Goal: Task Accomplishment & Management: Complete application form

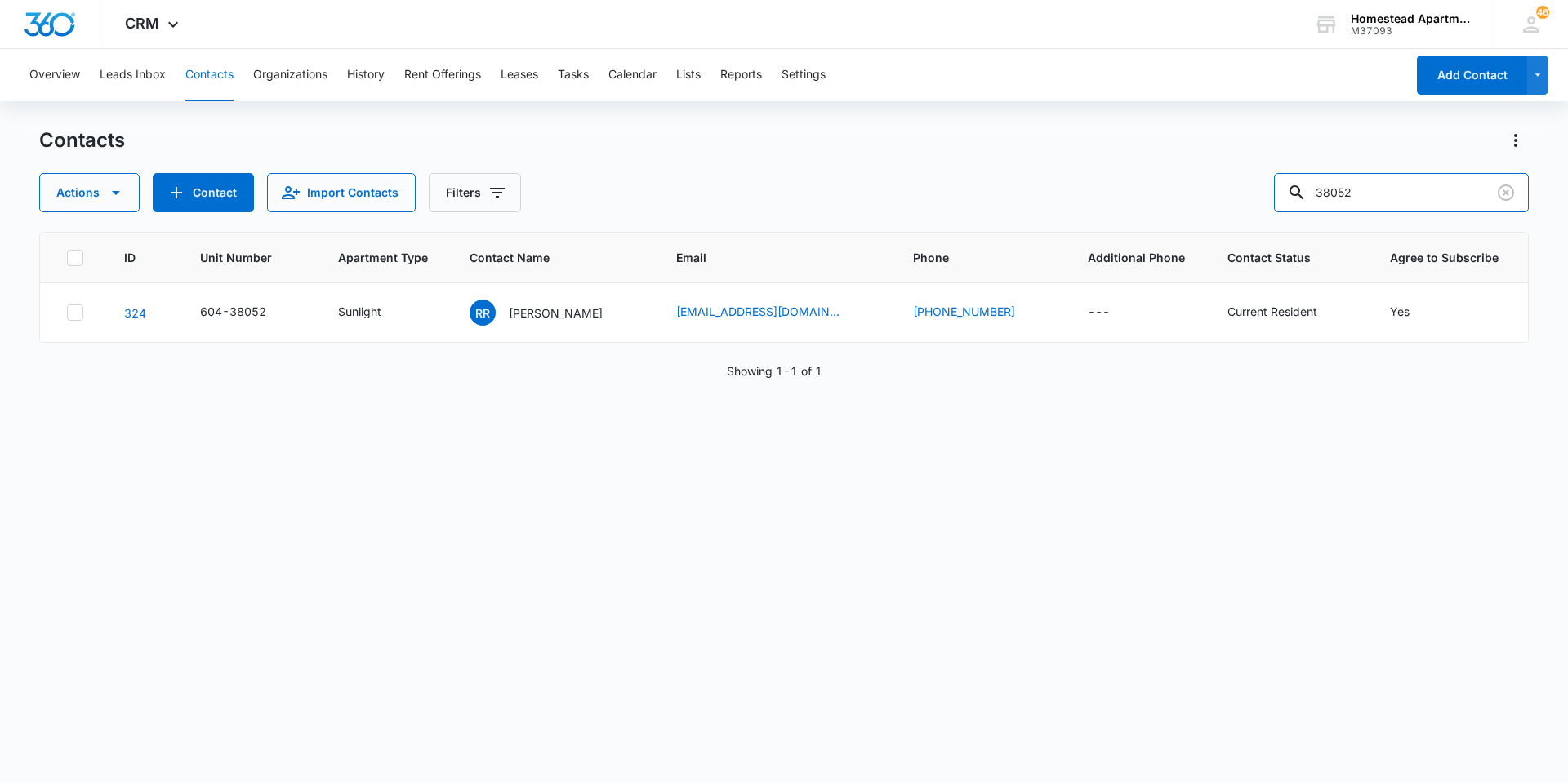
drag, startPoint x: 1454, startPoint y: 202, endPoint x: 1266, endPoint y: 193, distance: 188.2
click at [1266, 193] on div "Actions Contact Import Contacts Filters 38052" at bounding box center [783, 192] width 1490 height 39
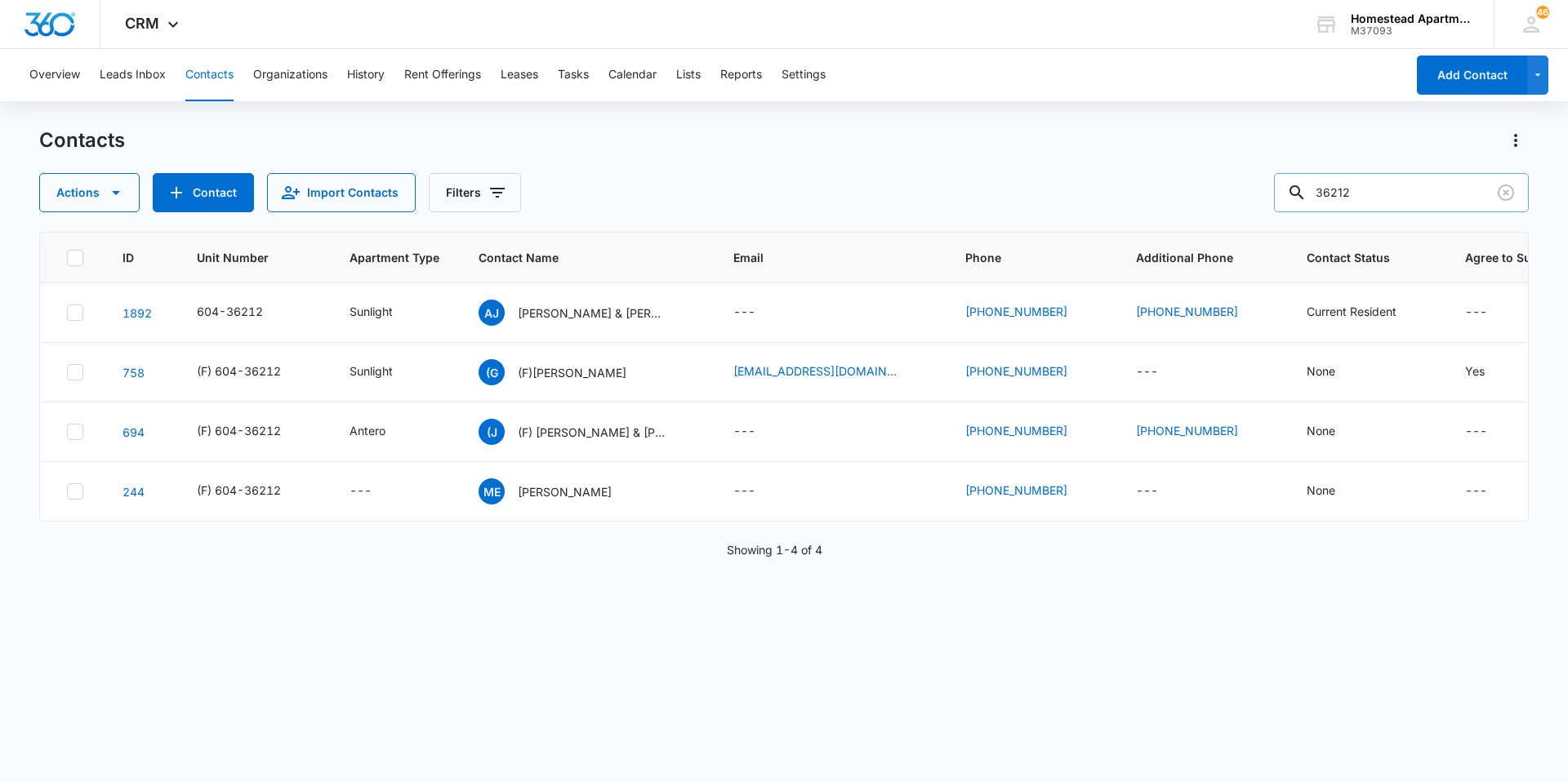
click at [1356, 195] on input "36212" at bounding box center [1401, 192] width 254 height 39
type input "35436"
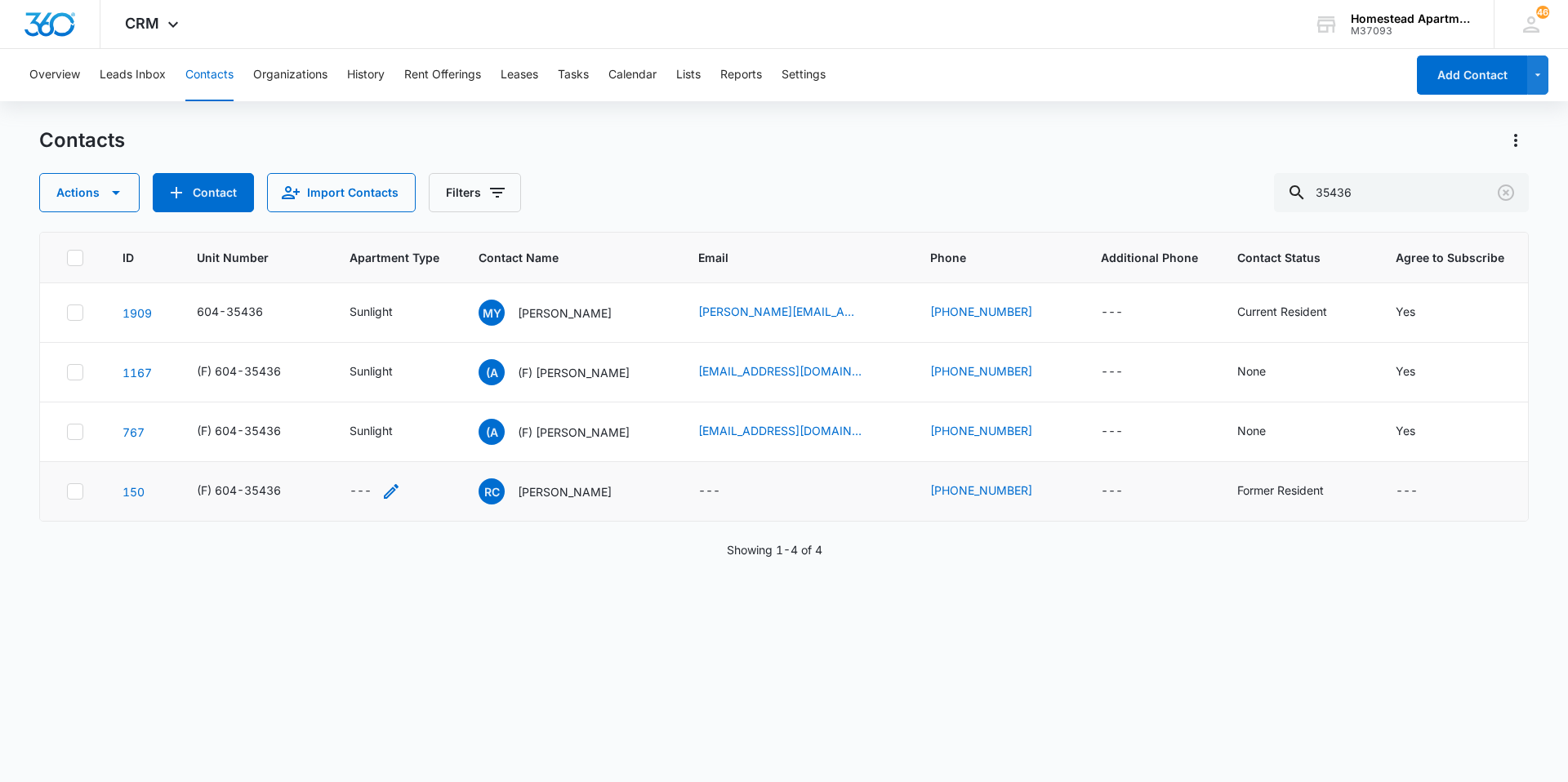
click at [384, 495] on icon "Apartment Type - - Select to Edit Field" at bounding box center [391, 491] width 20 height 20
click at [407, 374] on div "Apartment Type" at bounding box center [360, 387] width 123 height 37
click at [349, 502] on p "Sunlight" at bounding box center [340, 505] width 44 height 17
click at [394, 451] on button "Save" at bounding box center [393, 438] width 48 height 31
click at [641, 485] on icon "Contact Name - Roger Cardoza Zambrano - Select to Edit Field" at bounding box center [631, 488] width 20 height 20
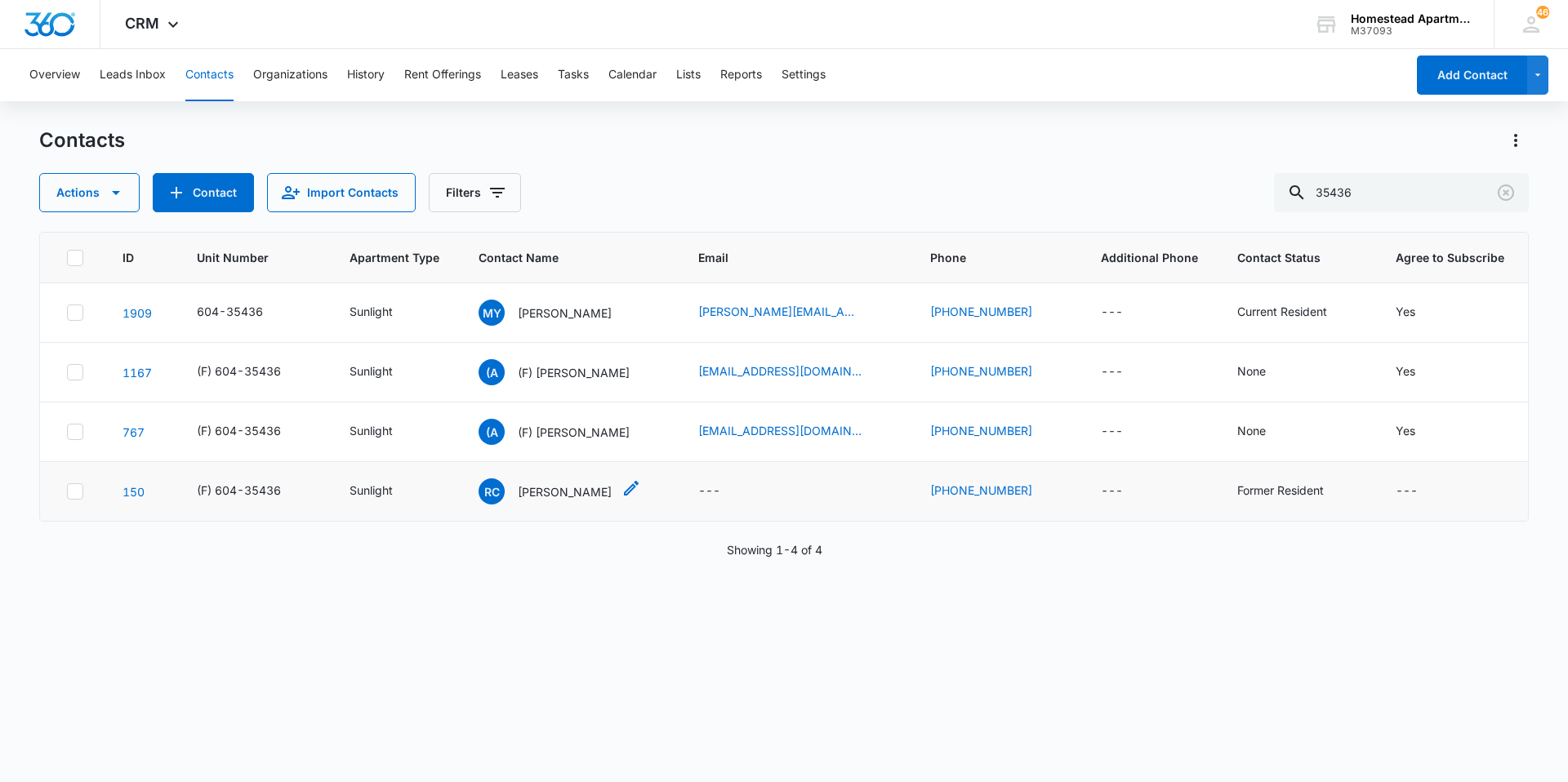
click at [641, 495] on icon "Contact Name - Roger Cardoza Zambrano - Select to Edit Field" at bounding box center [631, 488] width 20 height 20
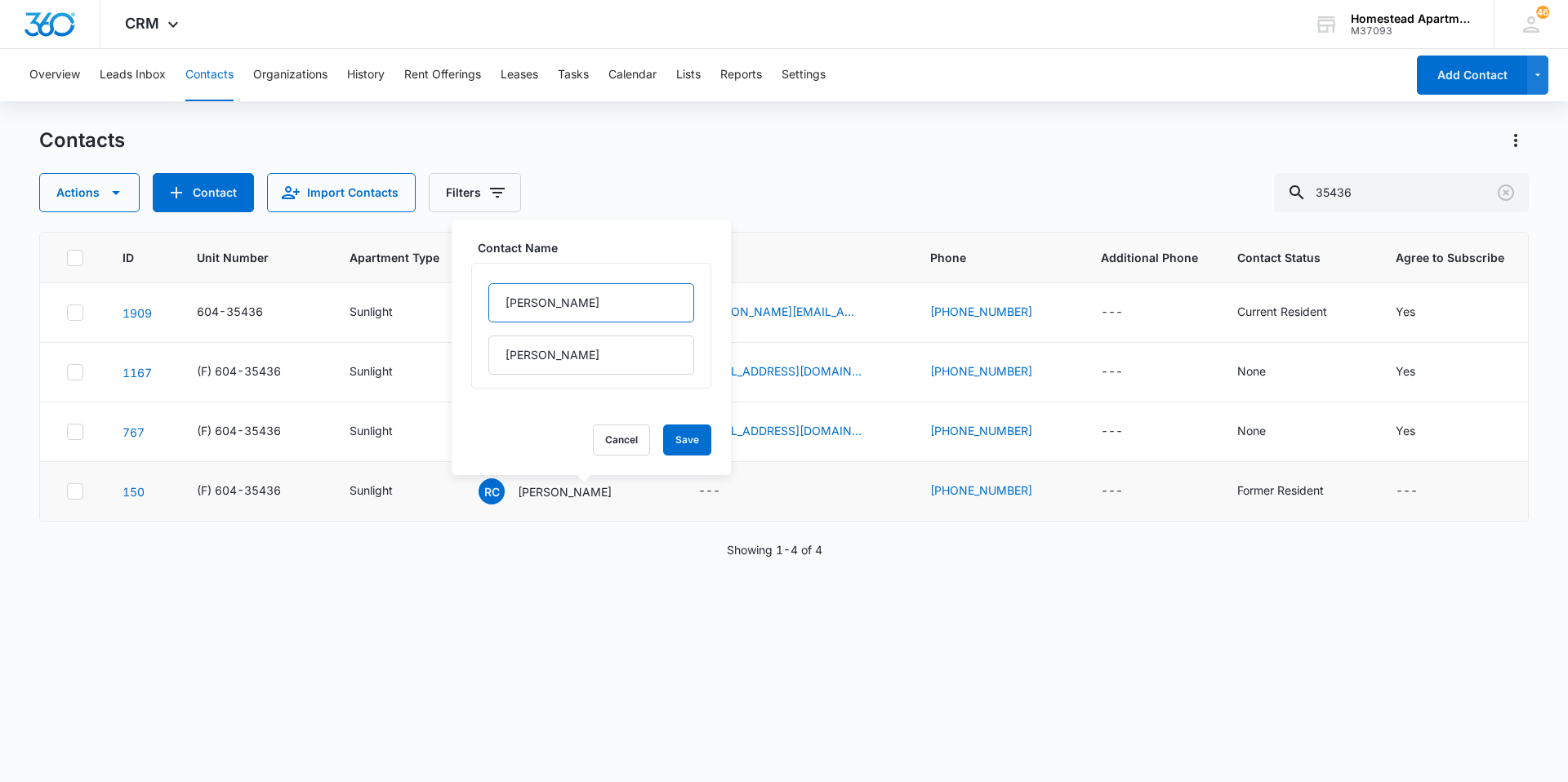
click at [497, 300] on input "[PERSON_NAME]" at bounding box center [591, 303] width 206 height 39
type input "(F) [PERSON_NAME]"
click at [681, 450] on button "Save" at bounding box center [687, 440] width 48 height 31
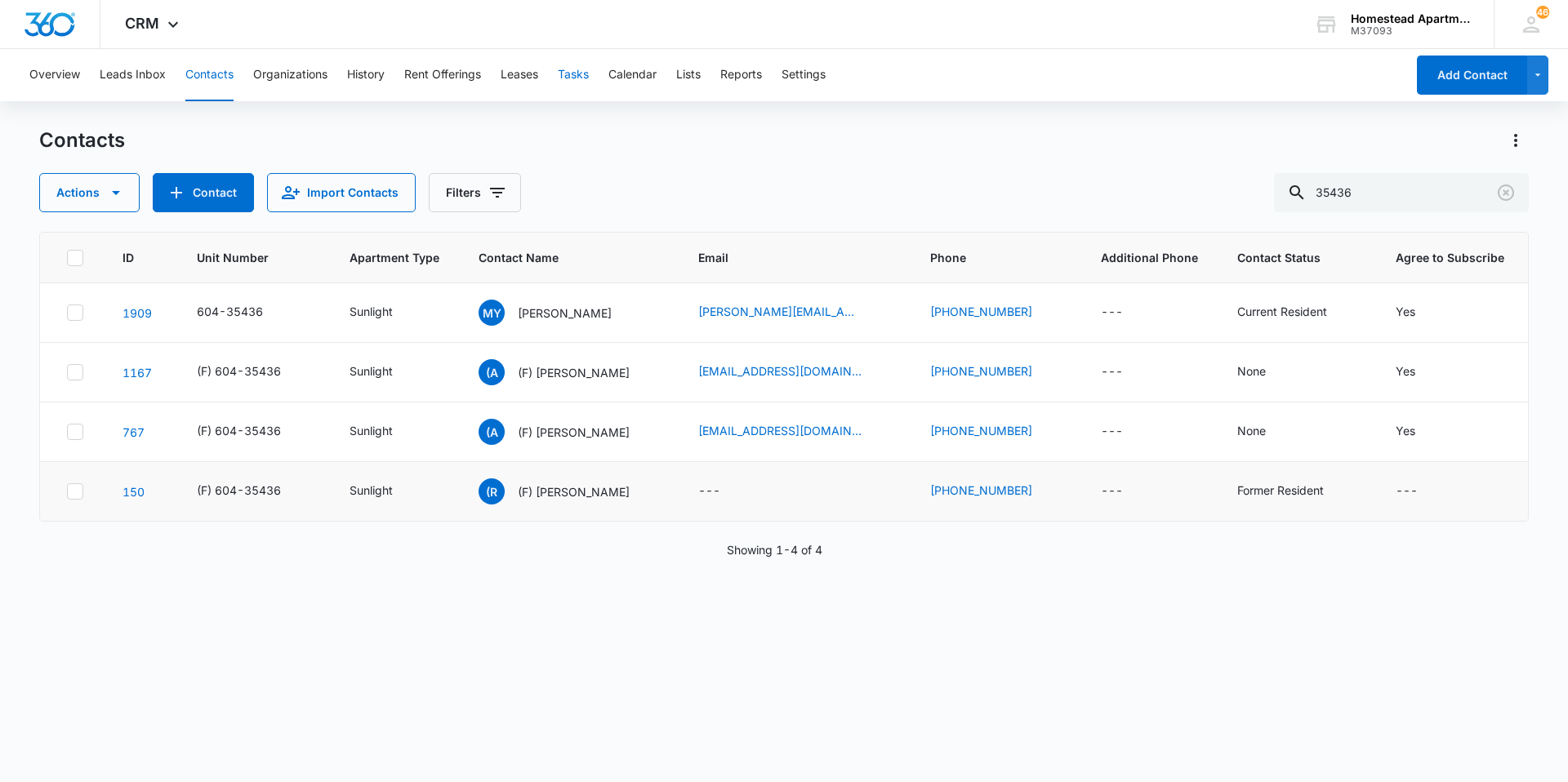
click at [582, 83] on button "Tasks" at bounding box center [573, 75] width 31 height 52
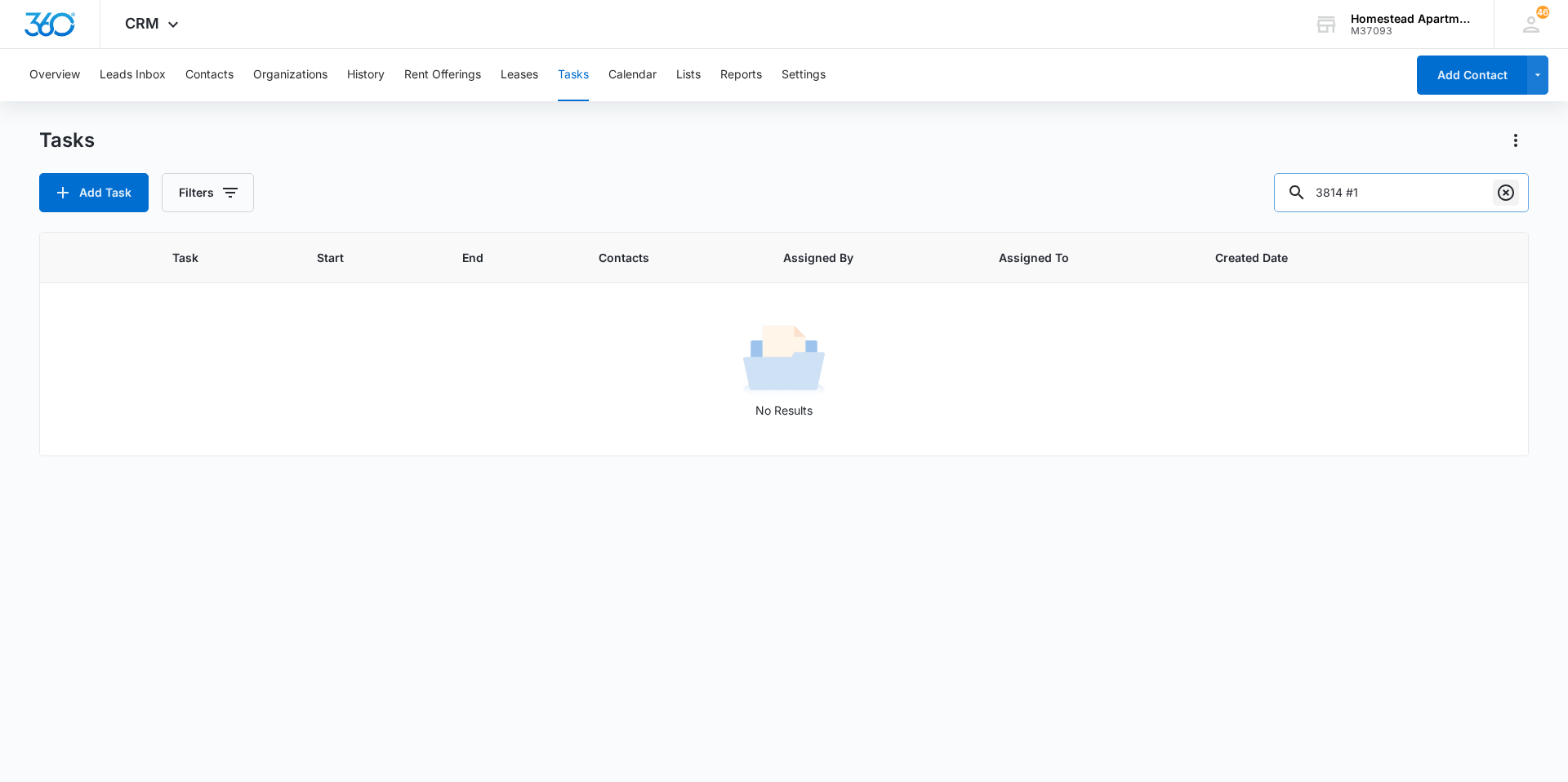
click at [1515, 197] on icon "Clear" at bounding box center [1506, 192] width 20 height 20
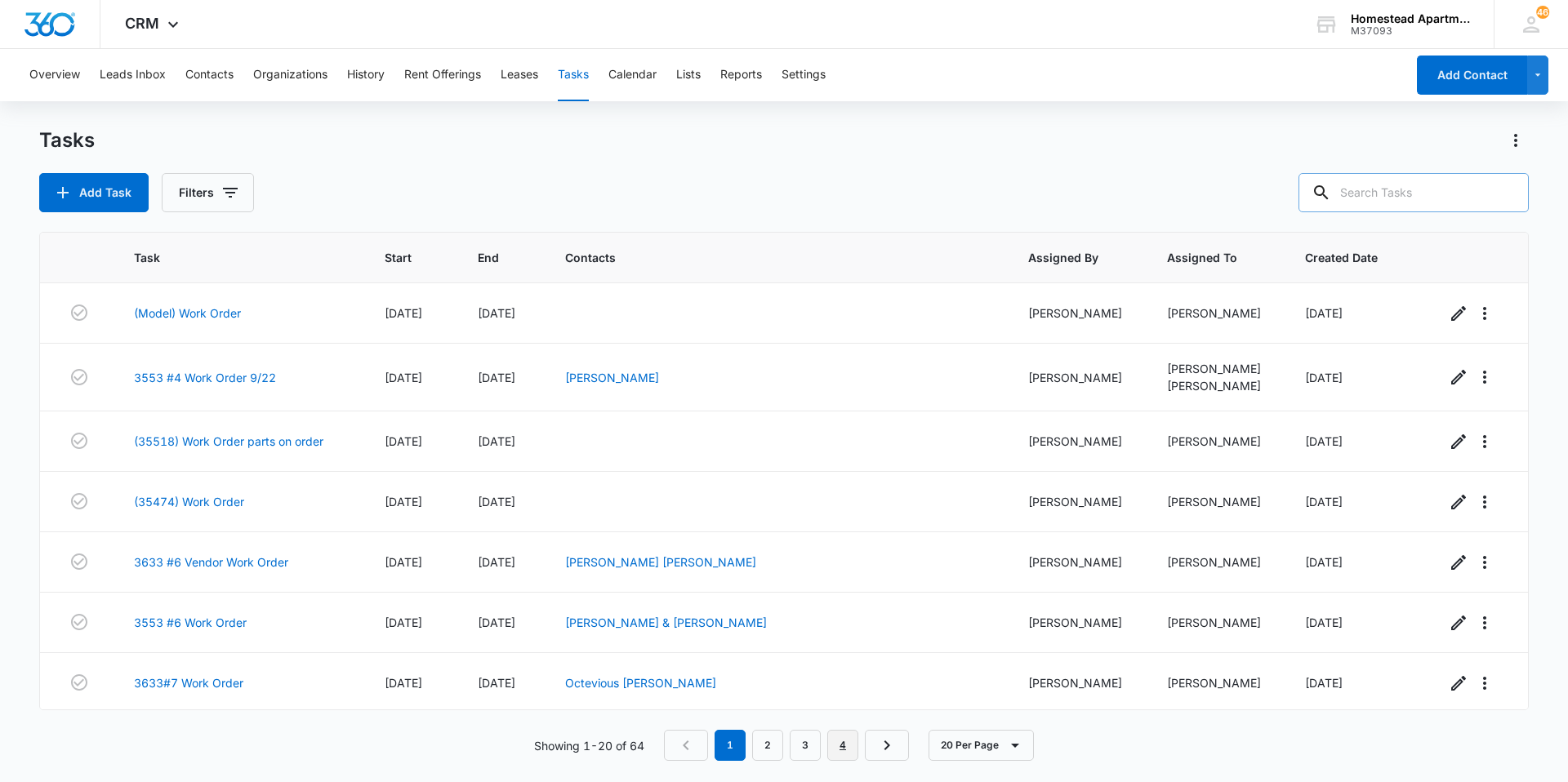
click at [846, 733] on link "4" at bounding box center [843, 745] width 31 height 31
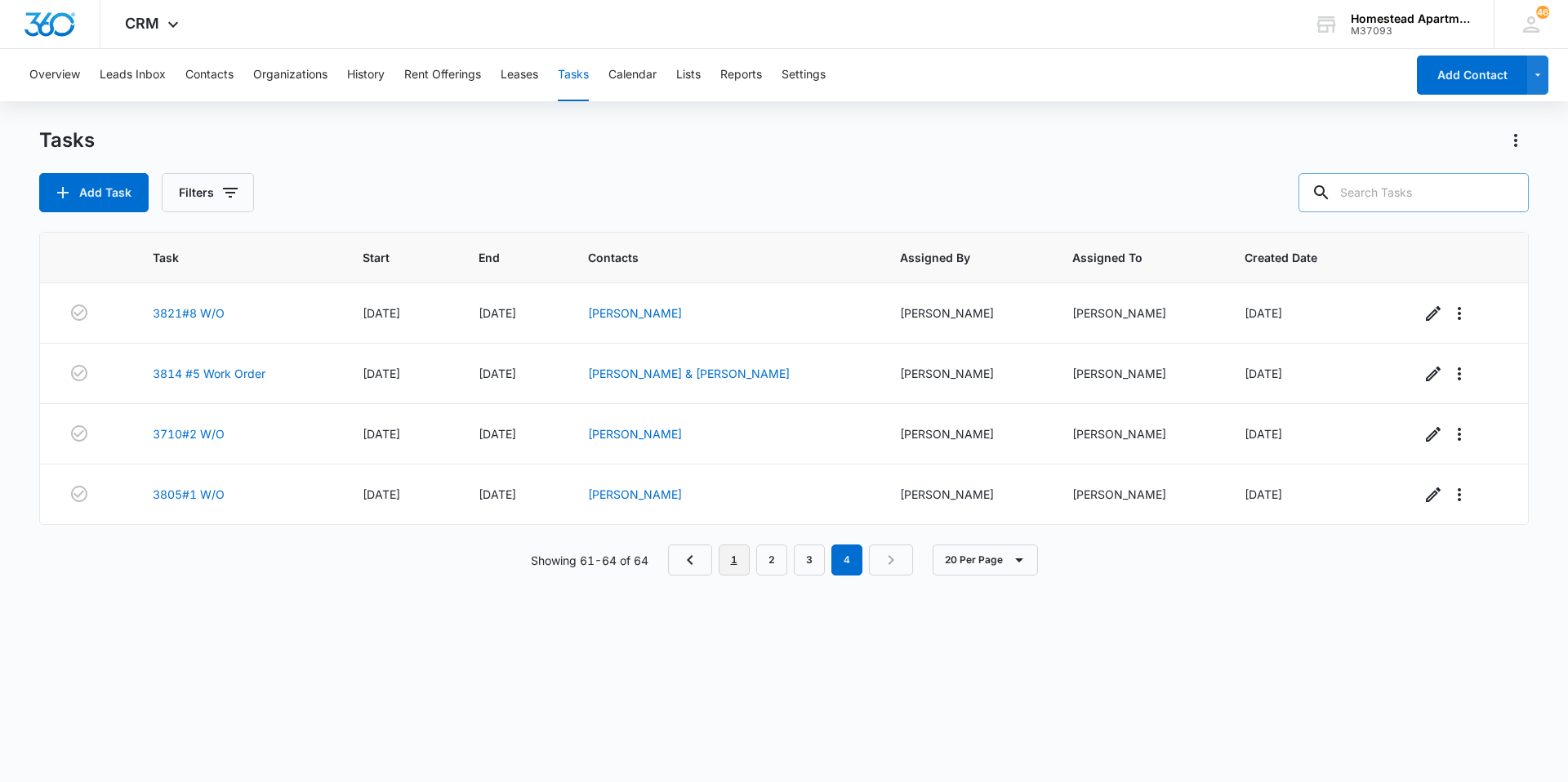
click at [740, 560] on link "1" at bounding box center [734, 560] width 31 height 31
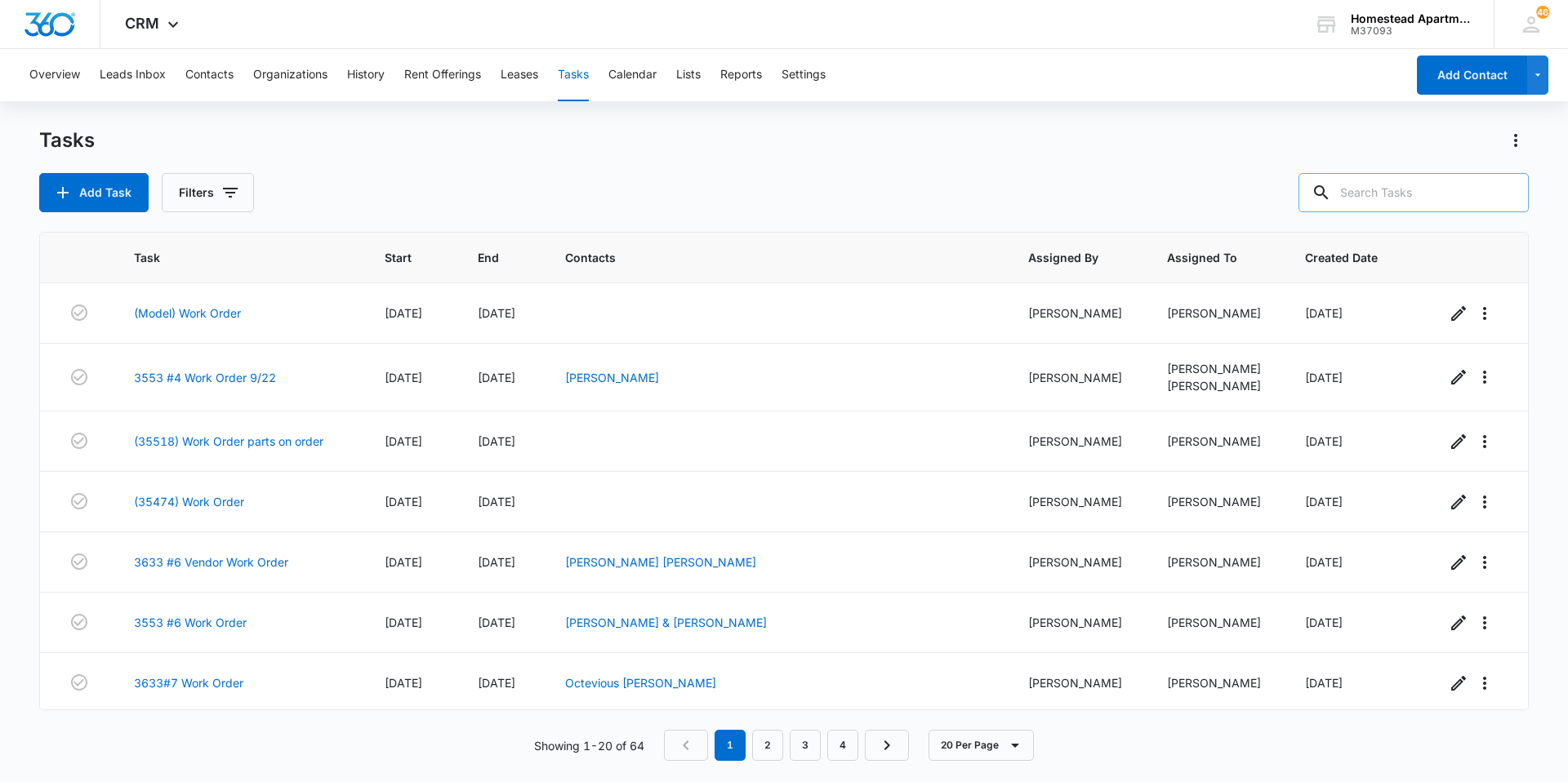
click at [1393, 189] on input "text" at bounding box center [1414, 192] width 231 height 39
click at [1374, 186] on input "text" at bounding box center [1414, 192] width 231 height 39
click at [1289, 182] on div "Add Task Filters" at bounding box center [783, 192] width 1490 height 39
drag, startPoint x: 1372, startPoint y: 715, endPoint x: 0, endPoint y: 29, distance: 1533.9
click at [0, 29] on div "CRM Apps Reputation Websites Forms CRM Email Social Content Intelligence Files …" at bounding box center [784, 391] width 1568 height 781
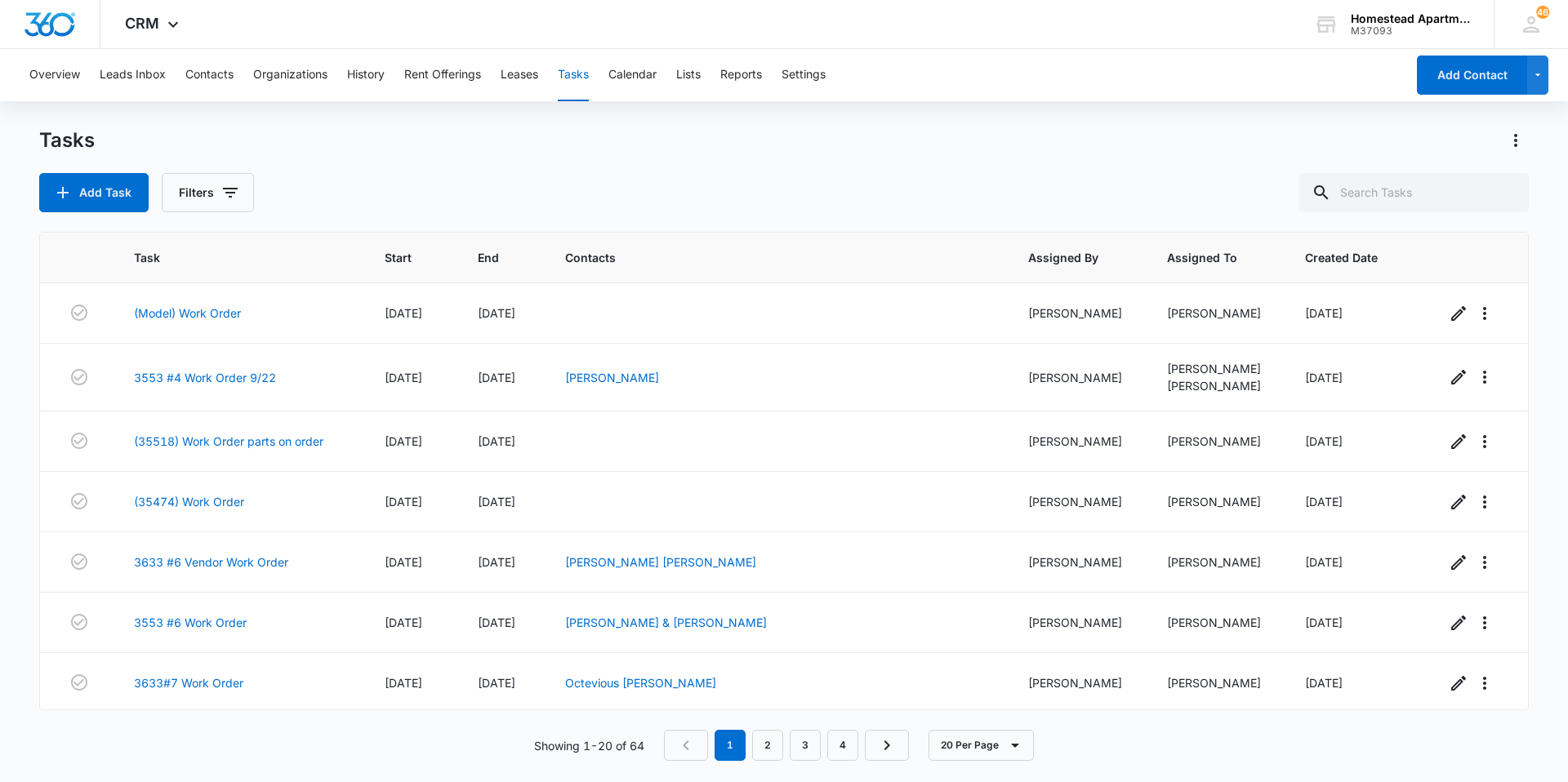
drag, startPoint x: 0, startPoint y: 29, endPoint x: 513, endPoint y: 159, distance: 529.2
click at [507, 158] on div "Tasks Add Task Filters" at bounding box center [783, 170] width 1490 height 85
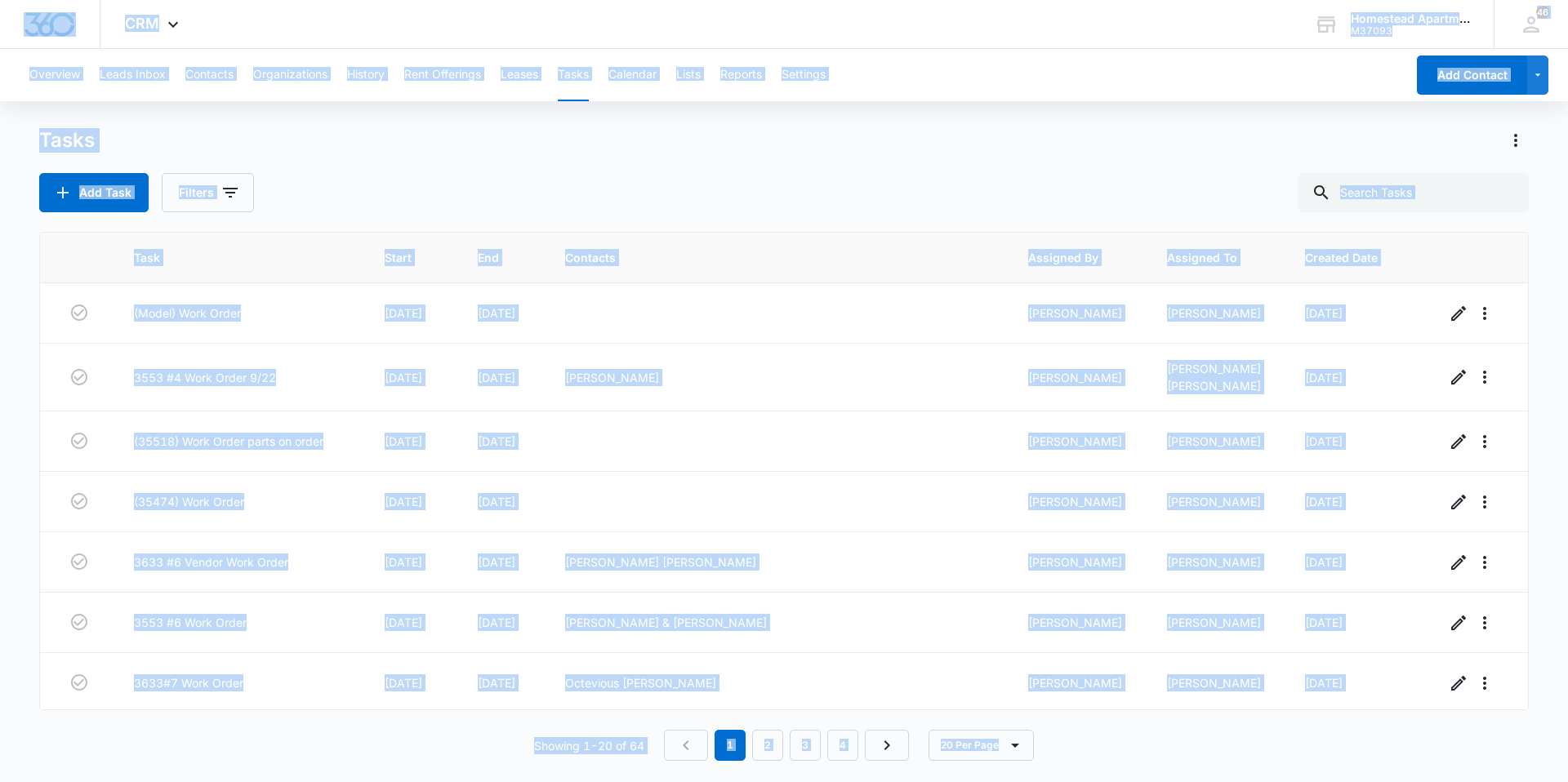
drag, startPoint x: 1368, startPoint y: 726, endPoint x: 0, endPoint y: -61, distance: 1578.2
click at [0, 0] on html "CRM Apps Reputation Websites Forms CRM Email Social Content Intelligence Files …" at bounding box center [784, 391] width 1568 height 782
click at [710, 154] on div "Tasks Add Task Filters" at bounding box center [783, 170] width 1490 height 85
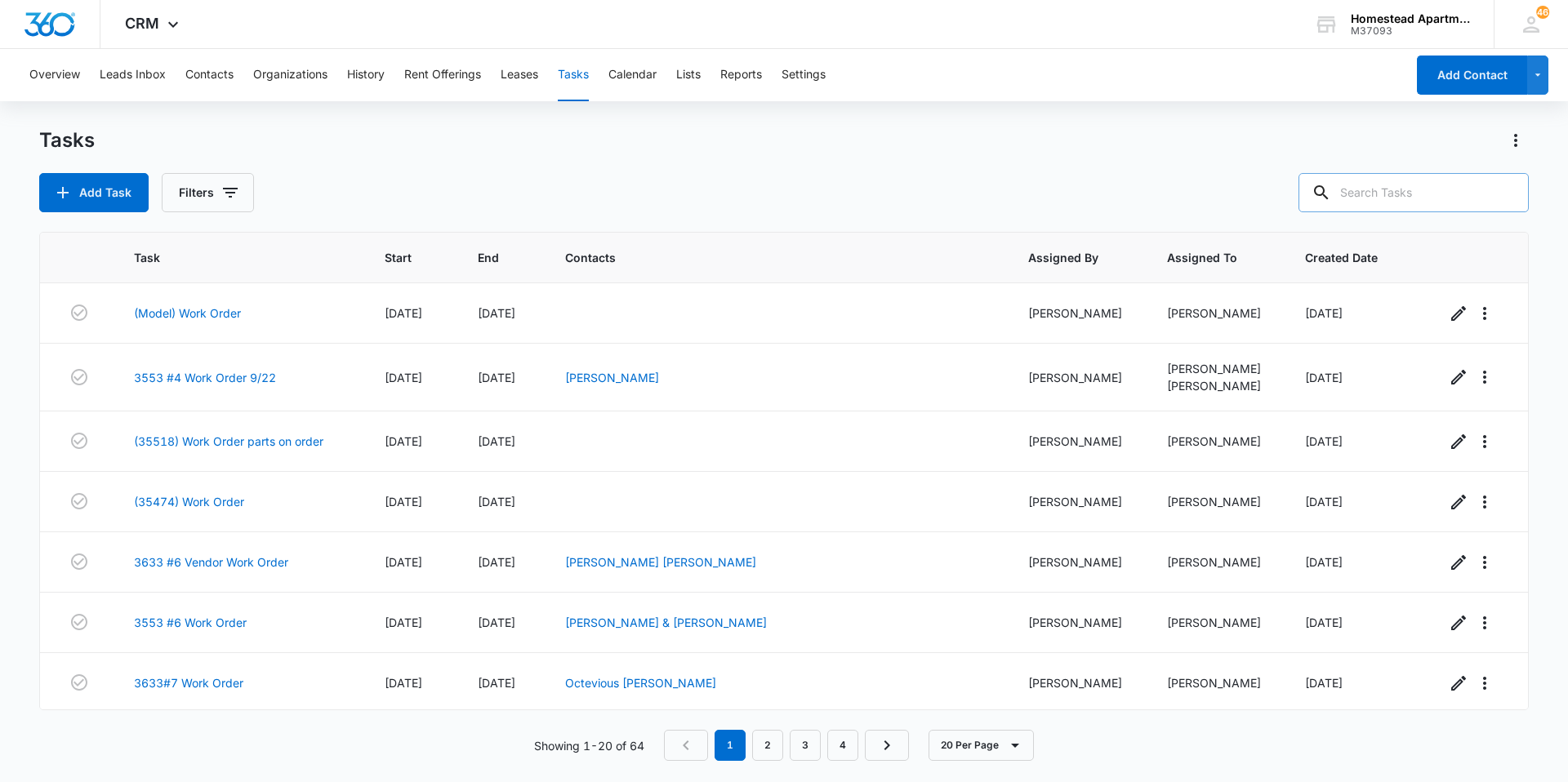
click at [1463, 196] on input "text" at bounding box center [1414, 192] width 231 height 39
drag, startPoint x: 212, startPoint y: 59, endPoint x: 224, endPoint y: 60, distance: 12.0
click at [212, 59] on button "Contacts" at bounding box center [209, 75] width 48 height 52
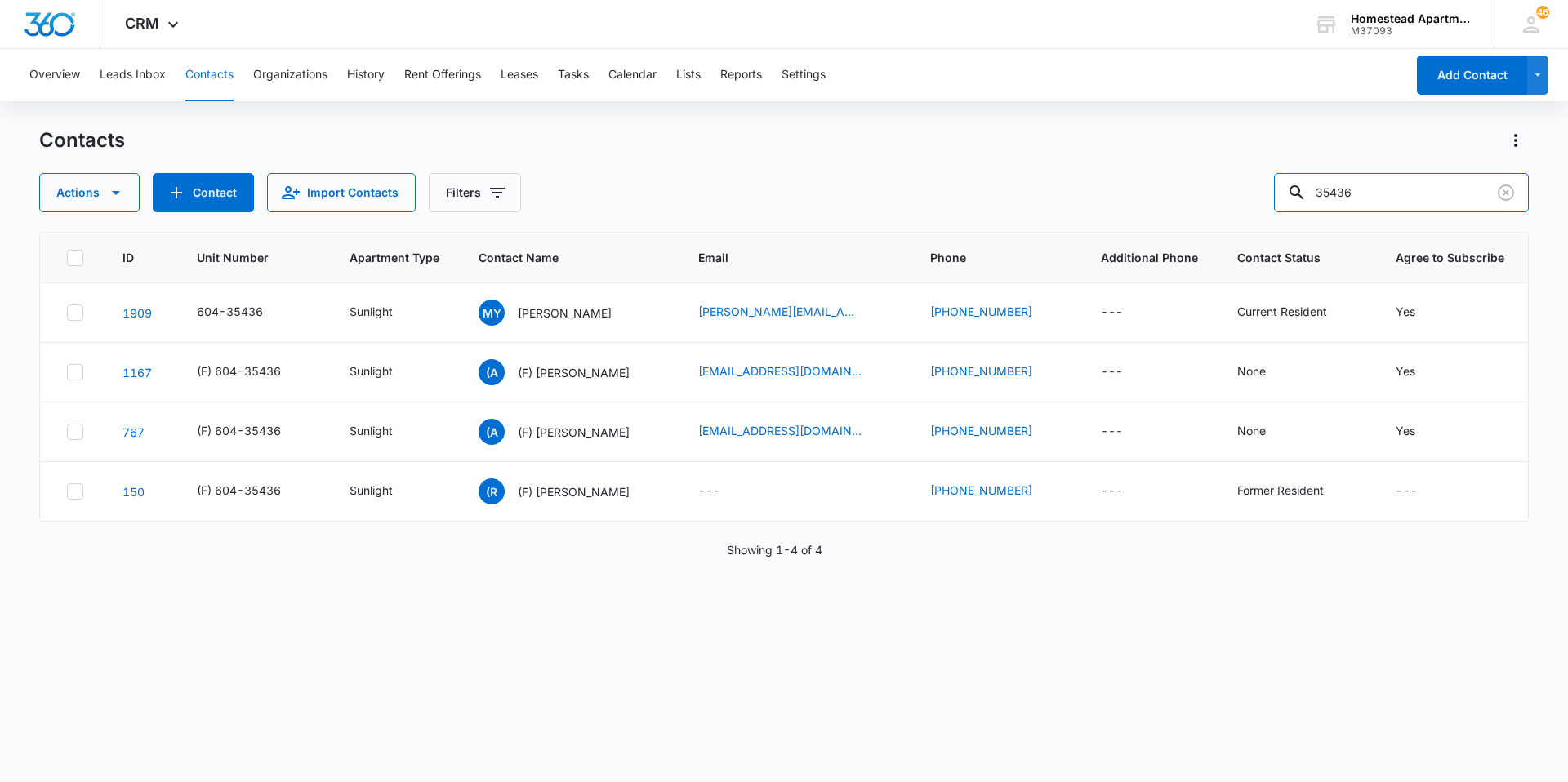
drag, startPoint x: 1386, startPoint y: 182, endPoint x: 1152, endPoint y: 201, distance: 234.8
click at [1152, 201] on div "Actions Contact Import Contacts Filters 35436" at bounding box center [783, 192] width 1490 height 39
type input "36226"
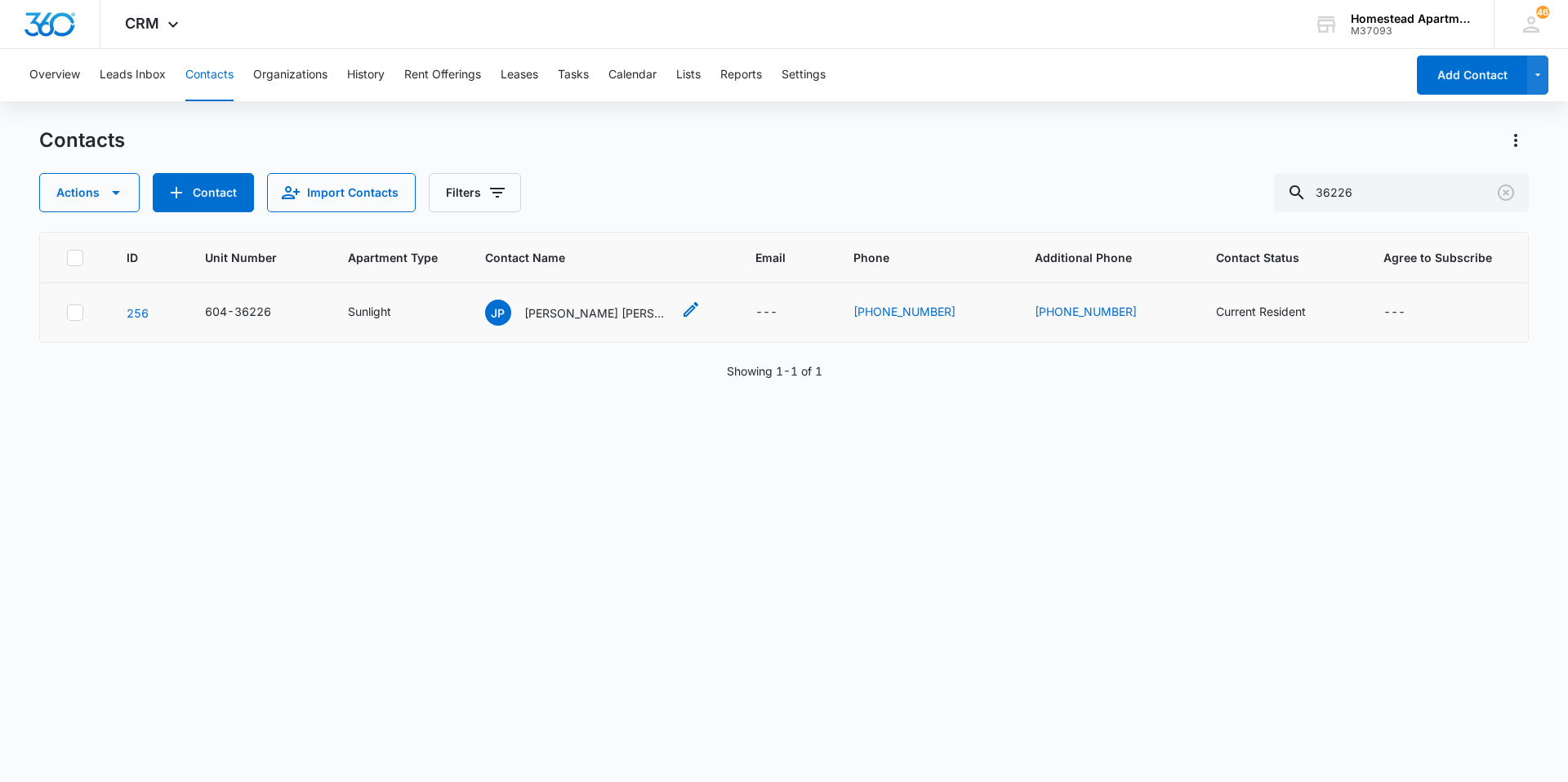
click at [595, 313] on p "[PERSON_NAME] [PERSON_NAME]" at bounding box center [597, 313] width 147 height 17
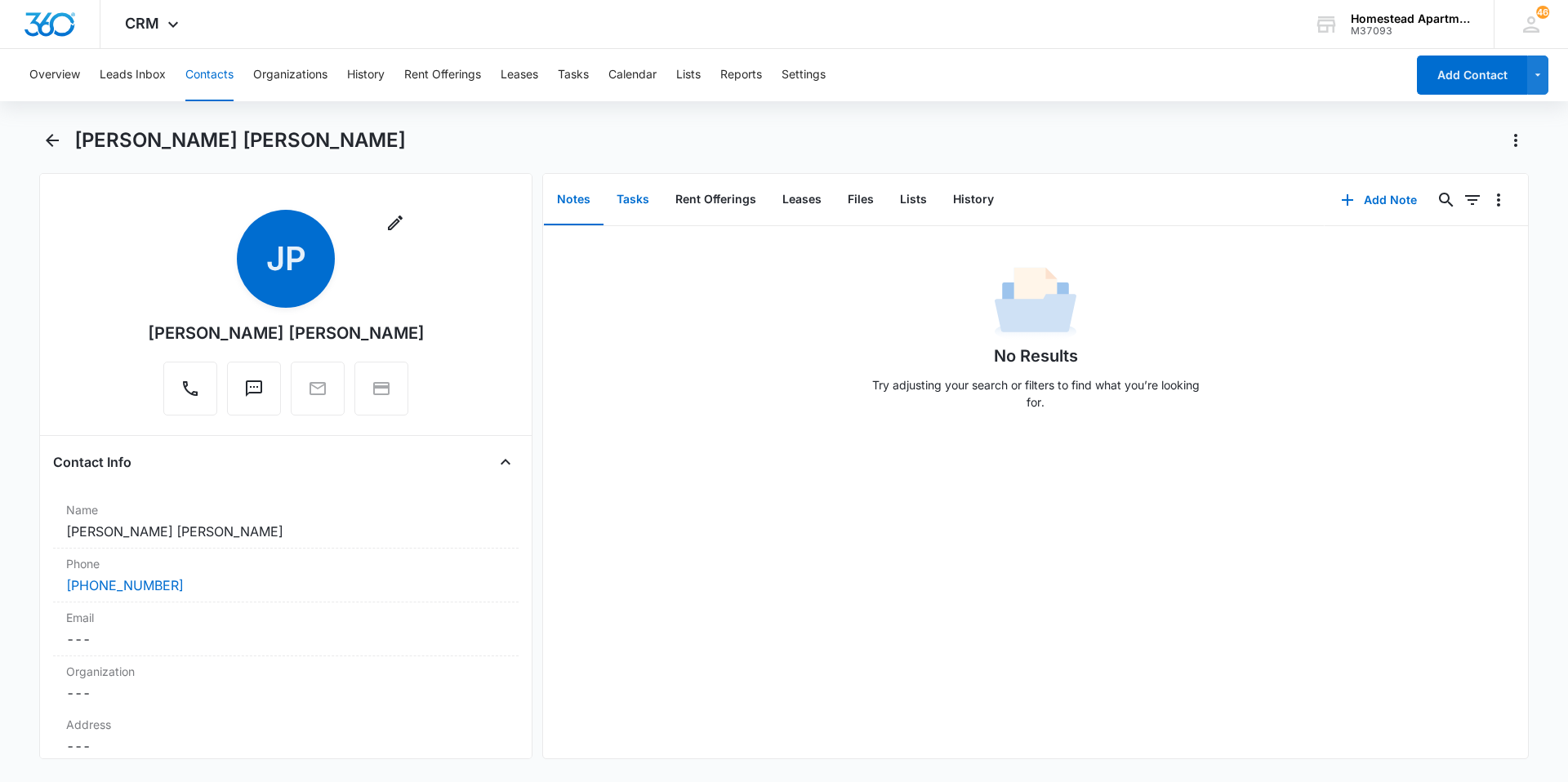
click at [626, 214] on button "Tasks" at bounding box center [633, 200] width 59 height 51
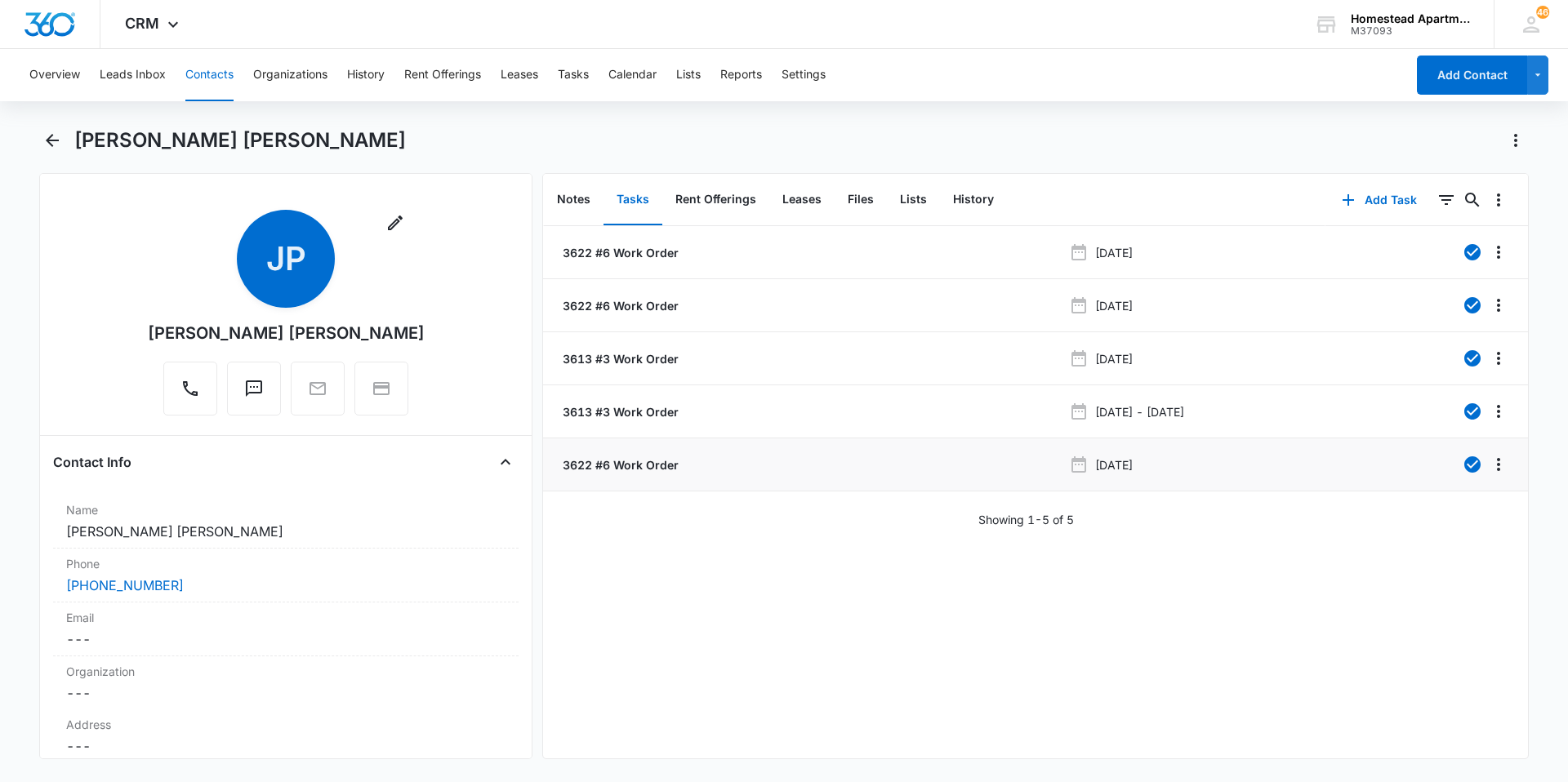
click at [601, 462] on p "3622 #6 Work Order" at bounding box center [619, 465] width 119 height 17
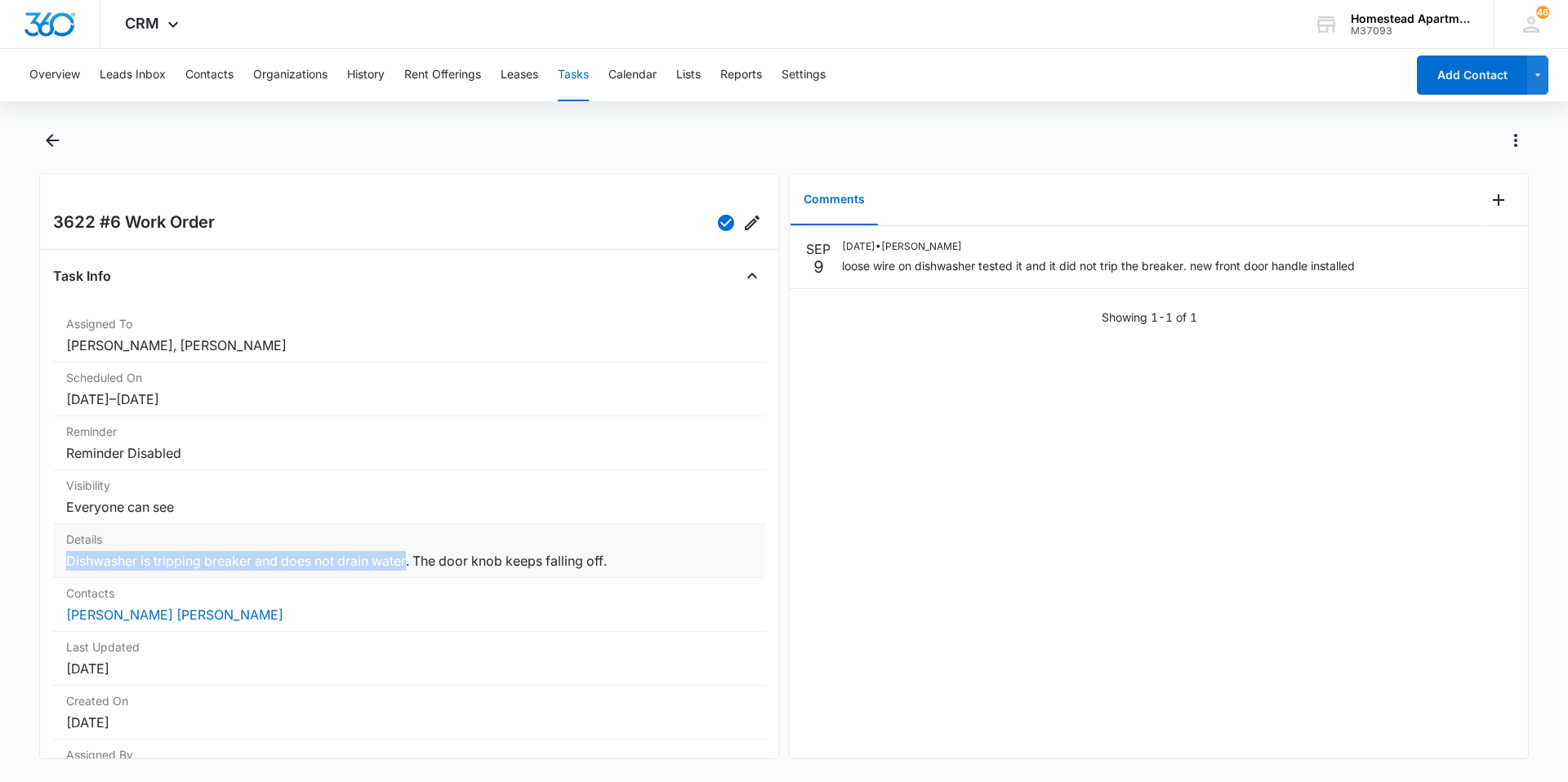
drag, startPoint x: 411, startPoint y: 565, endPoint x: 56, endPoint y: 558, distance: 355.1
click at [56, 558] on div "Details Dishwasher is tripping breaker and does not drain water. The door knob …" at bounding box center [409, 550] width 712 height 54
copy dd "Dishwasher is tripping breaker and does not drain water"
click at [52, 140] on icon "Back" at bounding box center [52, 141] width 13 height 13
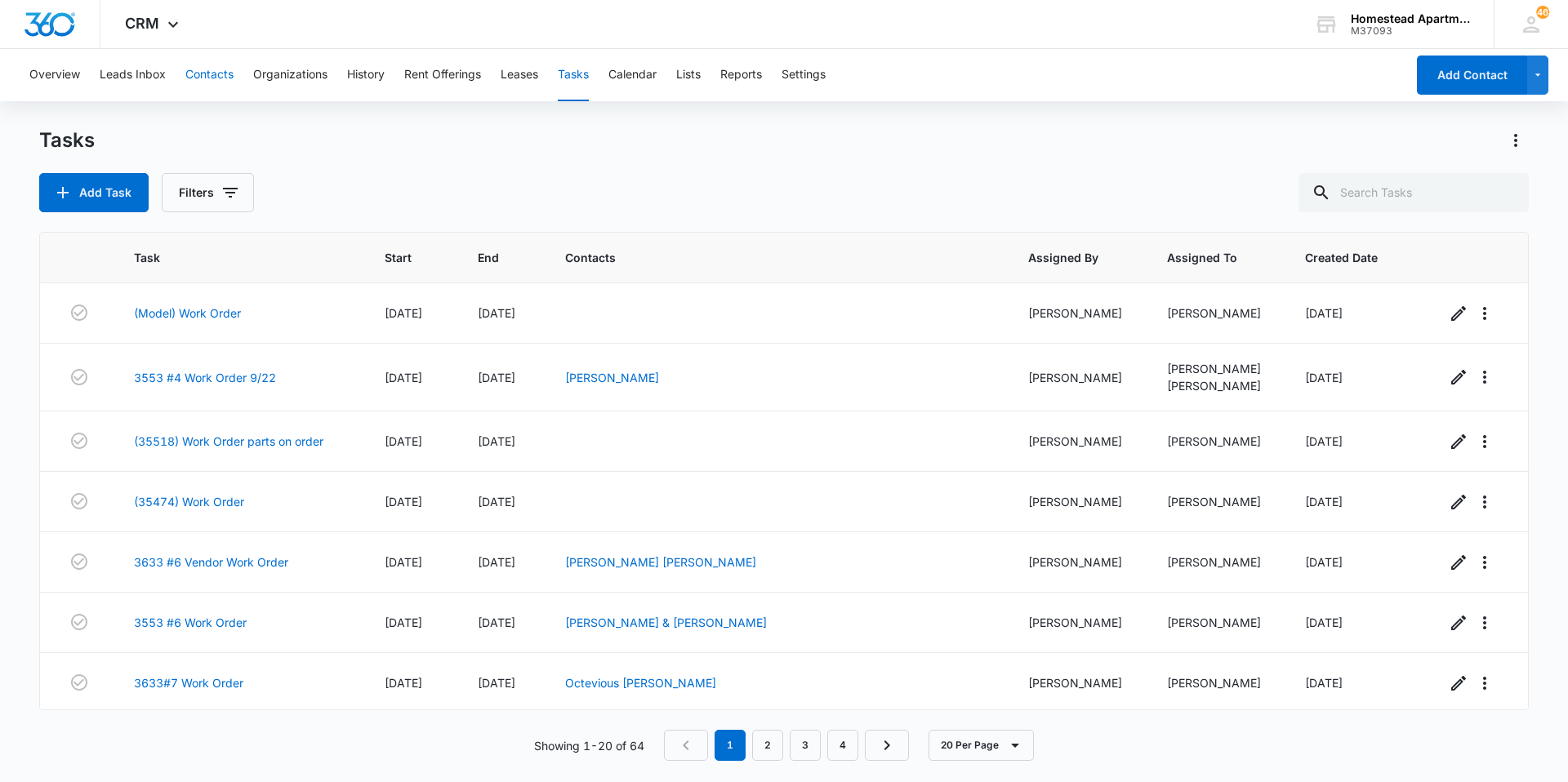
click at [218, 64] on button "Contacts" at bounding box center [209, 75] width 48 height 52
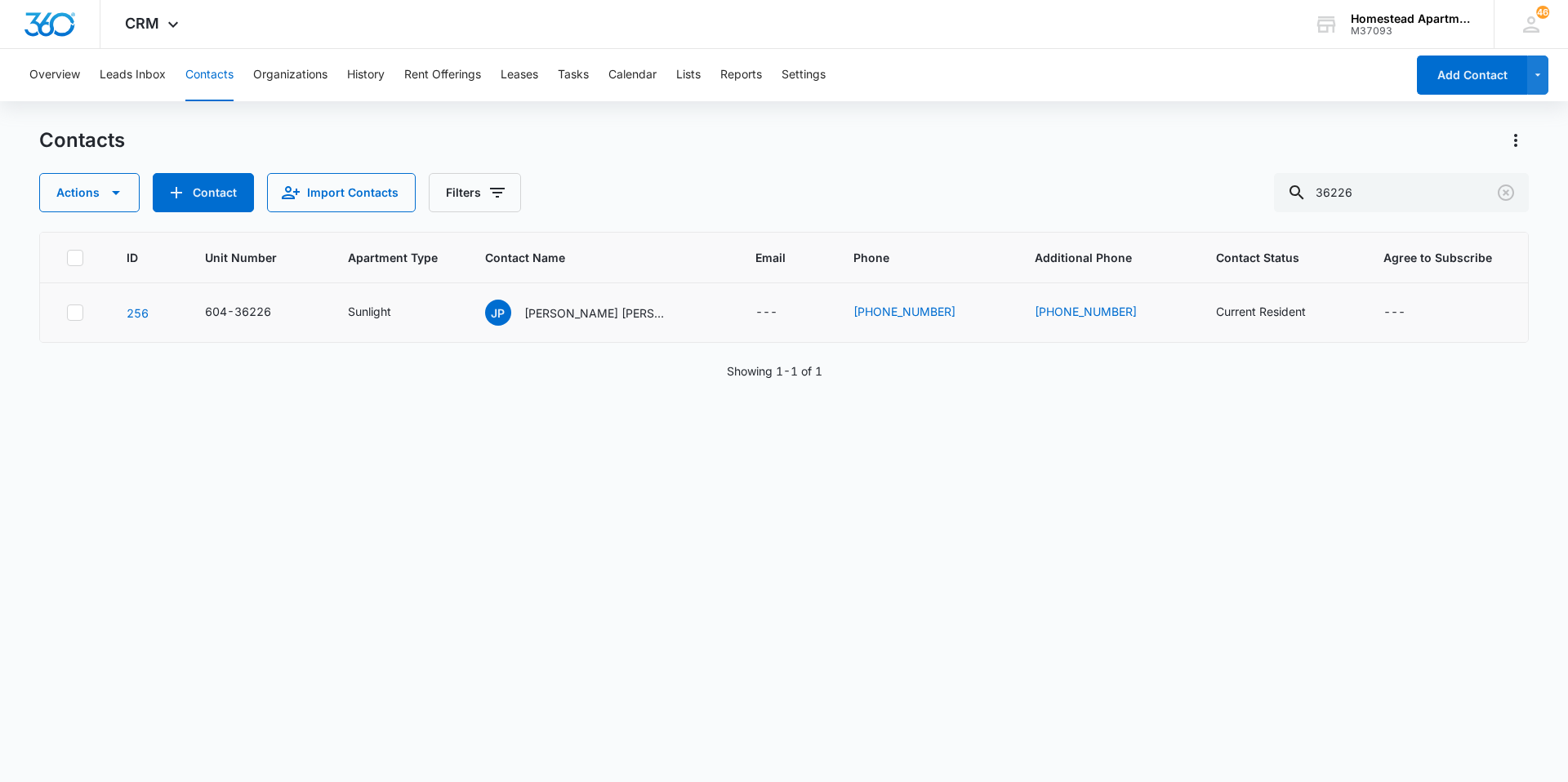
click at [583, 329] on td "JP [PERSON_NAME] [PERSON_NAME]" at bounding box center [601, 313] width 270 height 60
click at [592, 310] on p "[PERSON_NAME] [PERSON_NAME]" at bounding box center [597, 313] width 147 height 17
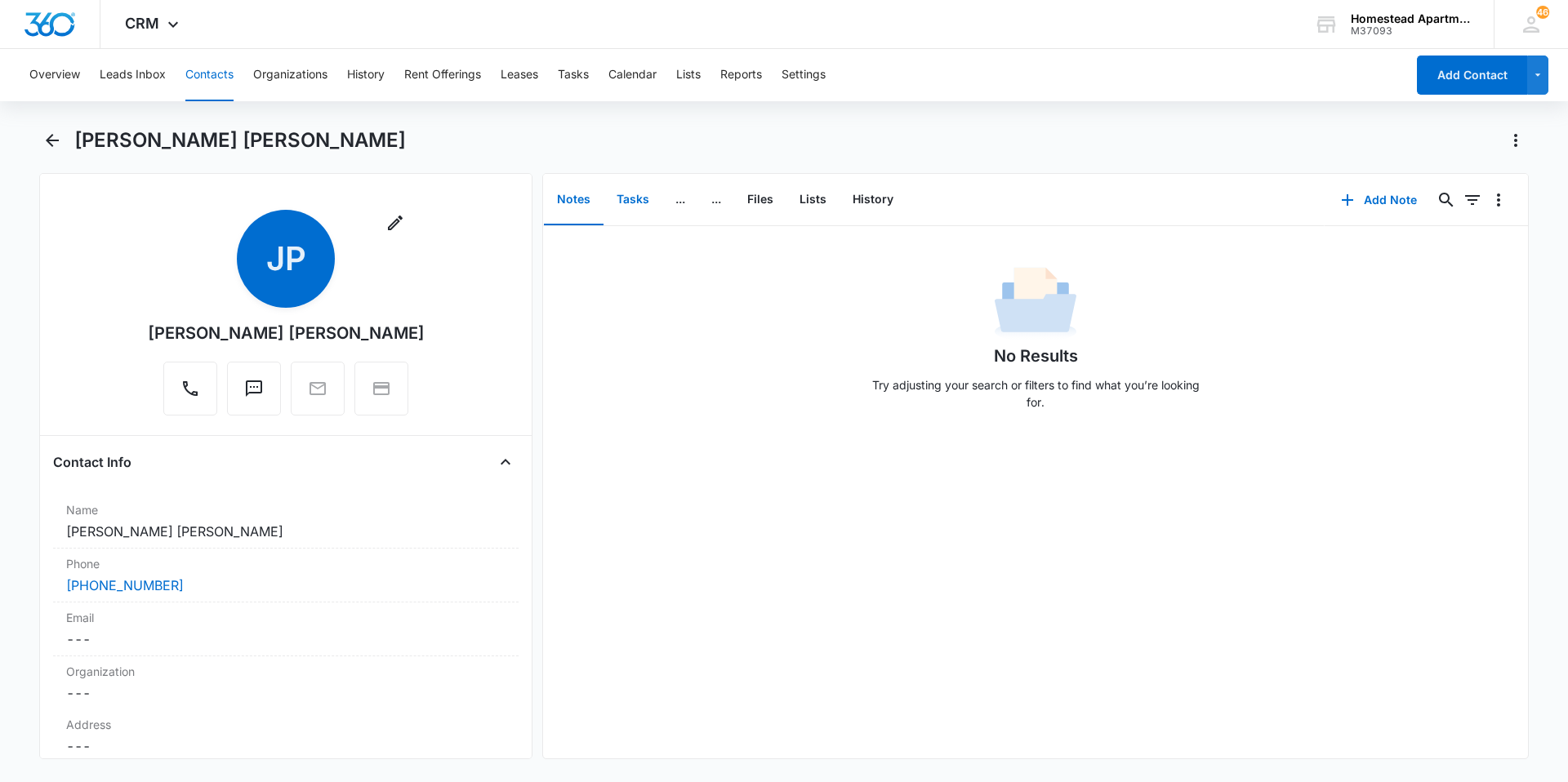
click at [630, 207] on button "Tasks" at bounding box center [633, 200] width 59 height 51
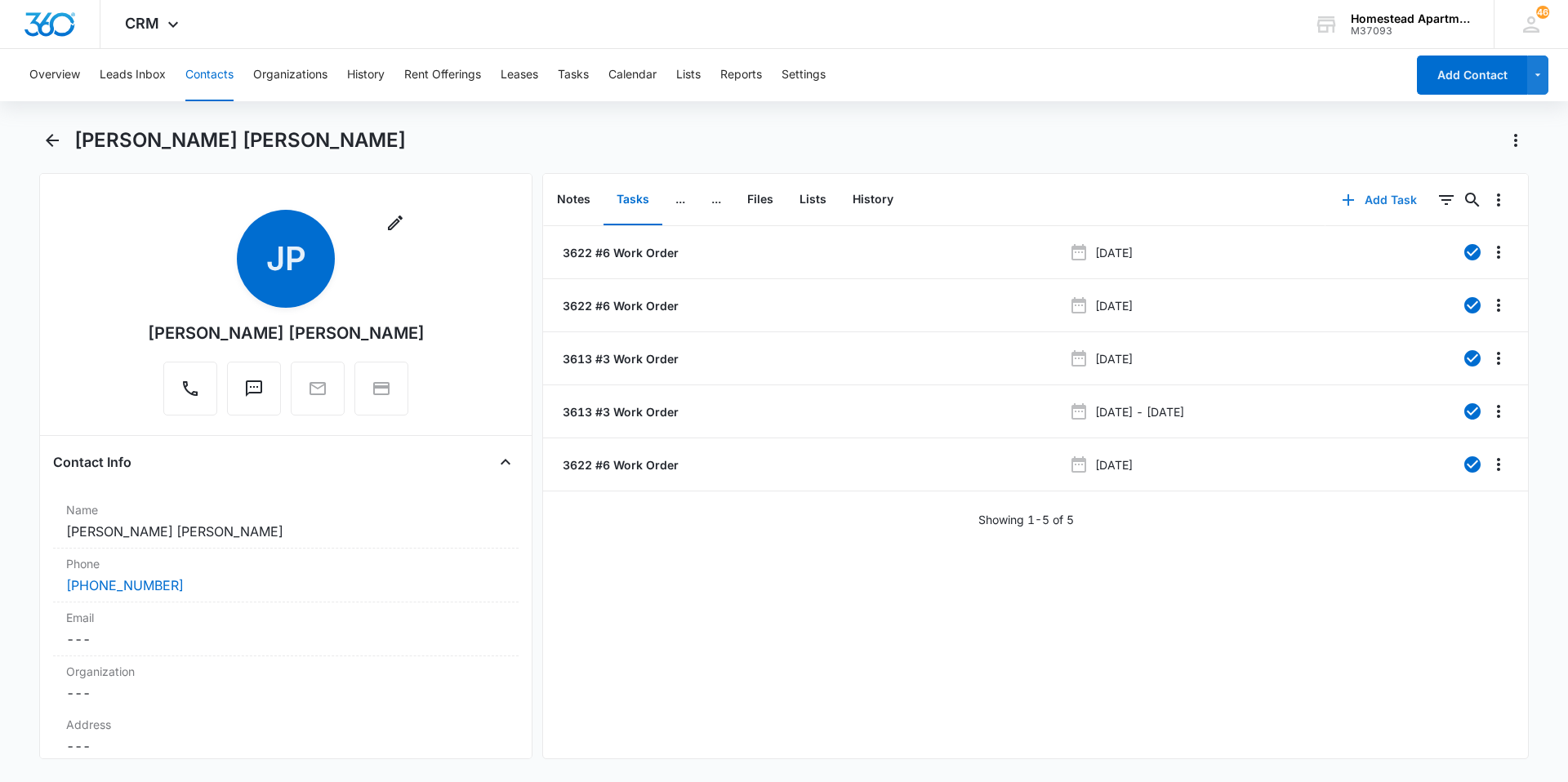
click at [1350, 203] on button "Add Task" at bounding box center [1380, 200] width 108 height 39
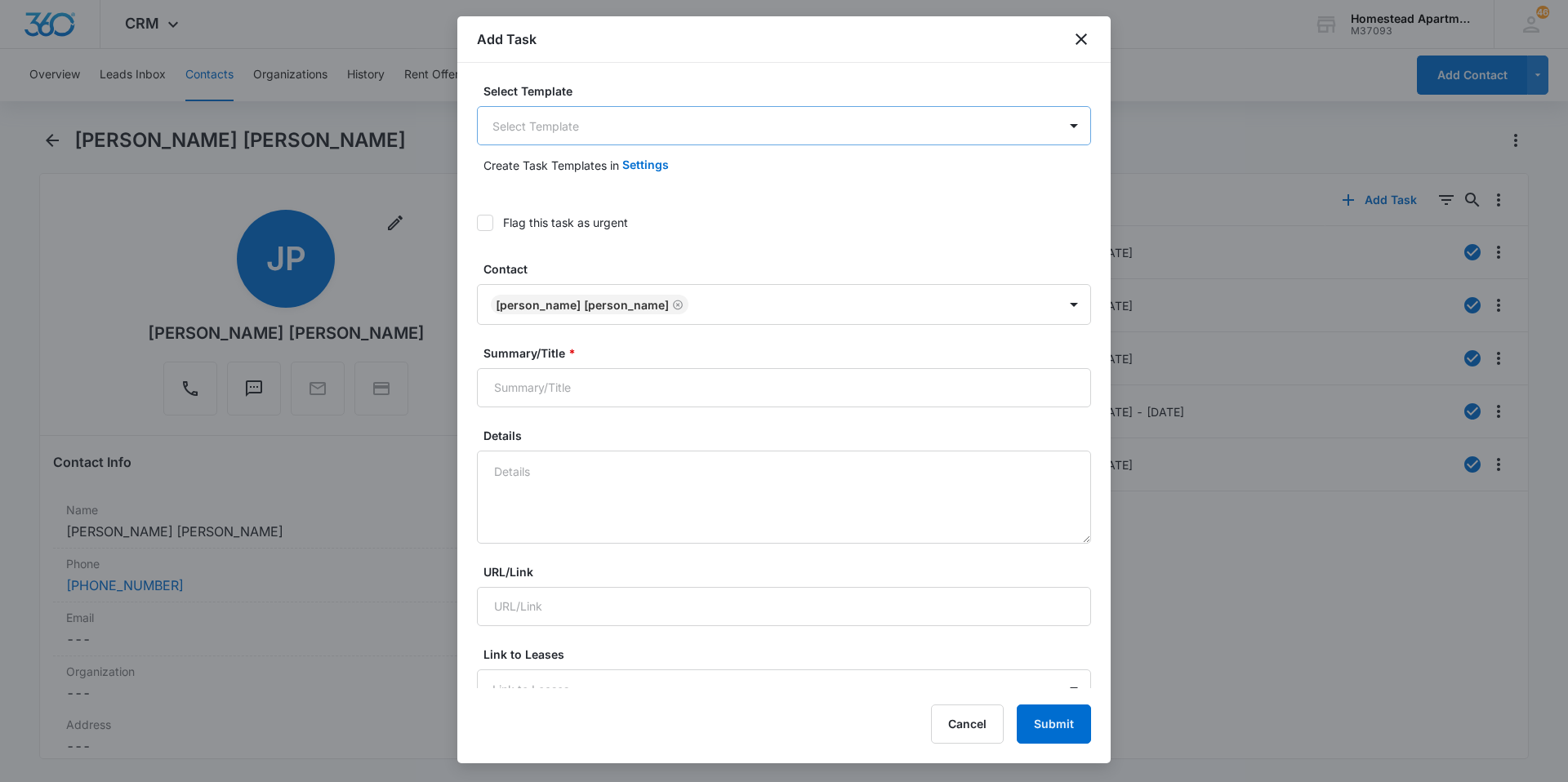
click at [587, 130] on body "CRM Apps Reputation Websites Forms CRM Email Social Content Intelligence Files …" at bounding box center [784, 391] width 1568 height 782
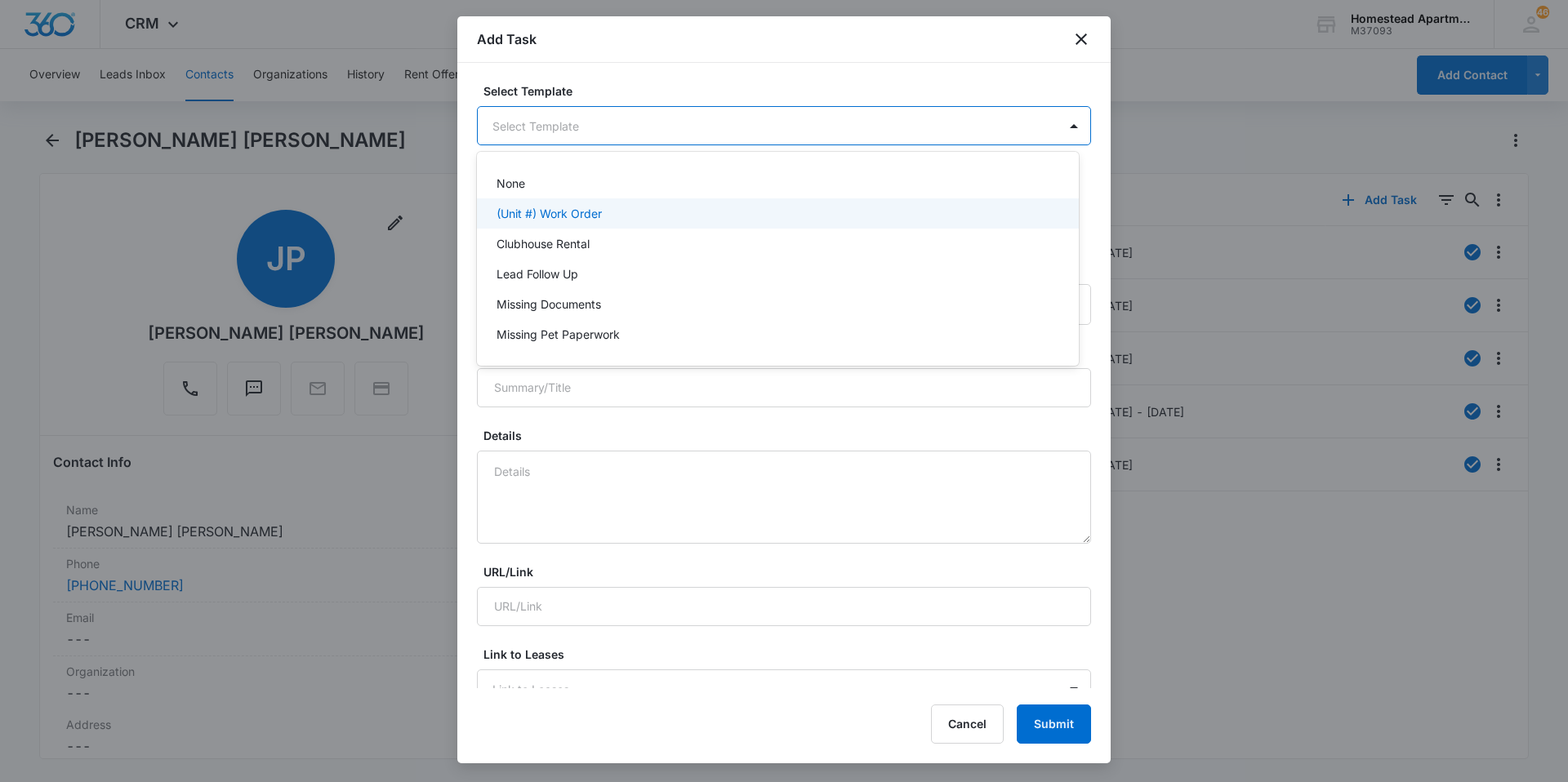
click at [569, 230] on div "Clubhouse Rental" at bounding box center [777, 244] width 601 height 30
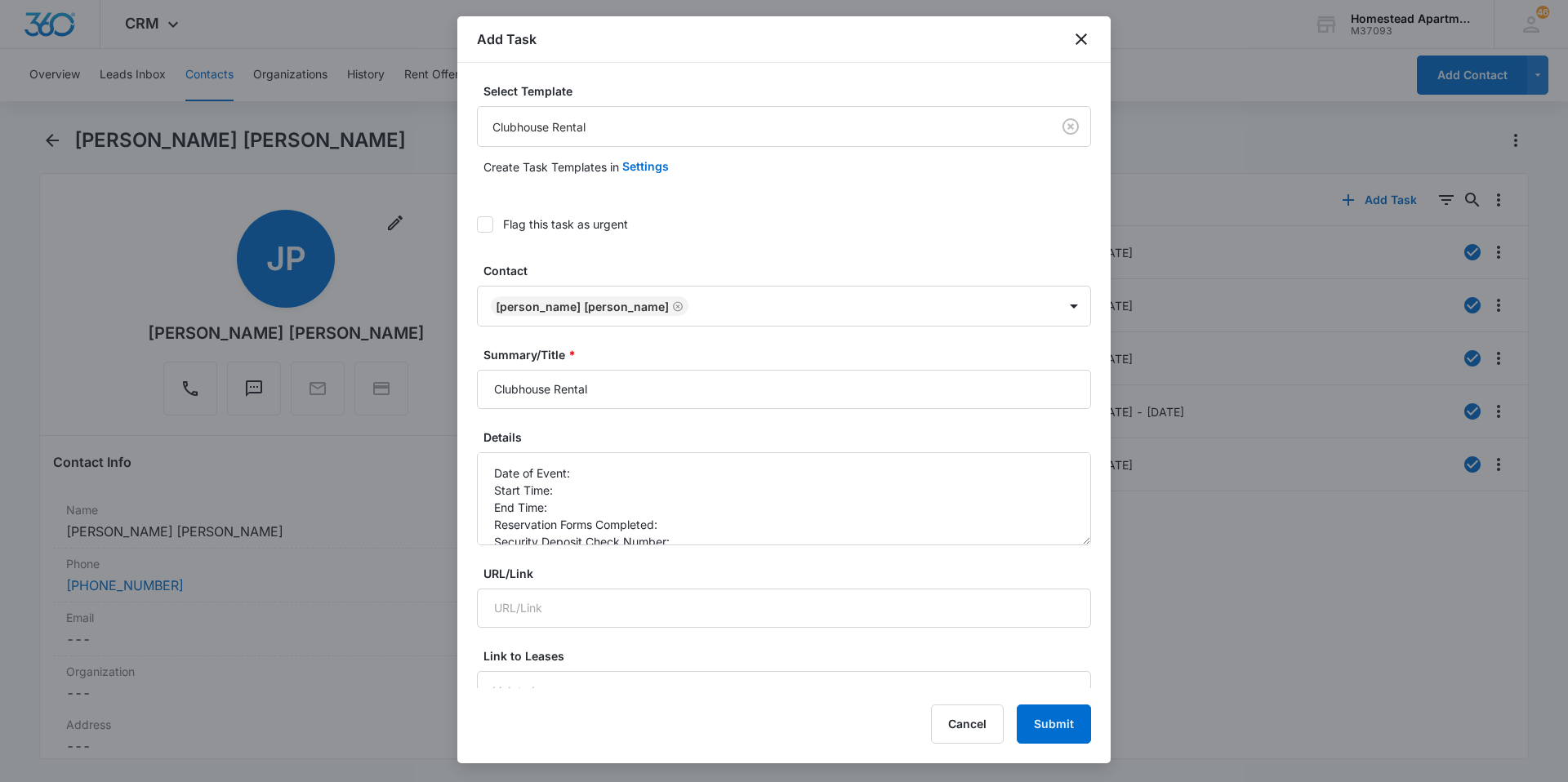
click at [614, 123] on body "CRM Apps Reputation Websites Forms CRM Email Social Content Intelligence Files …" at bounding box center [784, 391] width 1568 height 782
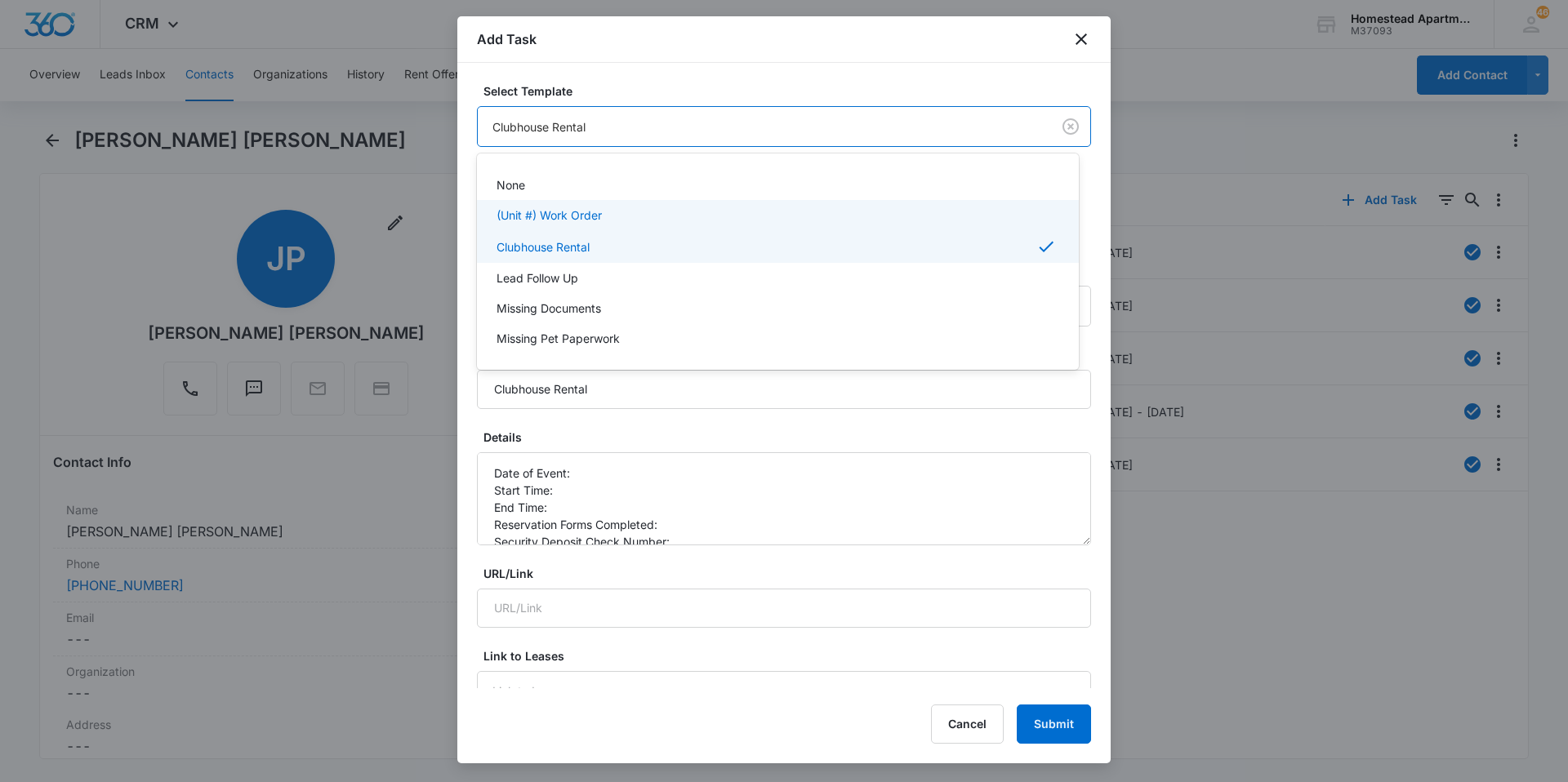
click at [584, 217] on p "(Unit #) Work Order" at bounding box center [549, 215] width 105 height 17
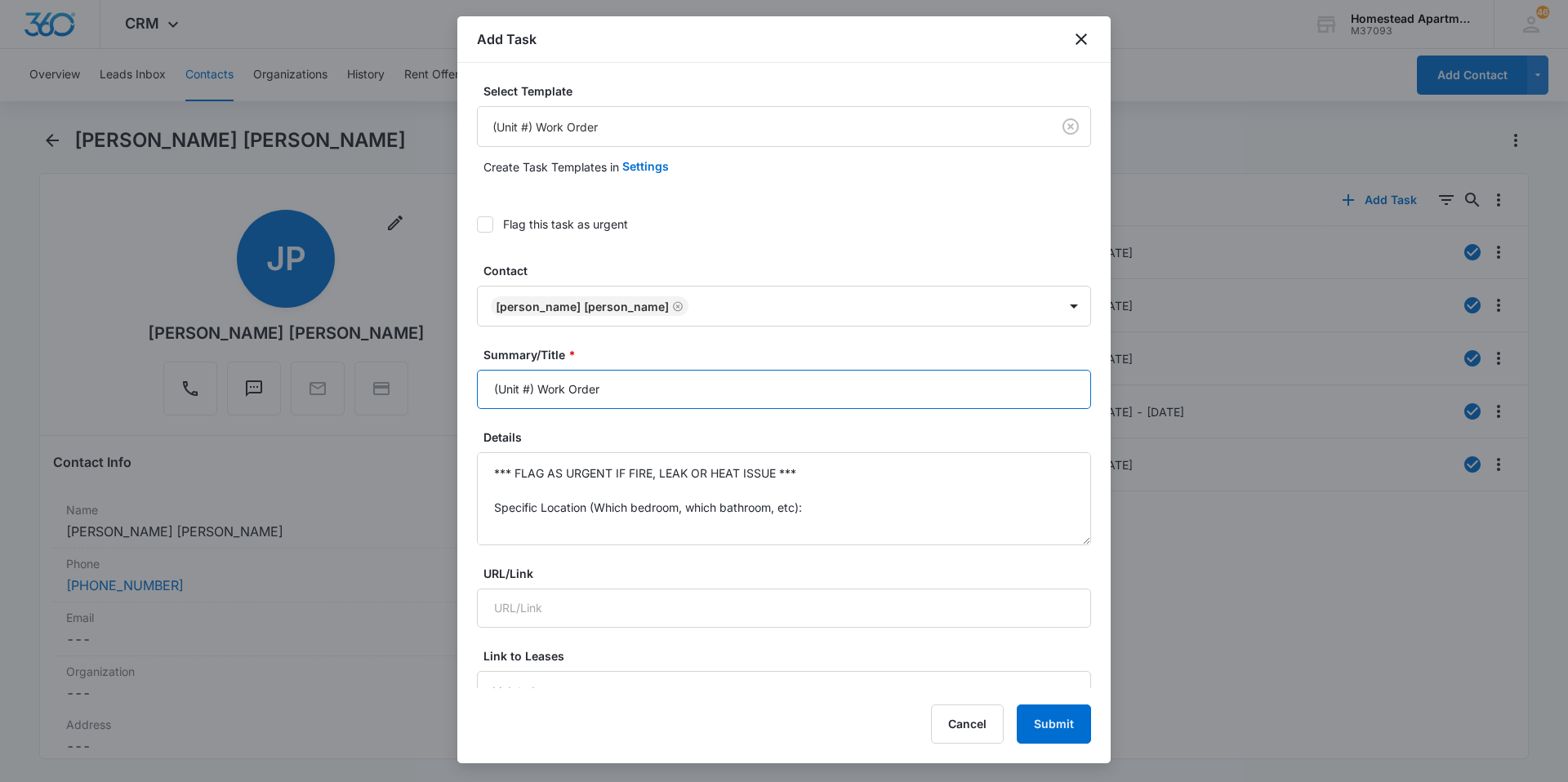
drag, startPoint x: 535, startPoint y: 387, endPoint x: 440, endPoint y: 387, distance: 95.0
click at [440, 387] on body "CRM Apps Reputation Websites Forms CRM Email Social Content Intelligence Files …" at bounding box center [784, 391] width 1568 height 782
type input "3622 #6 Work Order"
click at [526, 490] on textarea "*** FLAG AS URGENT IF FIRE, LEAK OR HEAT ISSUE *** Specific Location (Which bed…" at bounding box center [783, 498] width 614 height 93
drag, startPoint x: 526, startPoint y: 490, endPoint x: 482, endPoint y: 432, distance: 72.8
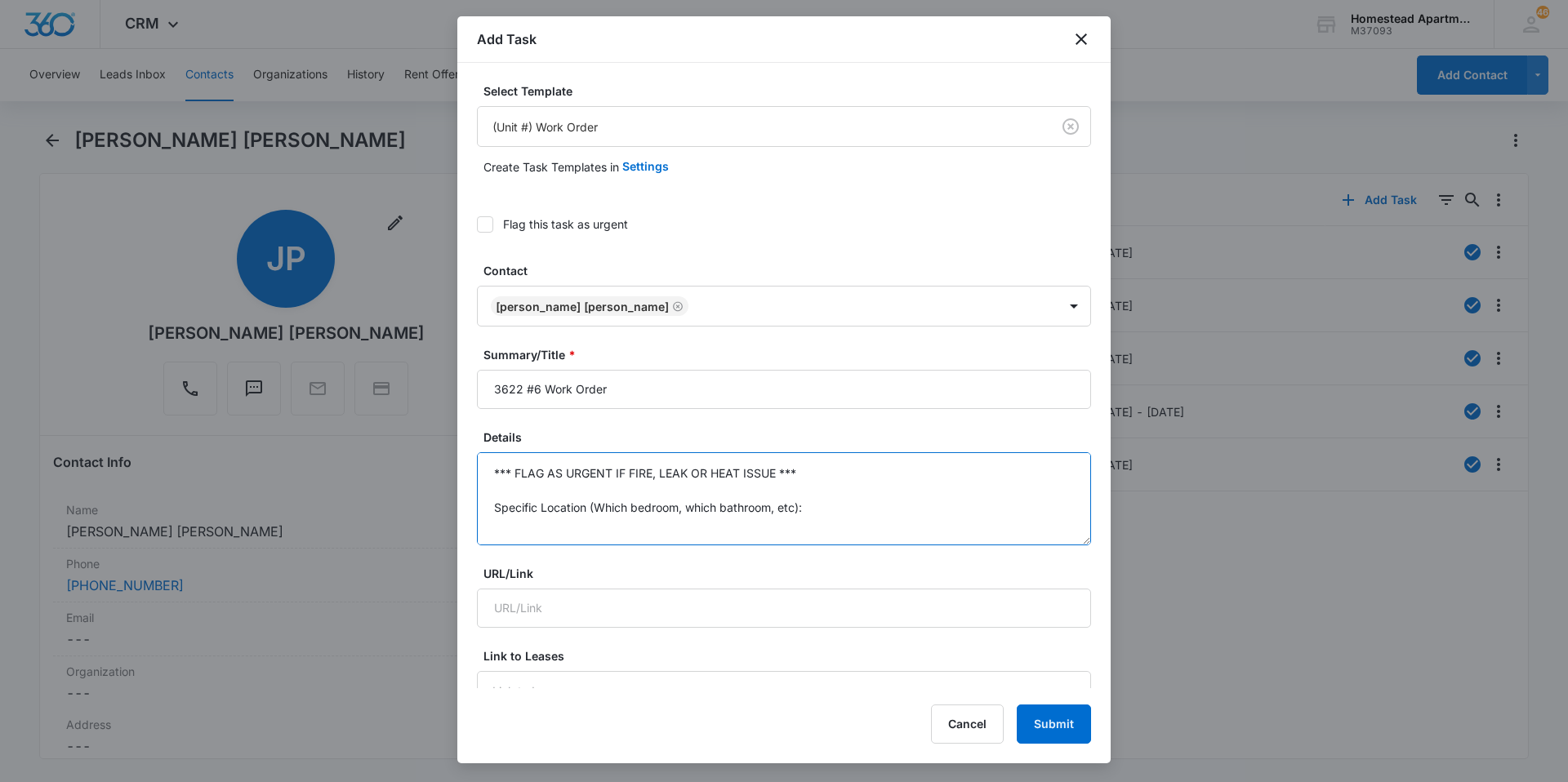
click at [482, 432] on div "Details *** FLAG AS URGENT IF FIRE, LEAK OR HEAT ISSUE *** Specific Location (W…" at bounding box center [783, 486] width 614 height 116
paste textarea "Dishwasher is tripping breaker and does not drain water"
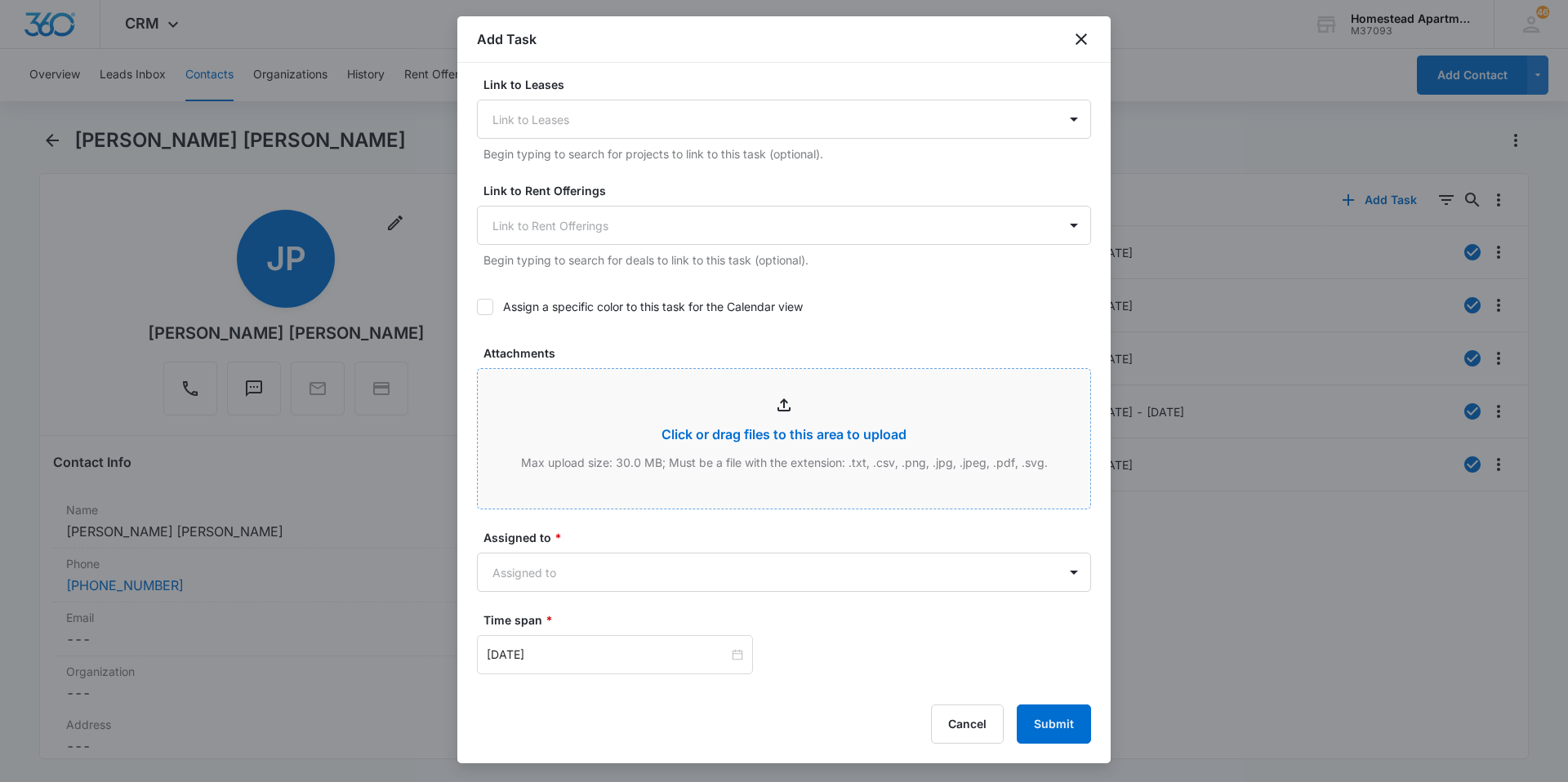
scroll to position [884, 0]
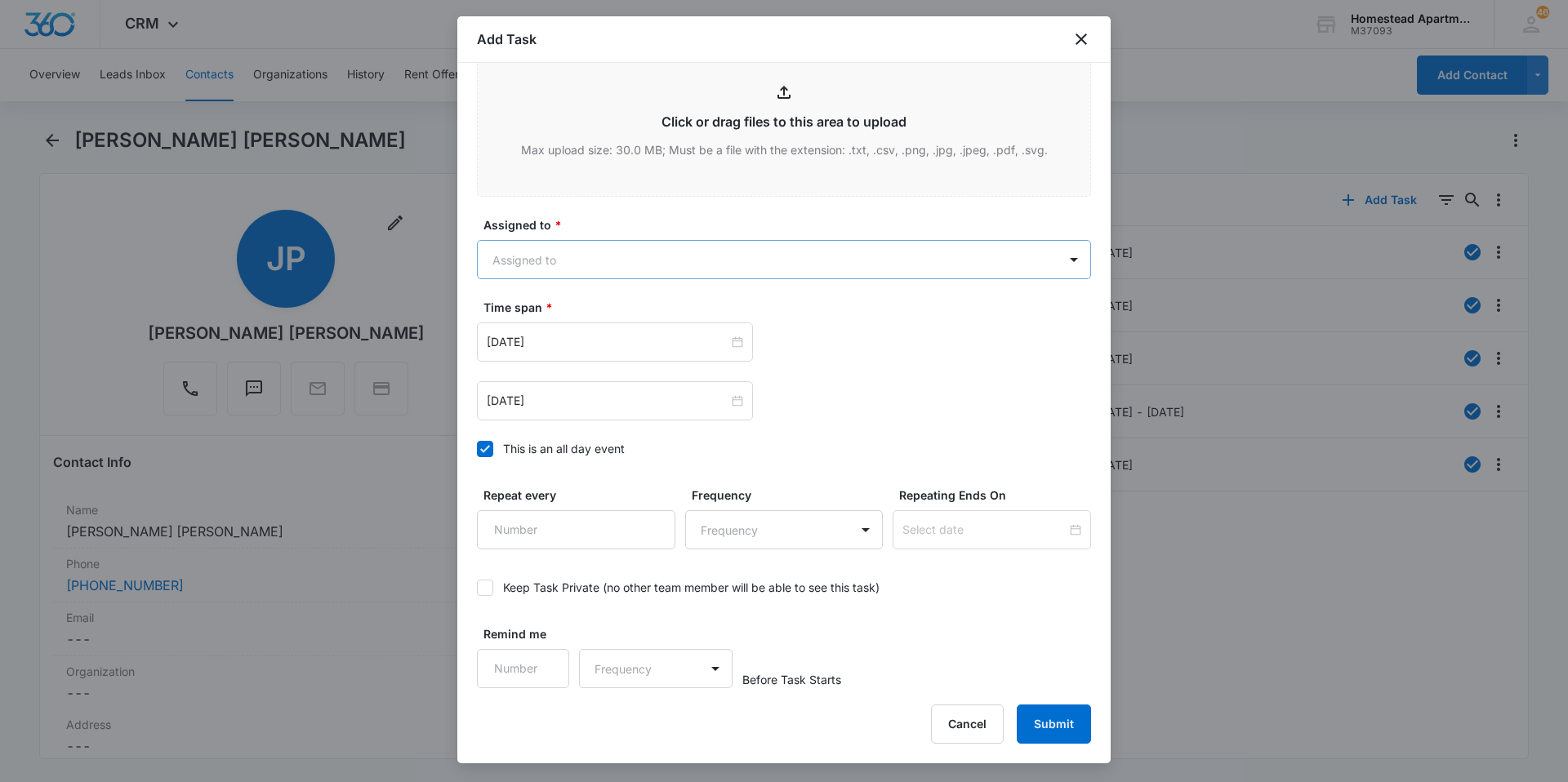
type textarea "Dishwasher is tripping breaker and does not drain water. [PERSON_NAME]: [PHONE_…"
click at [647, 265] on body "CRM Apps Reputation Websites Forms CRM Email Social Content Intelligence Files …" at bounding box center [784, 391] width 1568 height 782
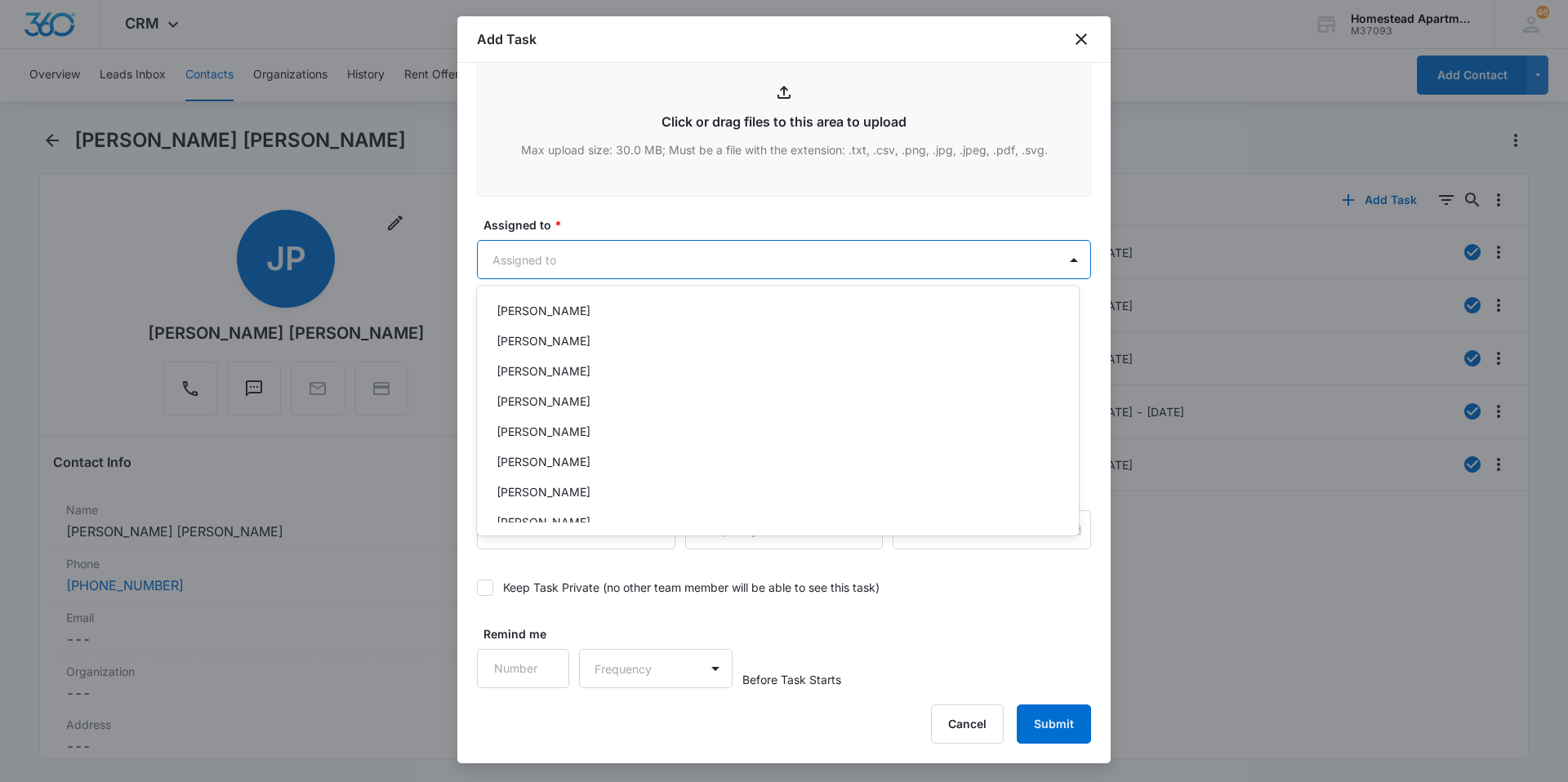
scroll to position [0, 0]
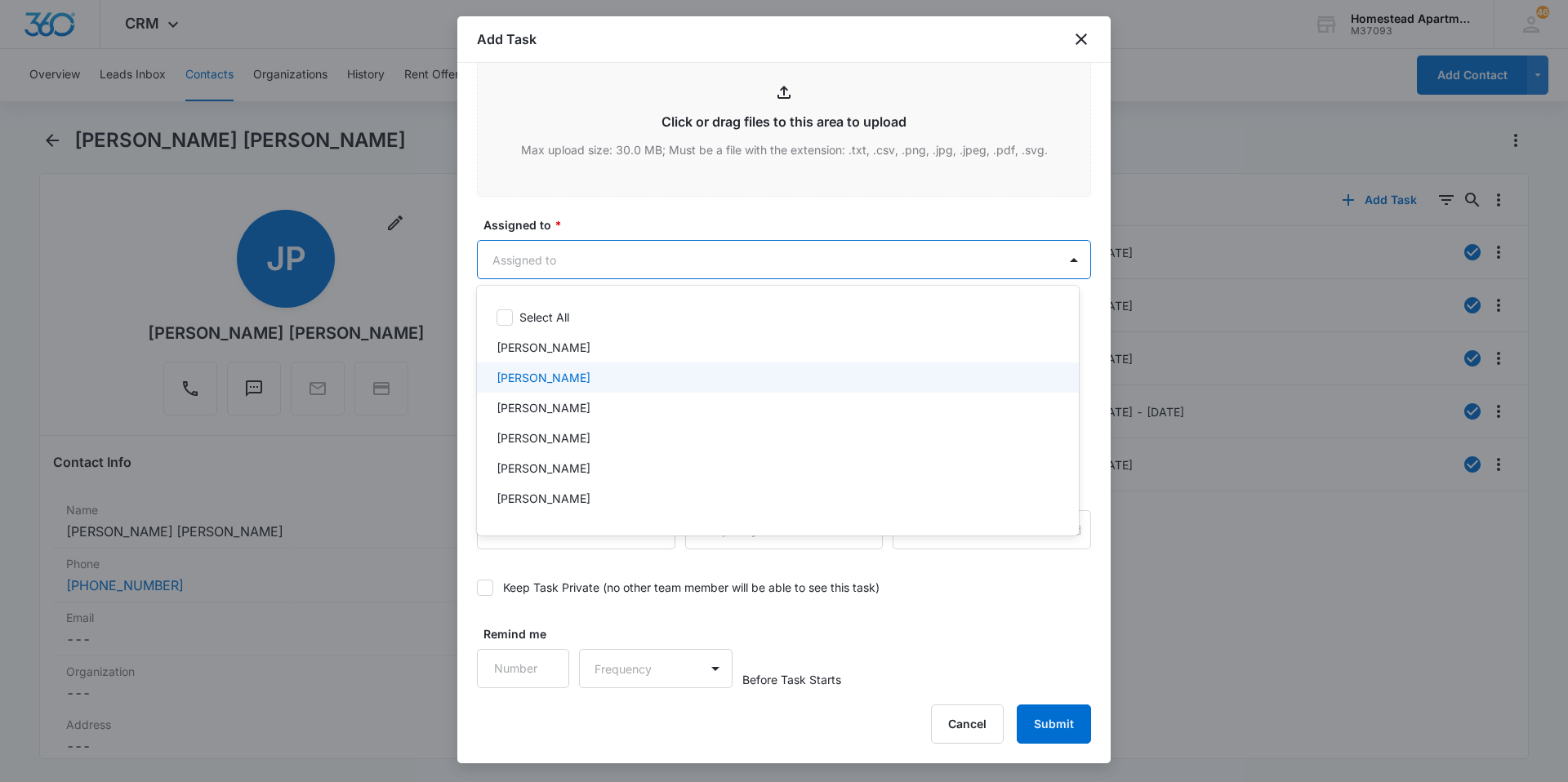
click at [600, 387] on div "[PERSON_NAME]" at bounding box center [777, 377] width 601 height 30
click at [630, 222] on div at bounding box center [784, 391] width 1568 height 782
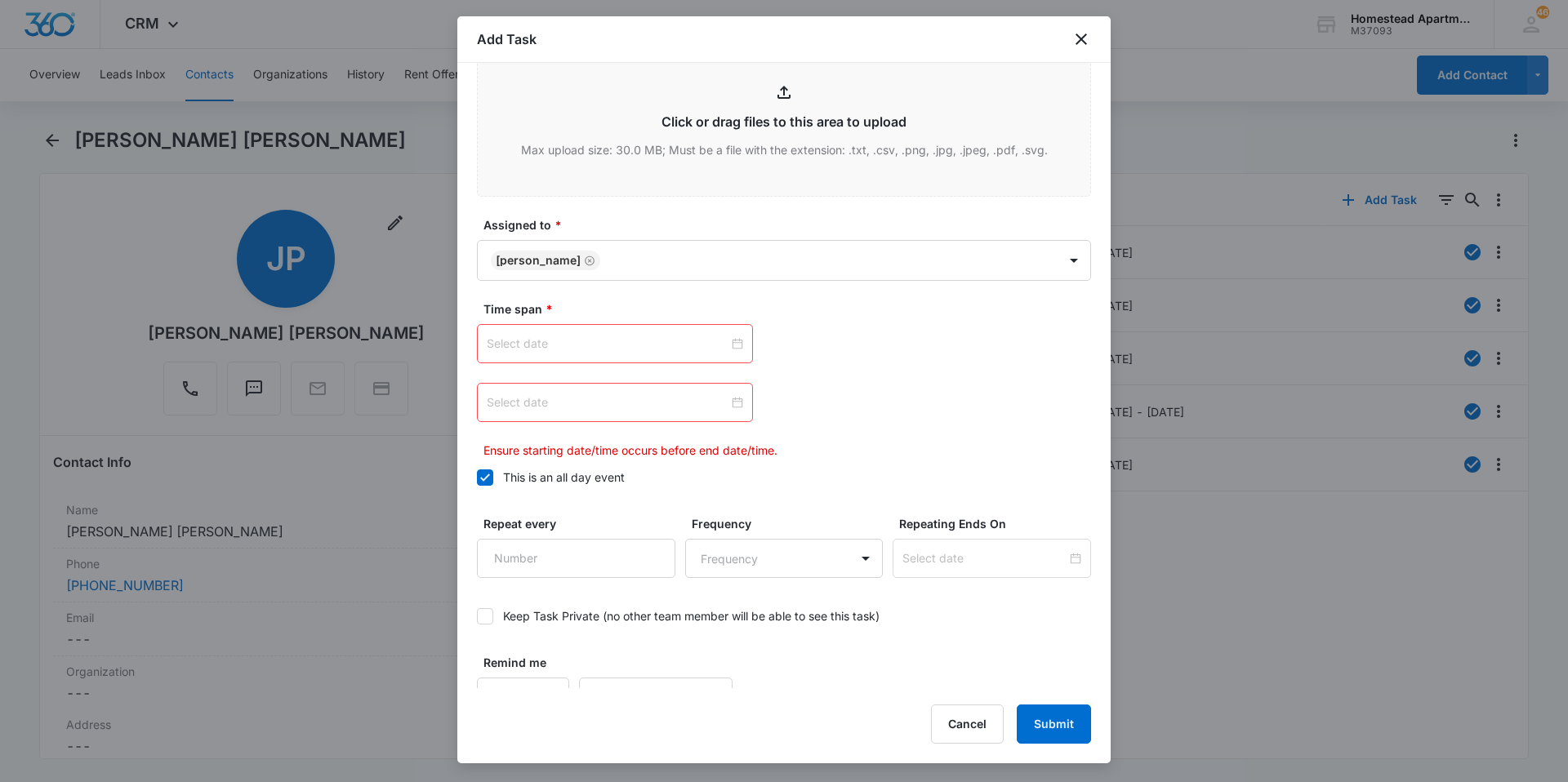
click at [704, 348] on input at bounding box center [608, 343] width 242 height 18
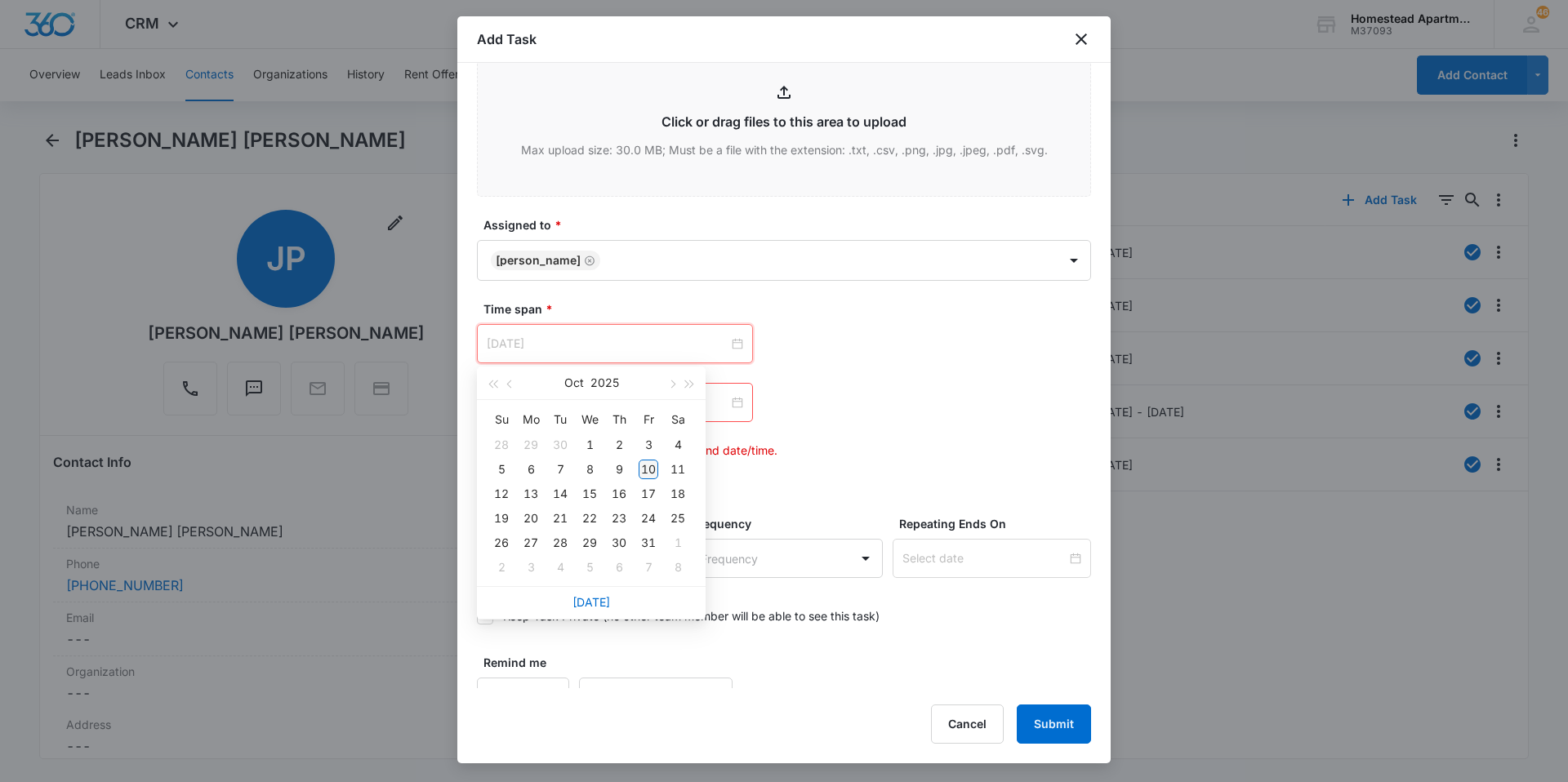
type input "[DATE]"
click at [653, 463] on div "10" at bounding box center [648, 469] width 20 height 20
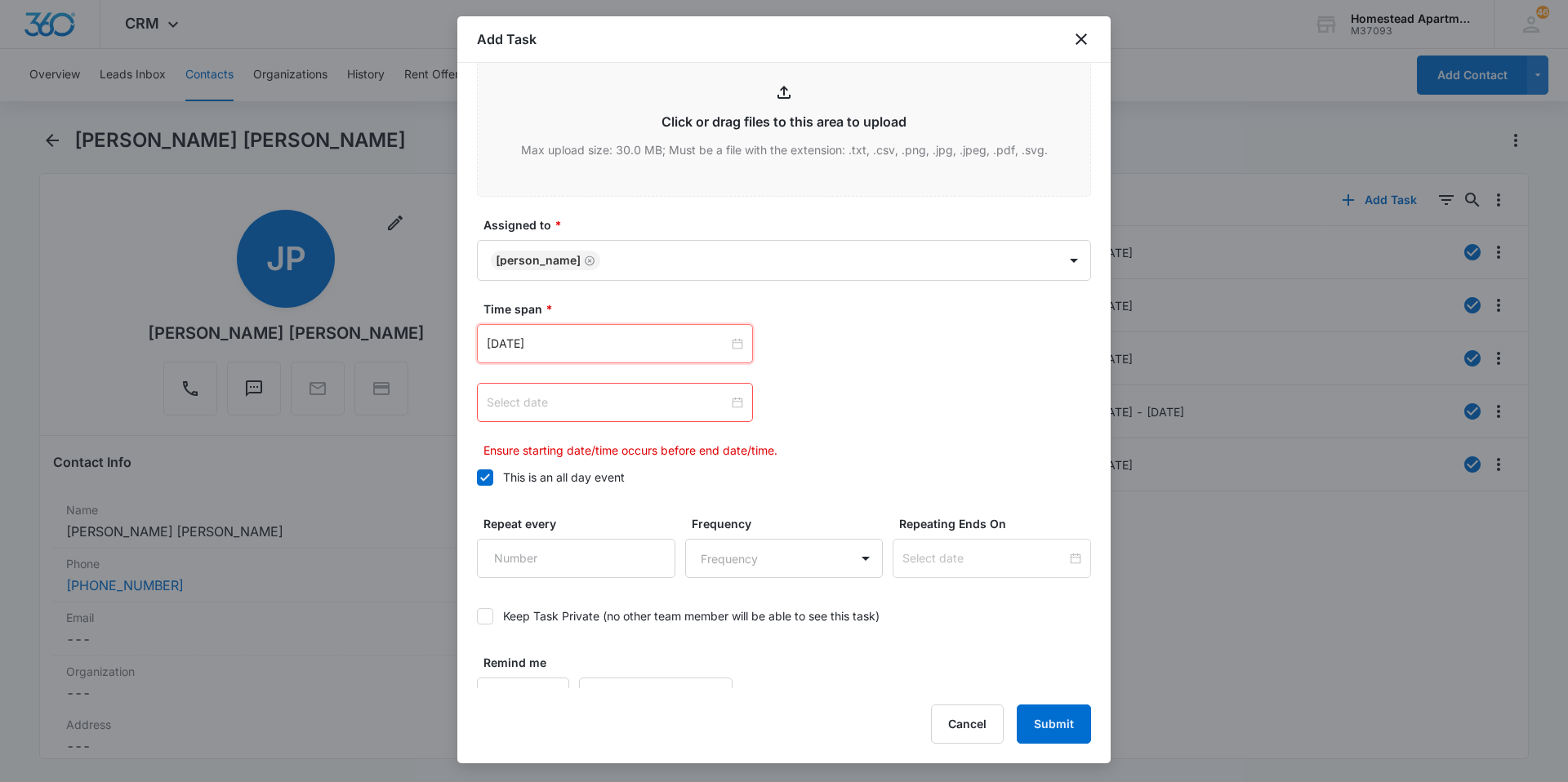
click at [682, 404] on input at bounding box center [608, 402] width 242 height 18
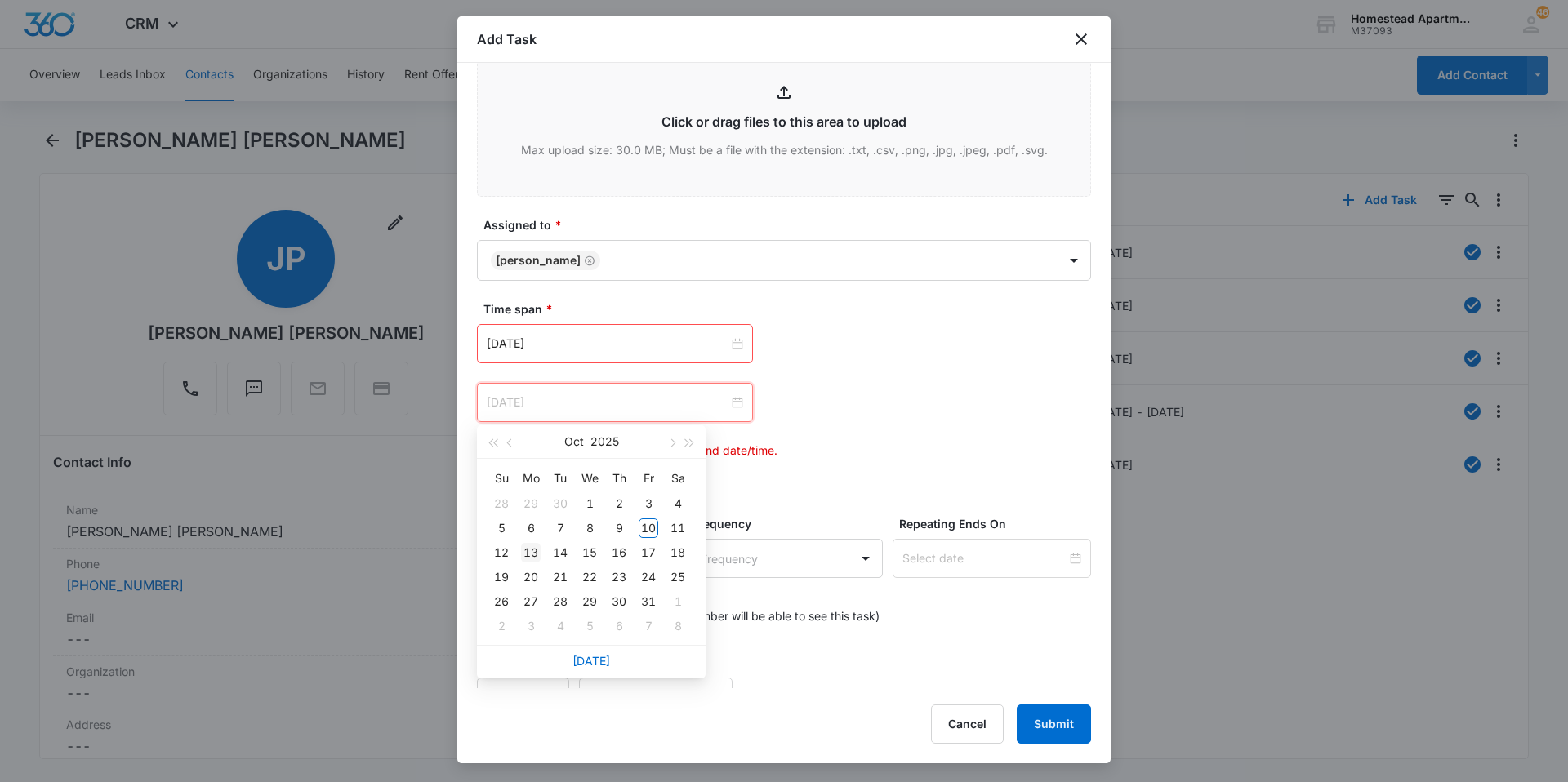
type input "[DATE]"
click at [530, 549] on div "13" at bounding box center [531, 552] width 20 height 20
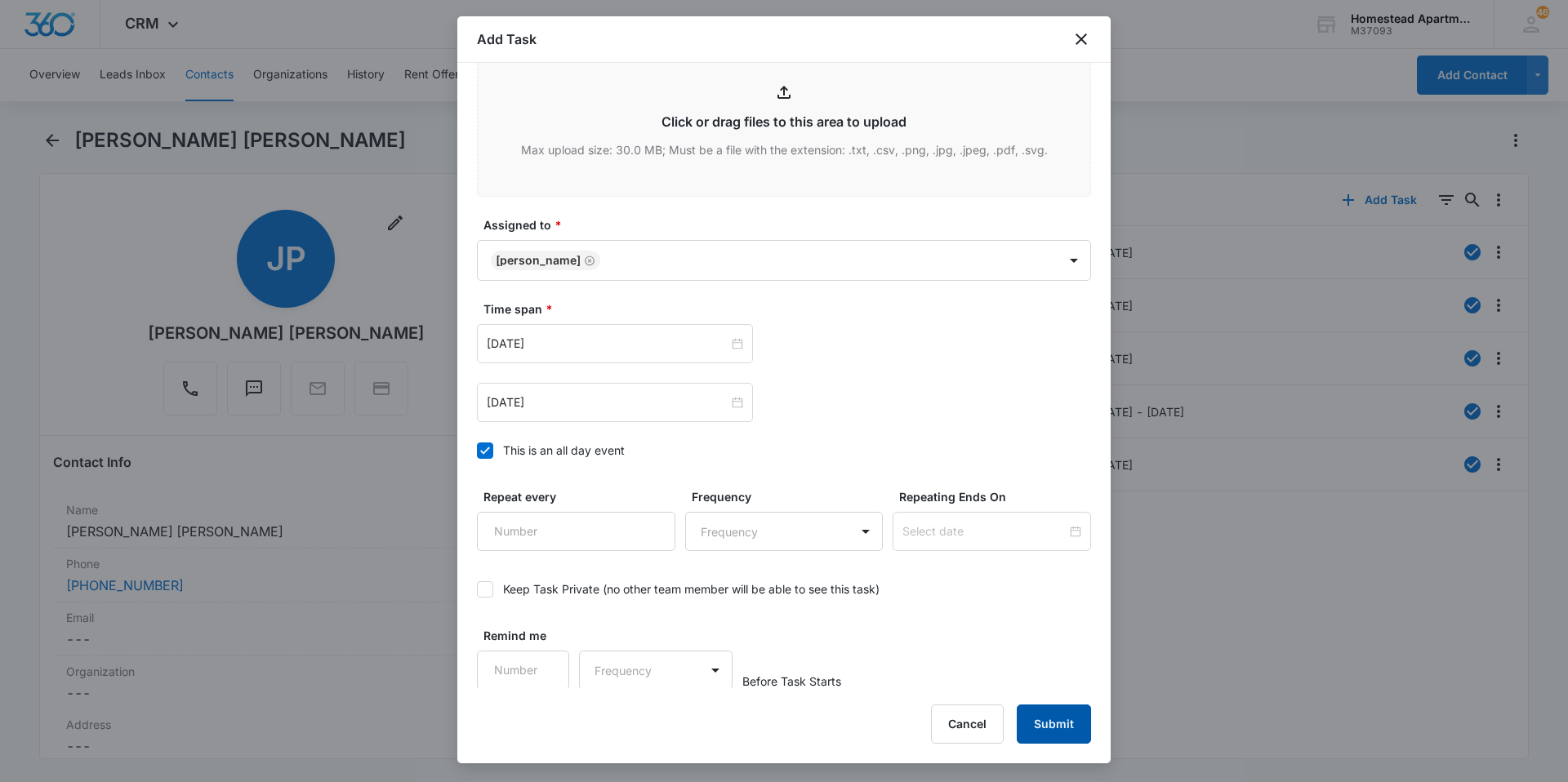
click at [1054, 722] on button "Submit" at bounding box center [1054, 723] width 75 height 39
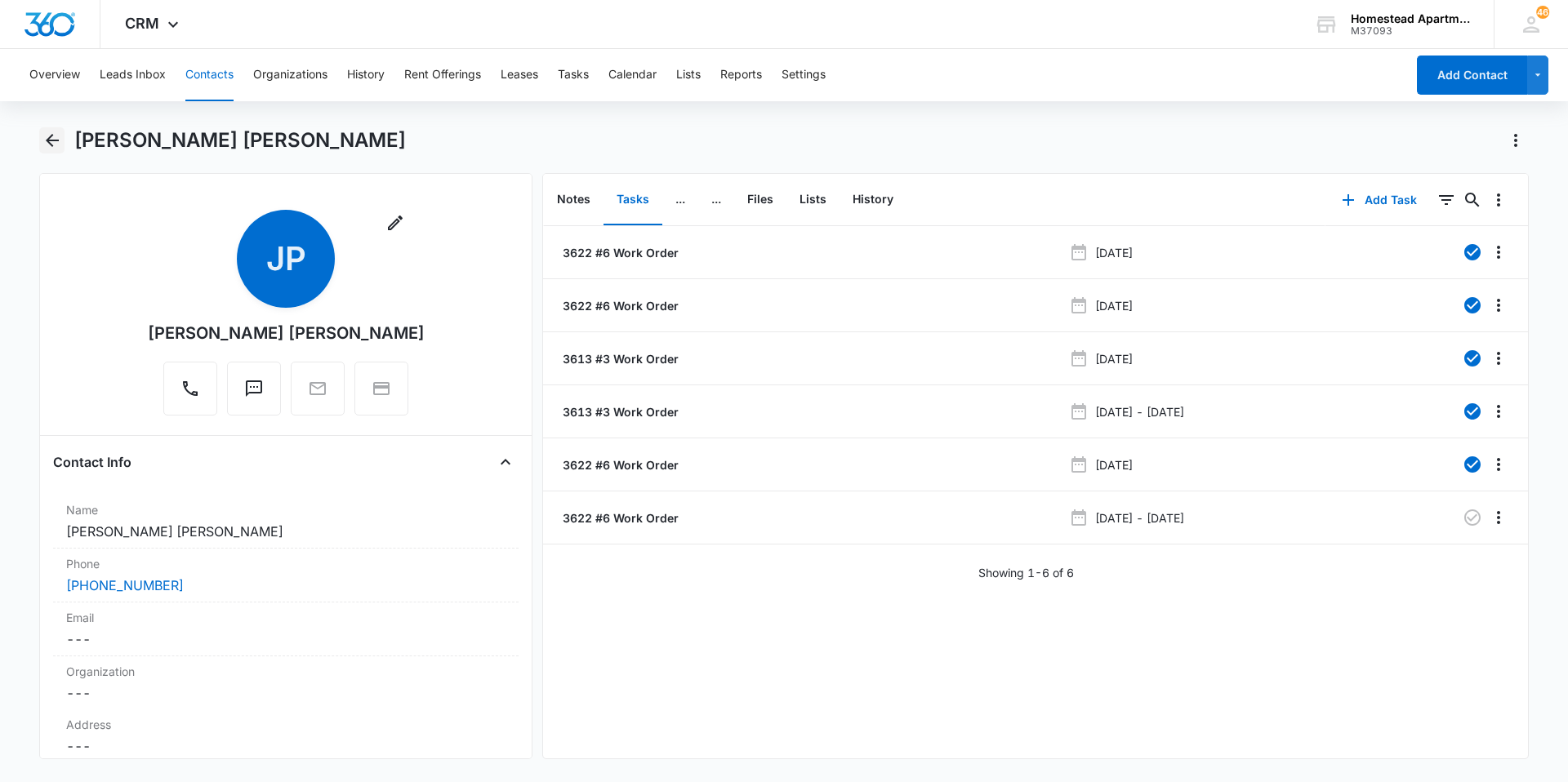
click at [50, 147] on icon "Back" at bounding box center [52, 140] width 20 height 20
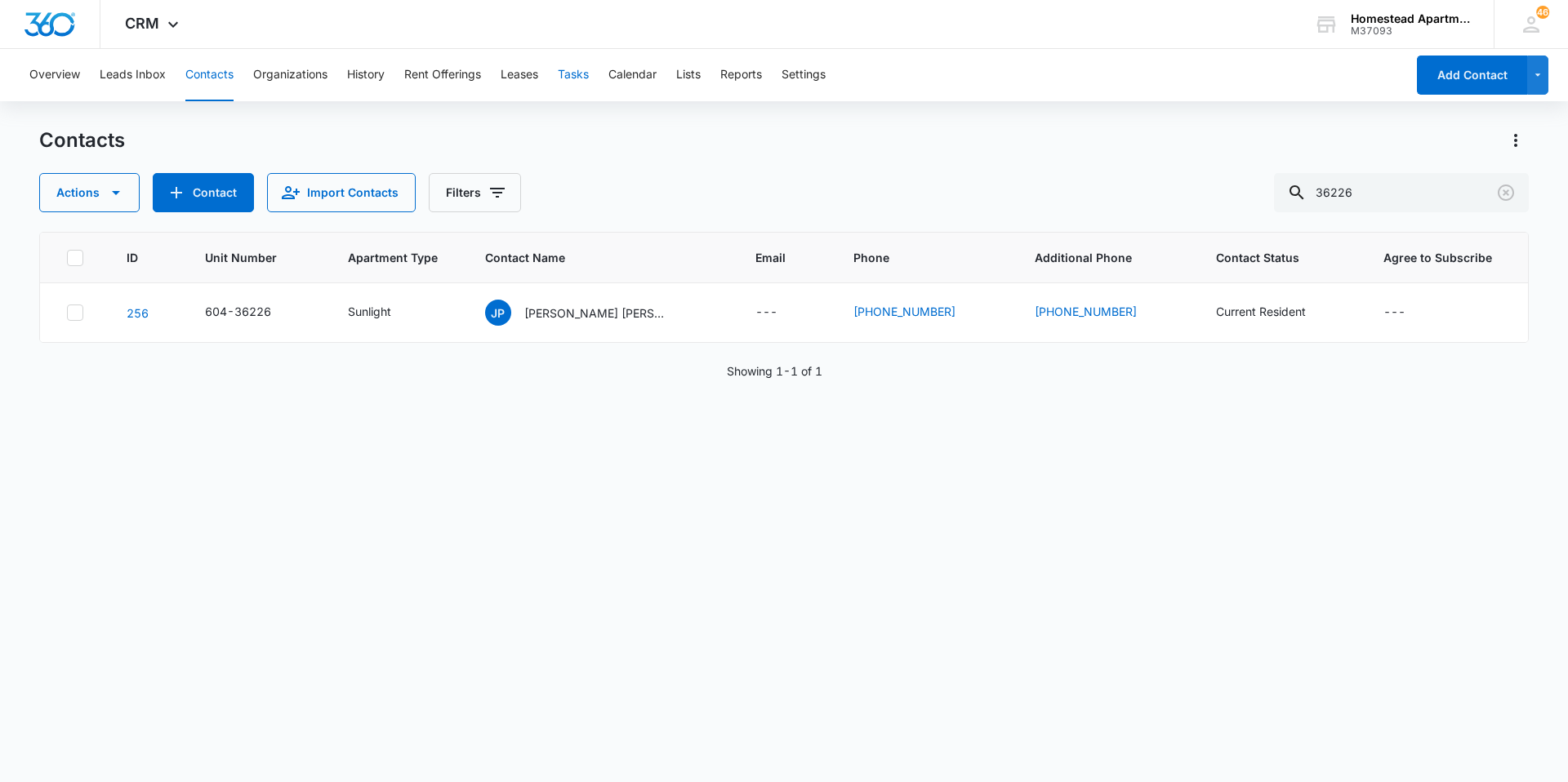
click at [581, 69] on button "Tasks" at bounding box center [573, 75] width 31 height 52
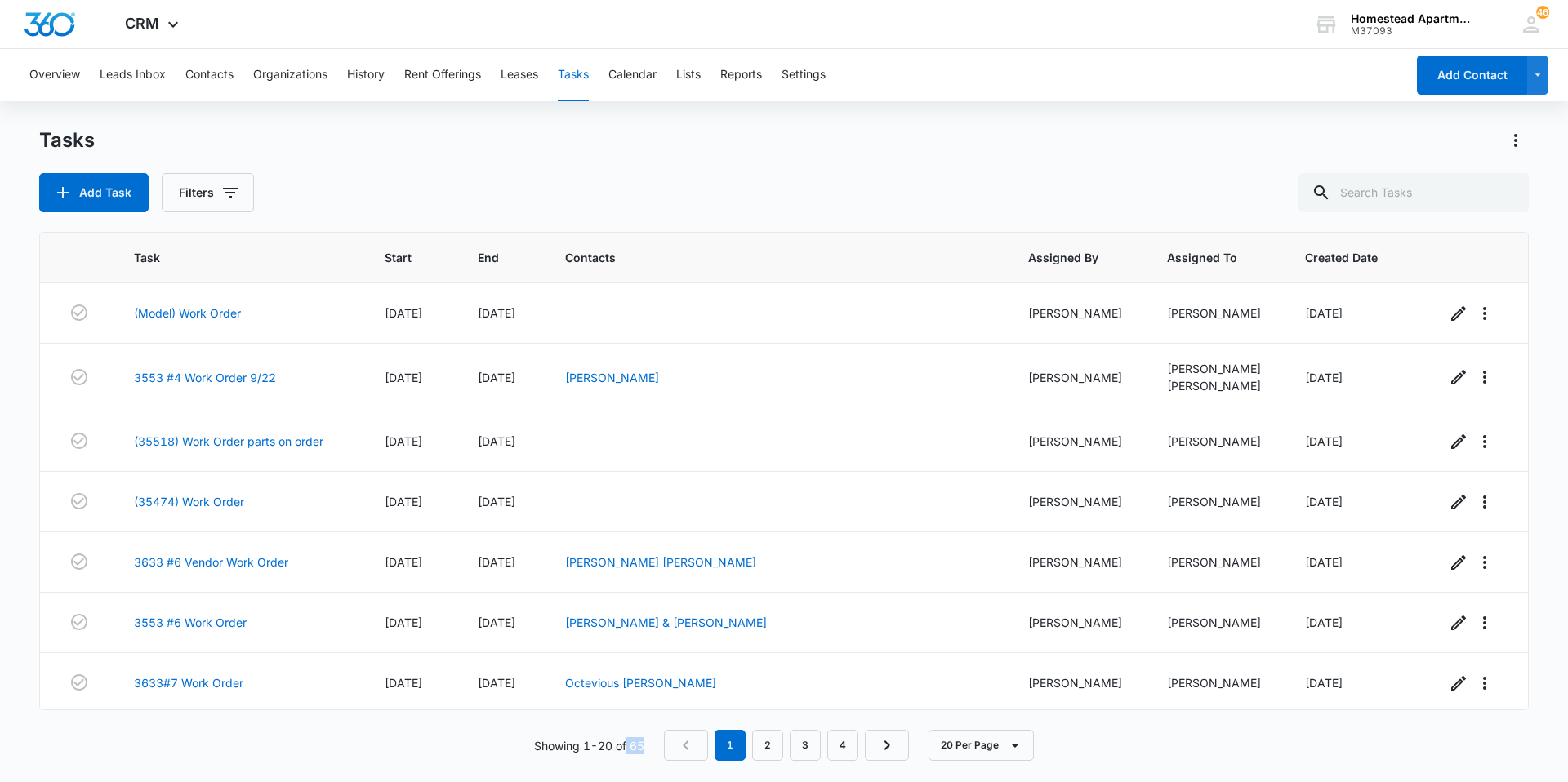
drag, startPoint x: 628, startPoint y: 743, endPoint x: 653, endPoint y: 738, distance: 25.5
click at [653, 738] on div "Showing 1-20 of 65 1 2 3 4 20 Per Page" at bounding box center [783, 745] width 1490 height 31
click at [442, 748] on div "Showing 1-20 of 65 1 2 3 4 20 Per Page" at bounding box center [783, 745] width 1490 height 31
drag, startPoint x: 619, startPoint y: 749, endPoint x: 649, endPoint y: 737, distance: 32.3
click at [649, 737] on div "Showing 1-20 of 65 1 2 3 4 20 Per Page" at bounding box center [783, 745] width 1490 height 31
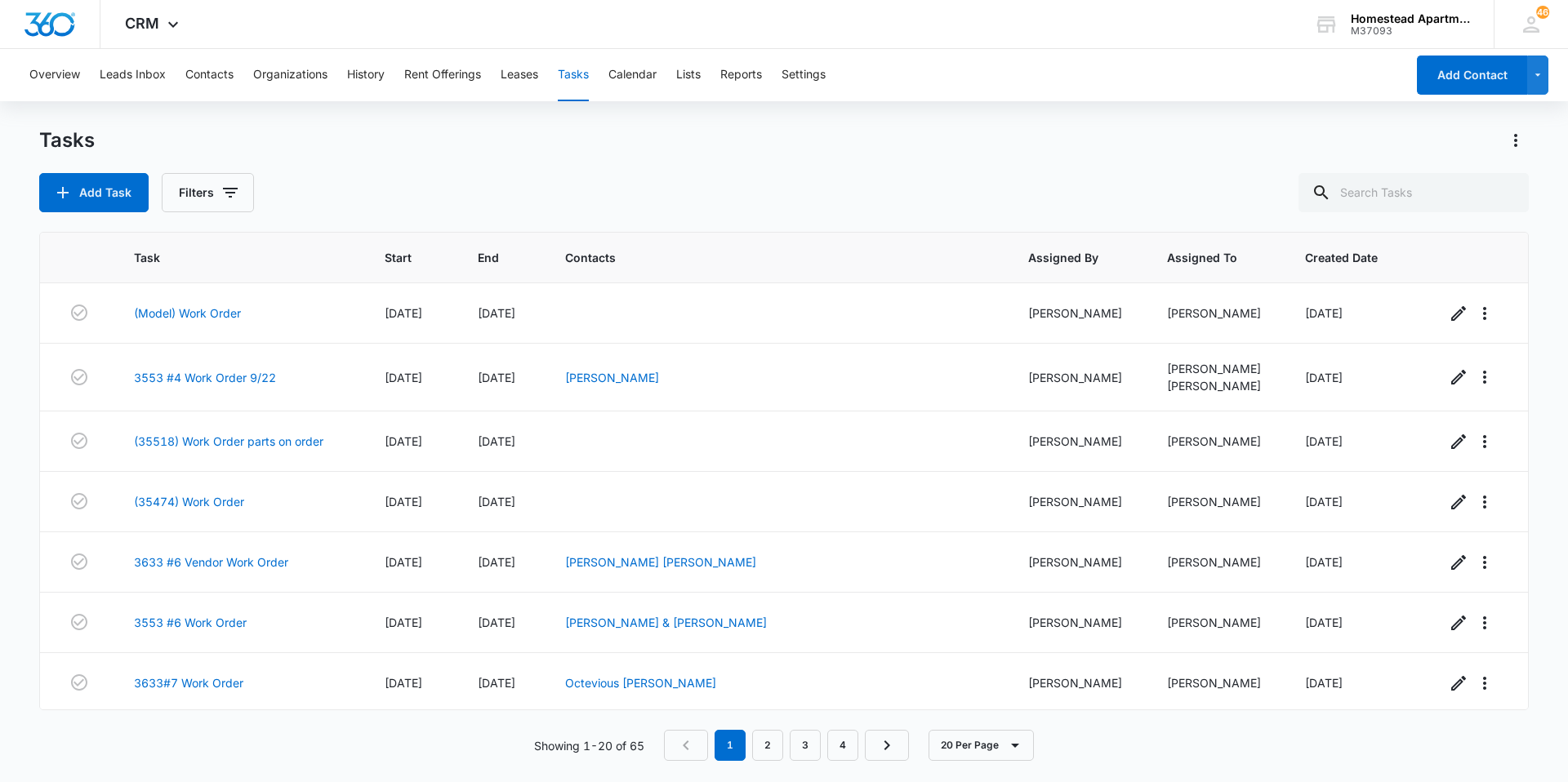
click at [504, 756] on div "Showing 1-20 of 65 1 2 3 4 20 Per Page" at bounding box center [783, 745] width 1490 height 31
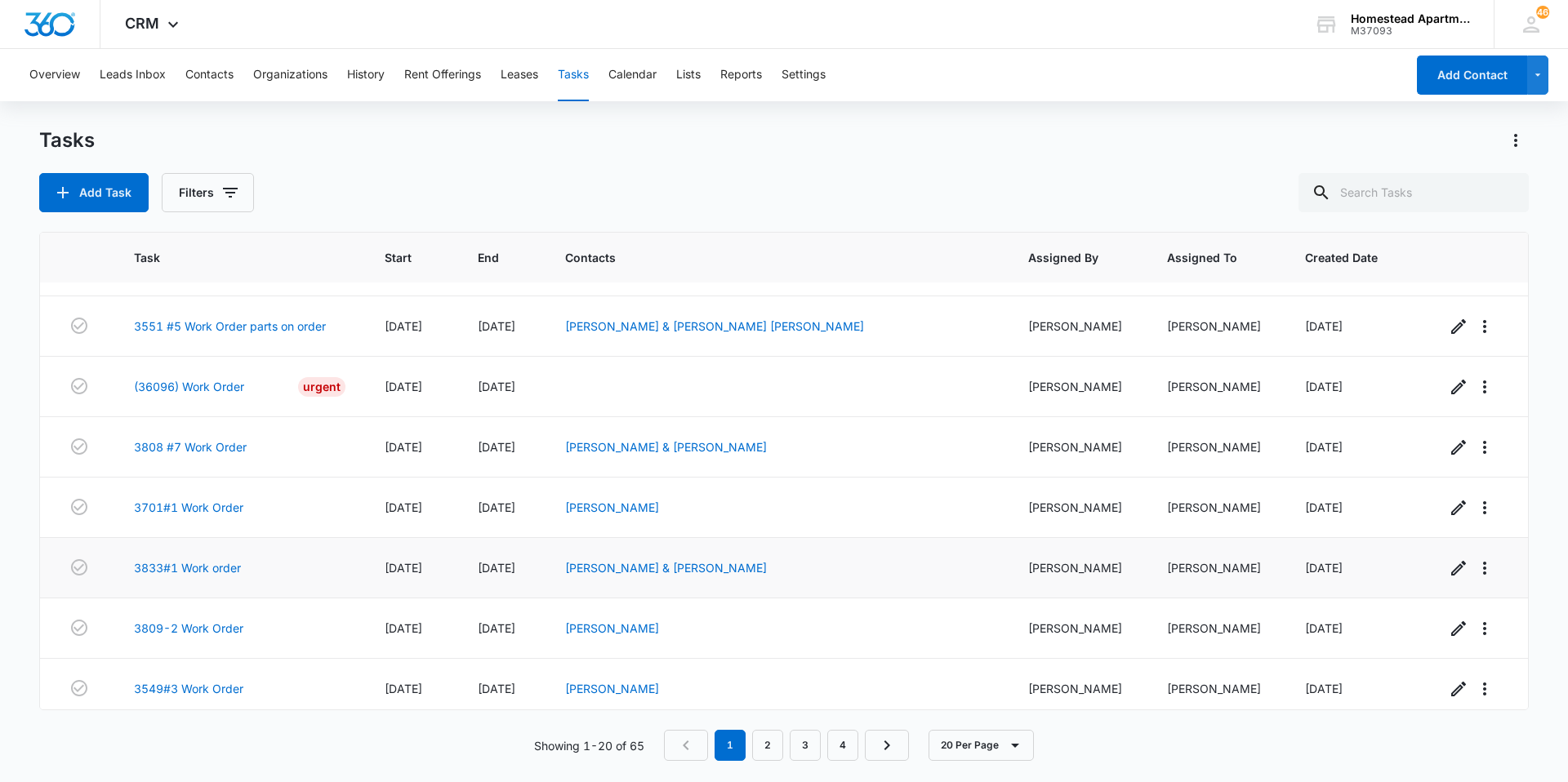
scroll to position [789, 0]
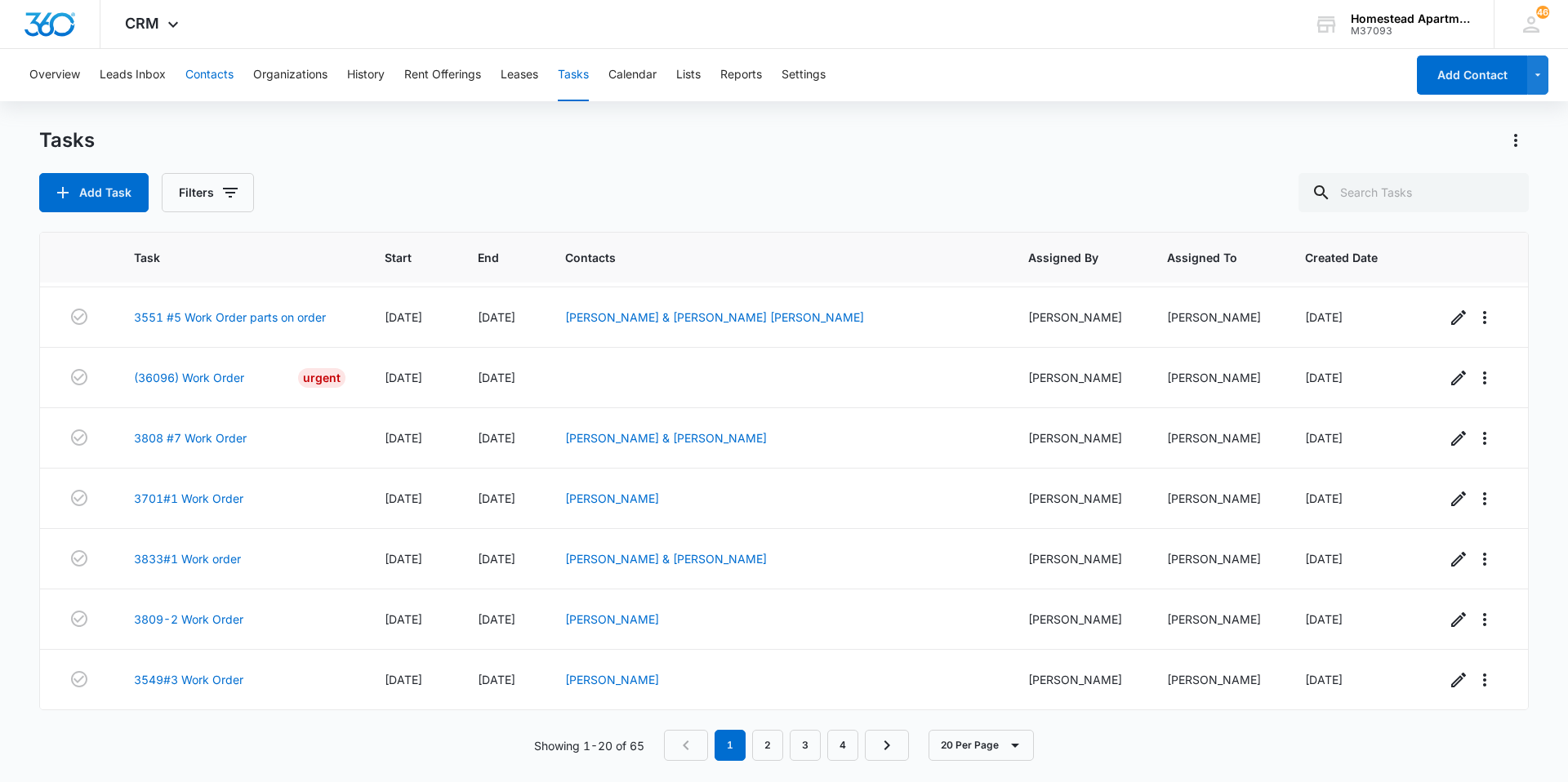
click at [218, 85] on button "Contacts" at bounding box center [209, 75] width 48 height 52
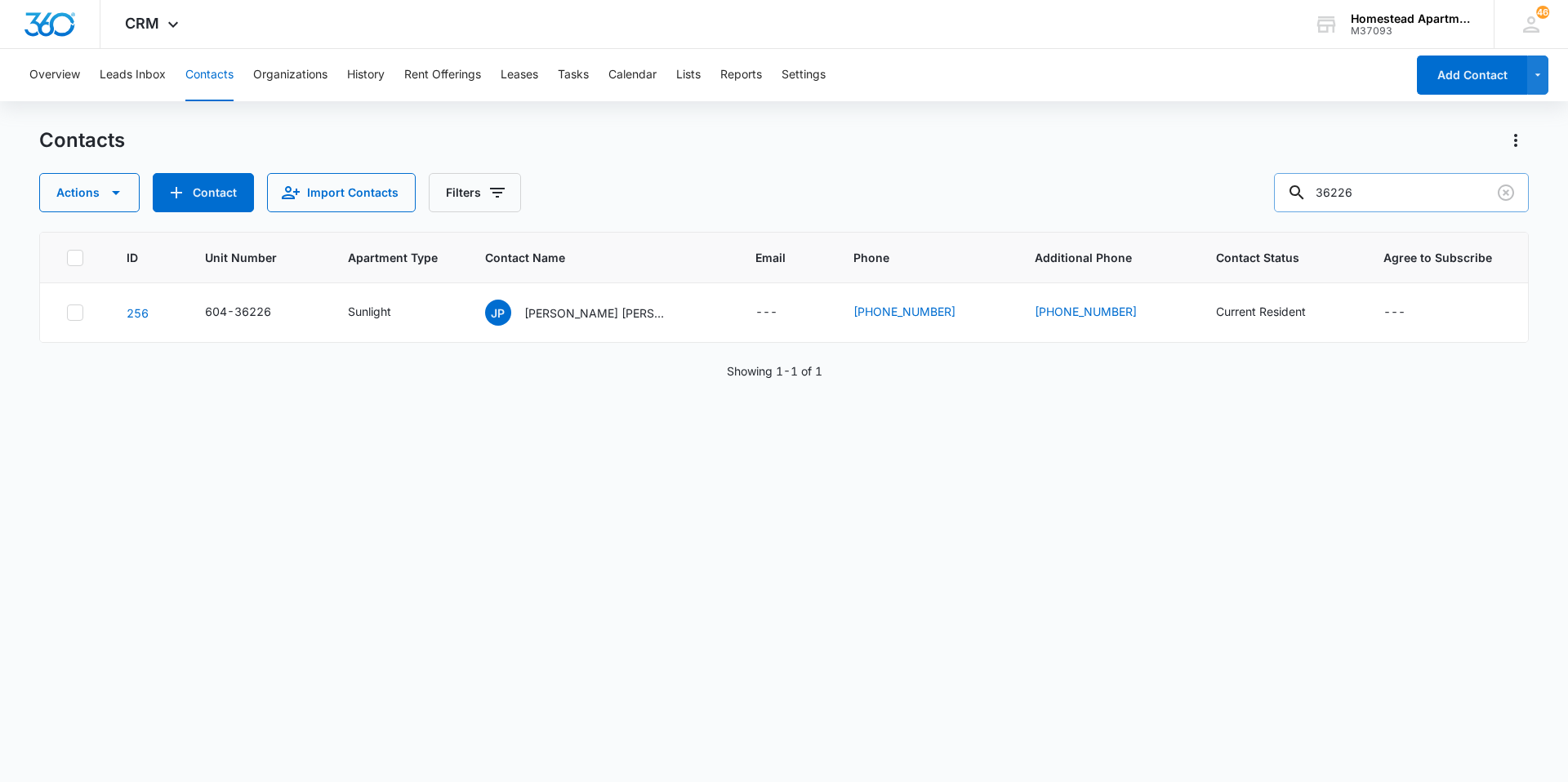
click at [1339, 177] on input "36226" at bounding box center [1401, 192] width 254 height 39
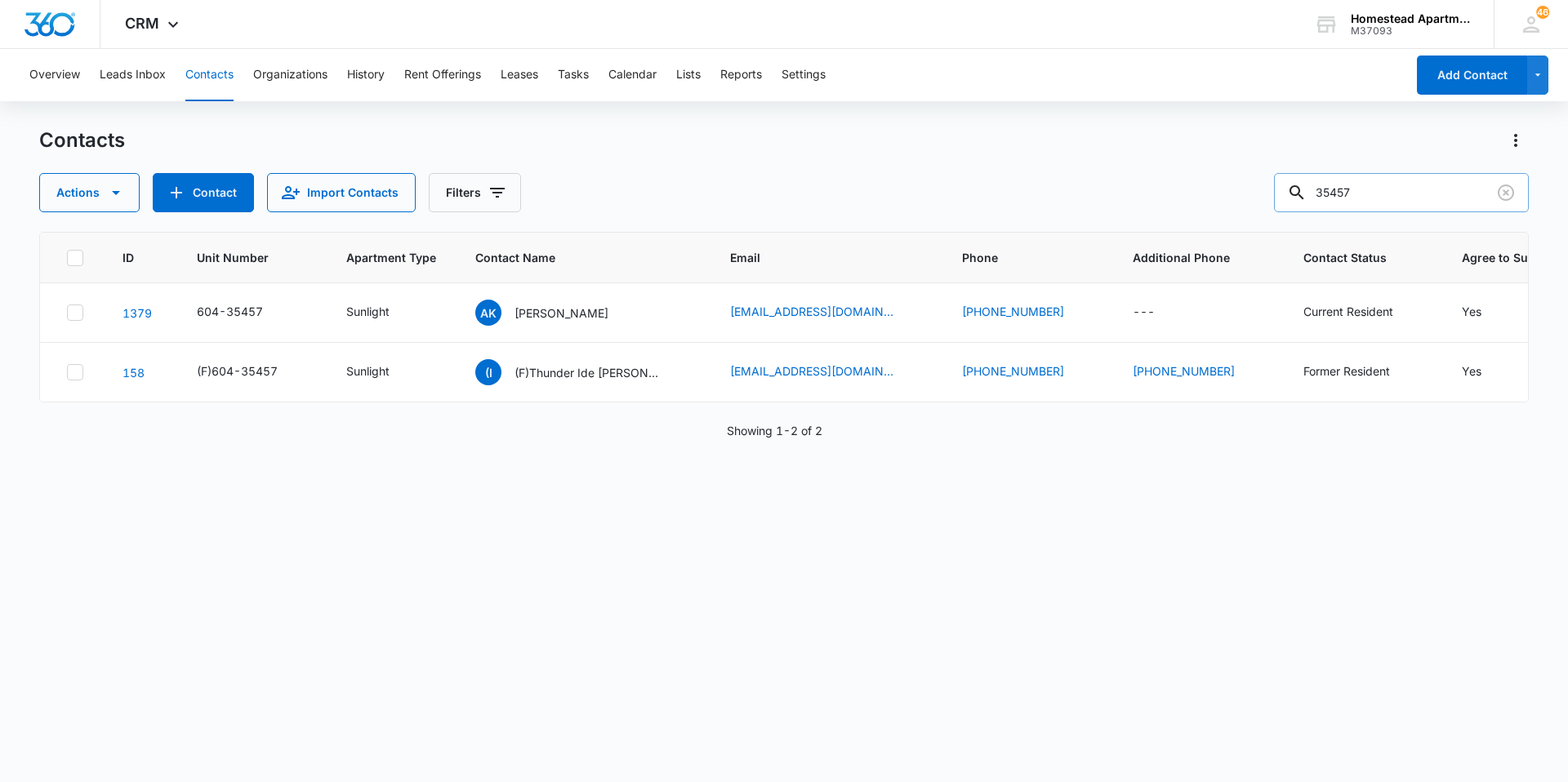
click at [1382, 191] on input "35457" at bounding box center [1401, 192] width 254 height 39
type input "35458"
click at [984, 318] on link "[PHONE_NUMBER]" at bounding box center [1013, 311] width 102 height 17
click at [1074, 311] on icon "Phone - (970) 213-4519 - Select to Edit Field" at bounding box center [1084, 312] width 20 height 20
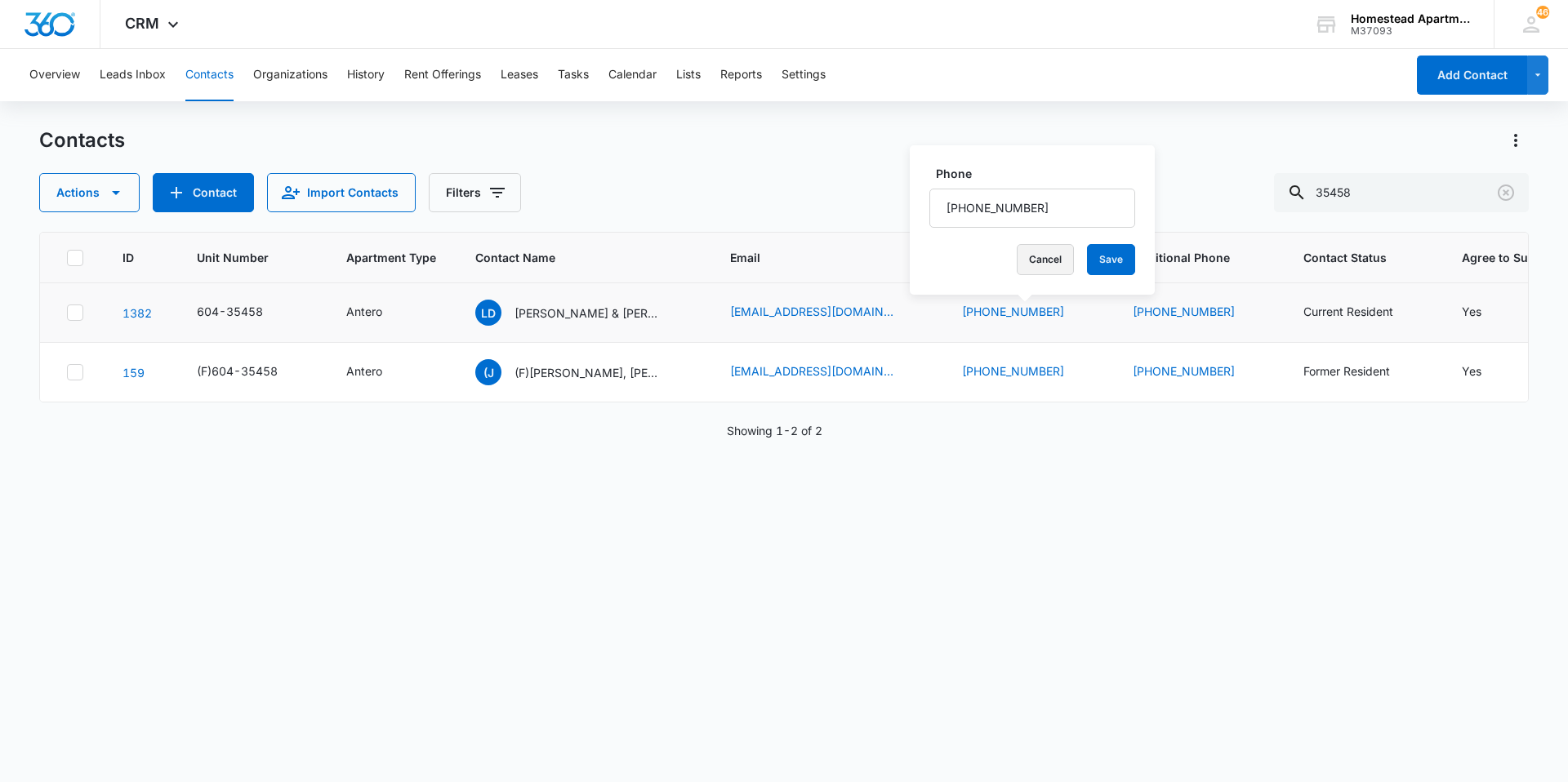
click at [1019, 266] on button "Cancel" at bounding box center [1045, 259] width 57 height 31
click at [620, 320] on p "[PERSON_NAME] & [PERSON_NAME]" at bounding box center [587, 313] width 147 height 17
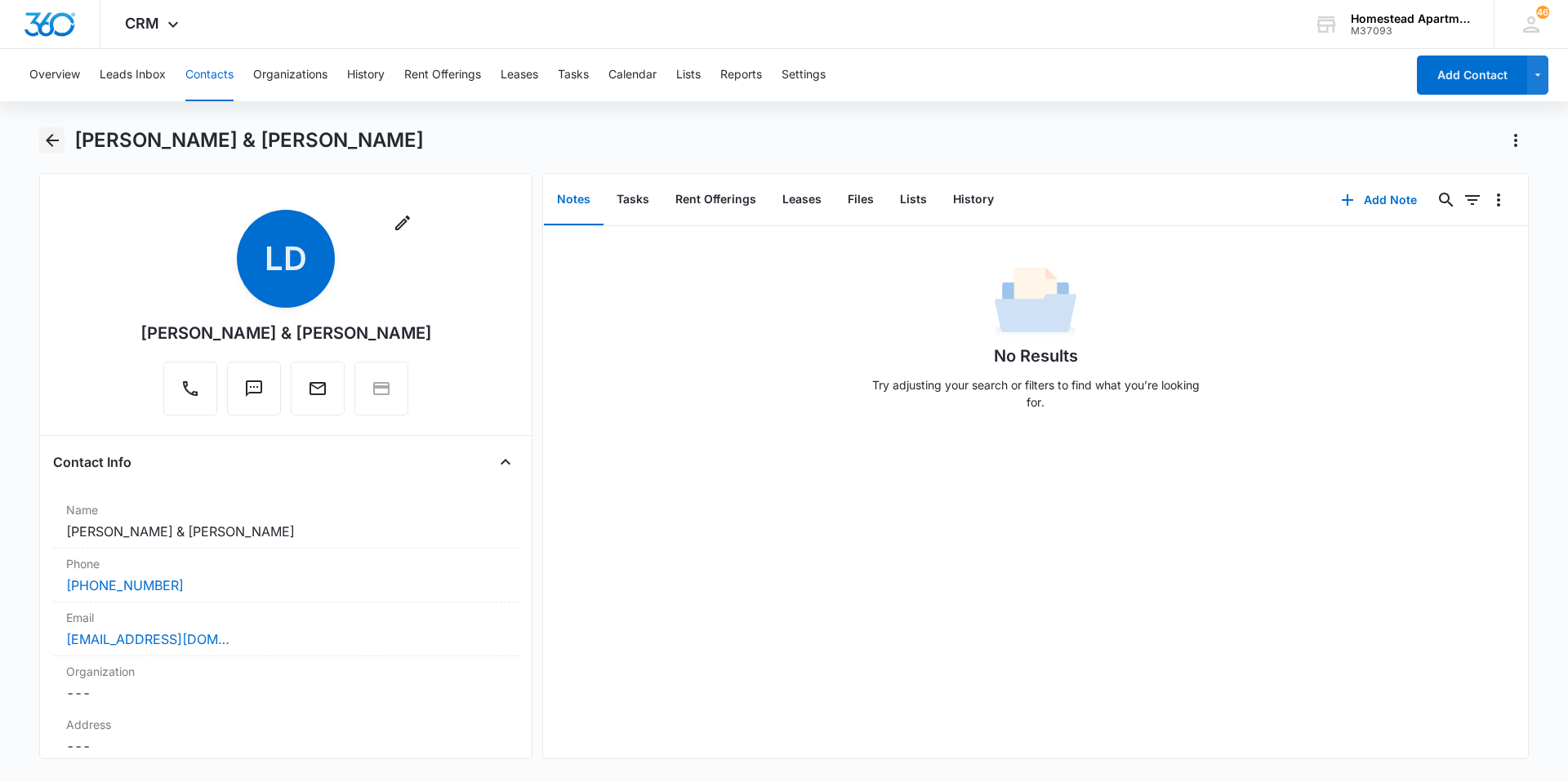
click at [55, 140] on icon "Back" at bounding box center [52, 141] width 13 height 13
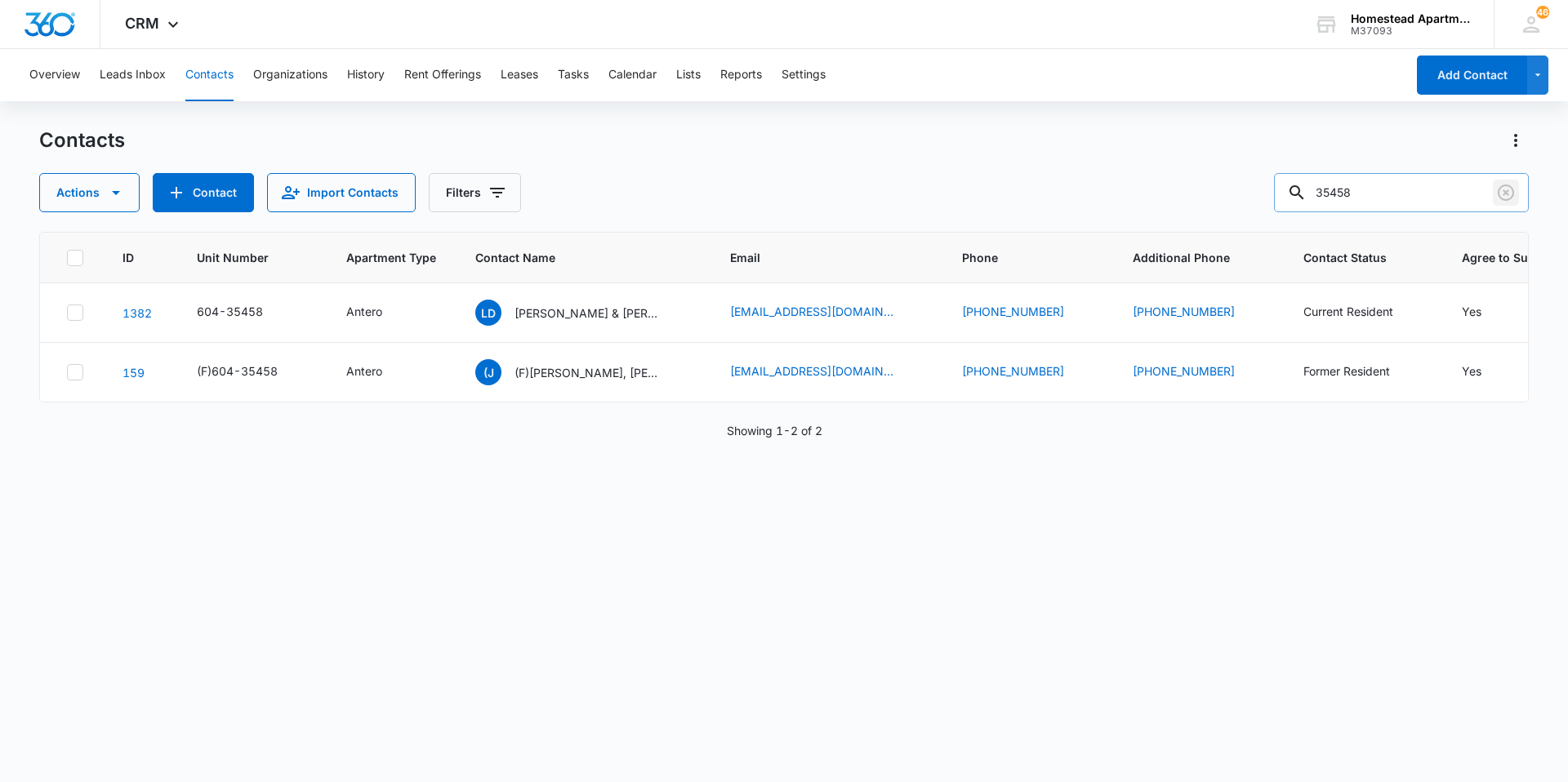
drag, startPoint x: 1515, startPoint y: 191, endPoint x: 1433, endPoint y: 196, distance: 82.2
click at [1515, 191] on icon "Clear" at bounding box center [1506, 192] width 20 height 20
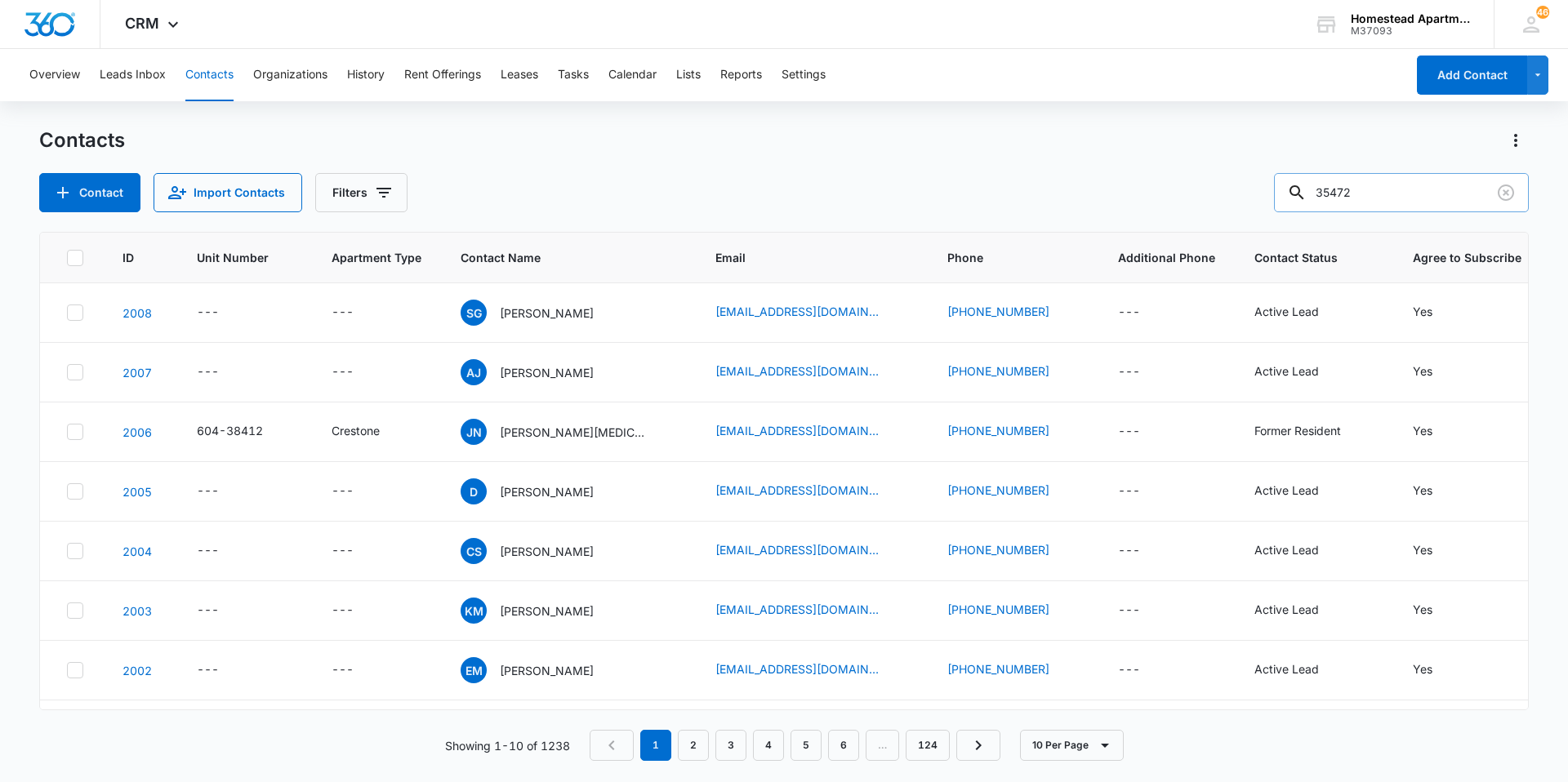
type input "35472"
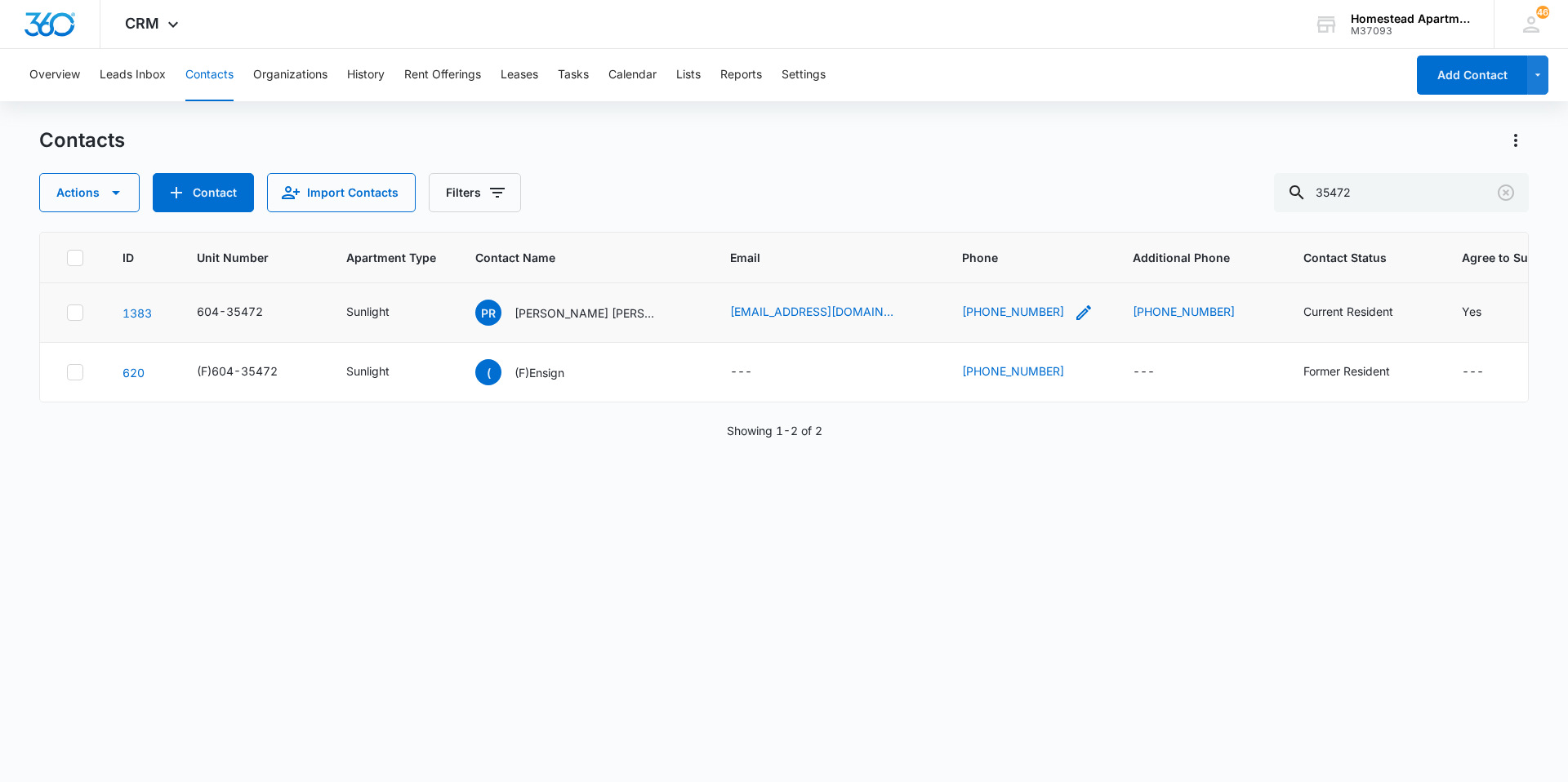
click at [1076, 311] on icon "Phone - (970) 301-6974 - Select to Edit Field" at bounding box center [1084, 313] width 15 height 15
click at [1002, 270] on button "Cancel" at bounding box center [1025, 259] width 57 height 31
click at [628, 317] on p "[PERSON_NAME] [PERSON_NAME] & [PERSON_NAME]" at bounding box center [587, 313] width 147 height 17
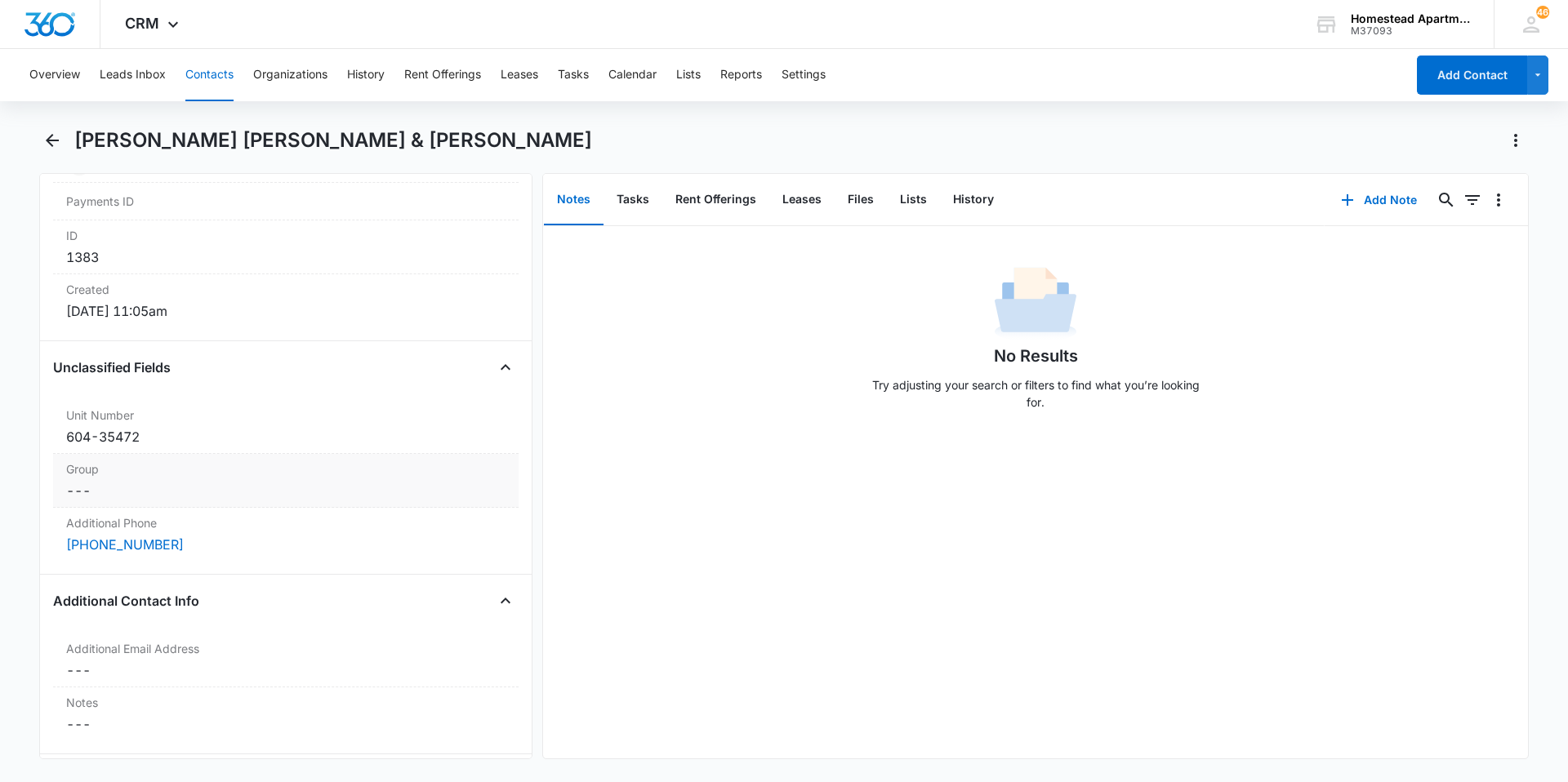
scroll to position [735, 0]
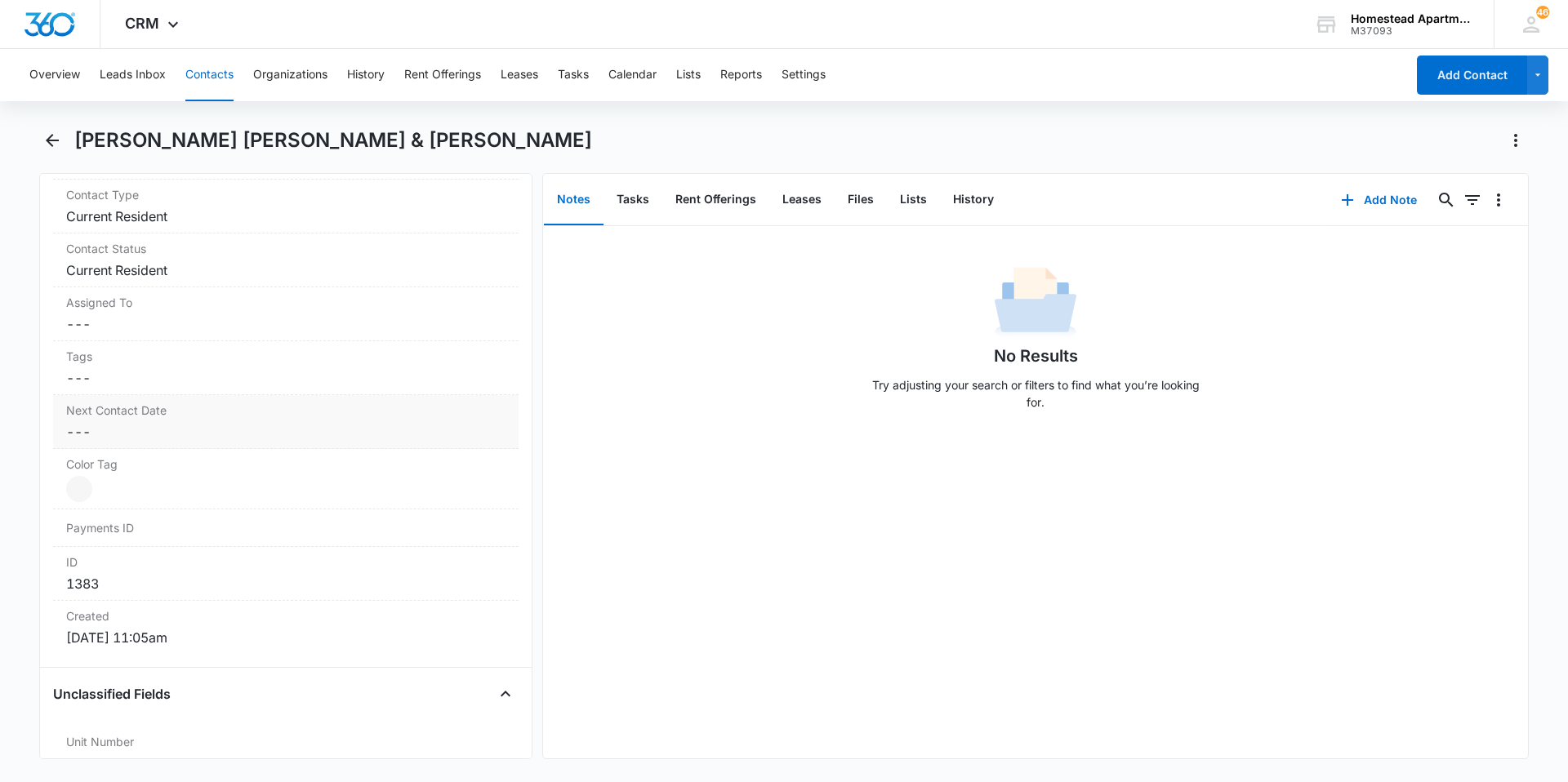
click at [404, 422] on dd "Cancel Save Changes ---" at bounding box center [286, 431] width 440 height 20
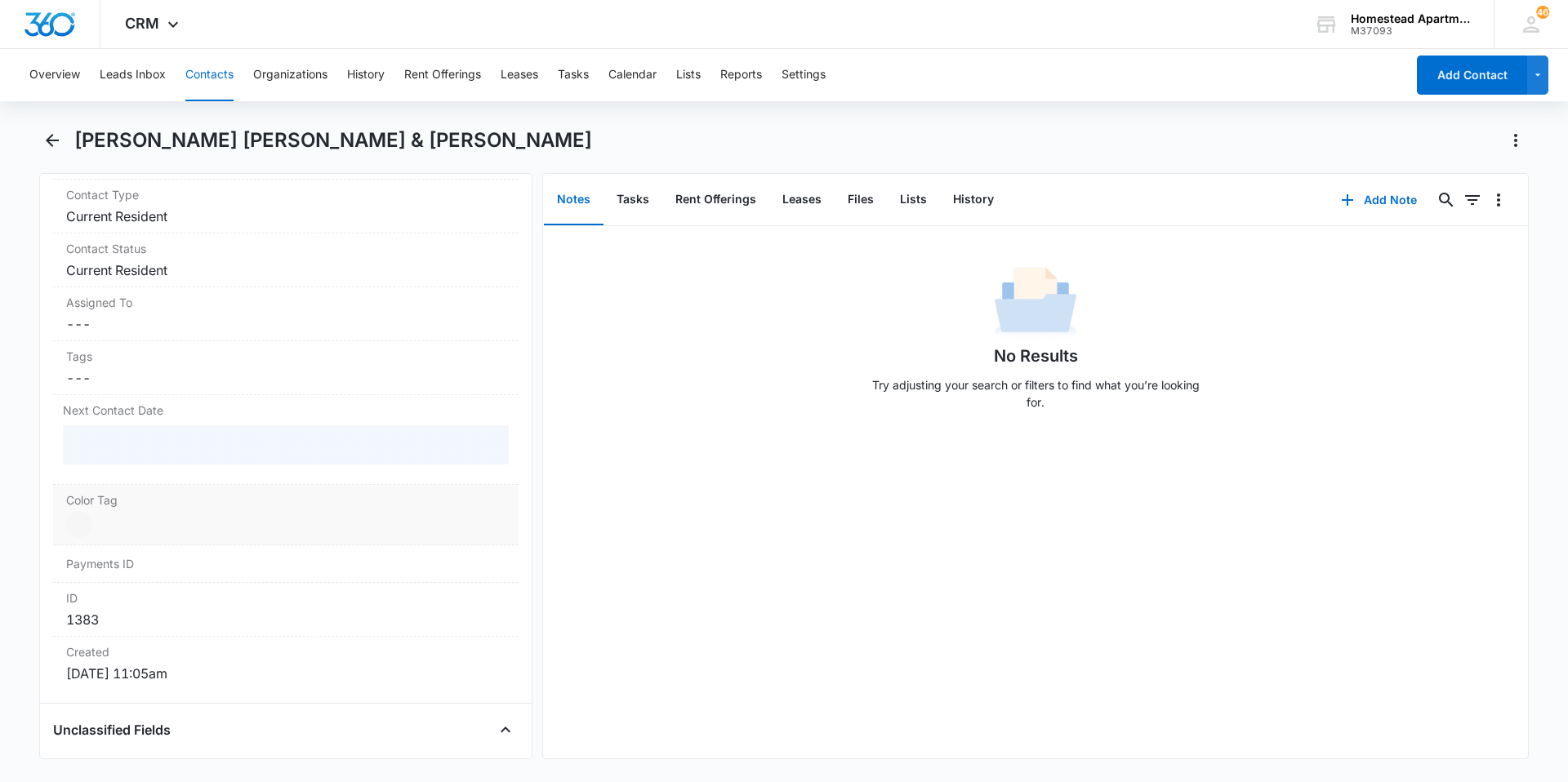
scroll to position [326, 0]
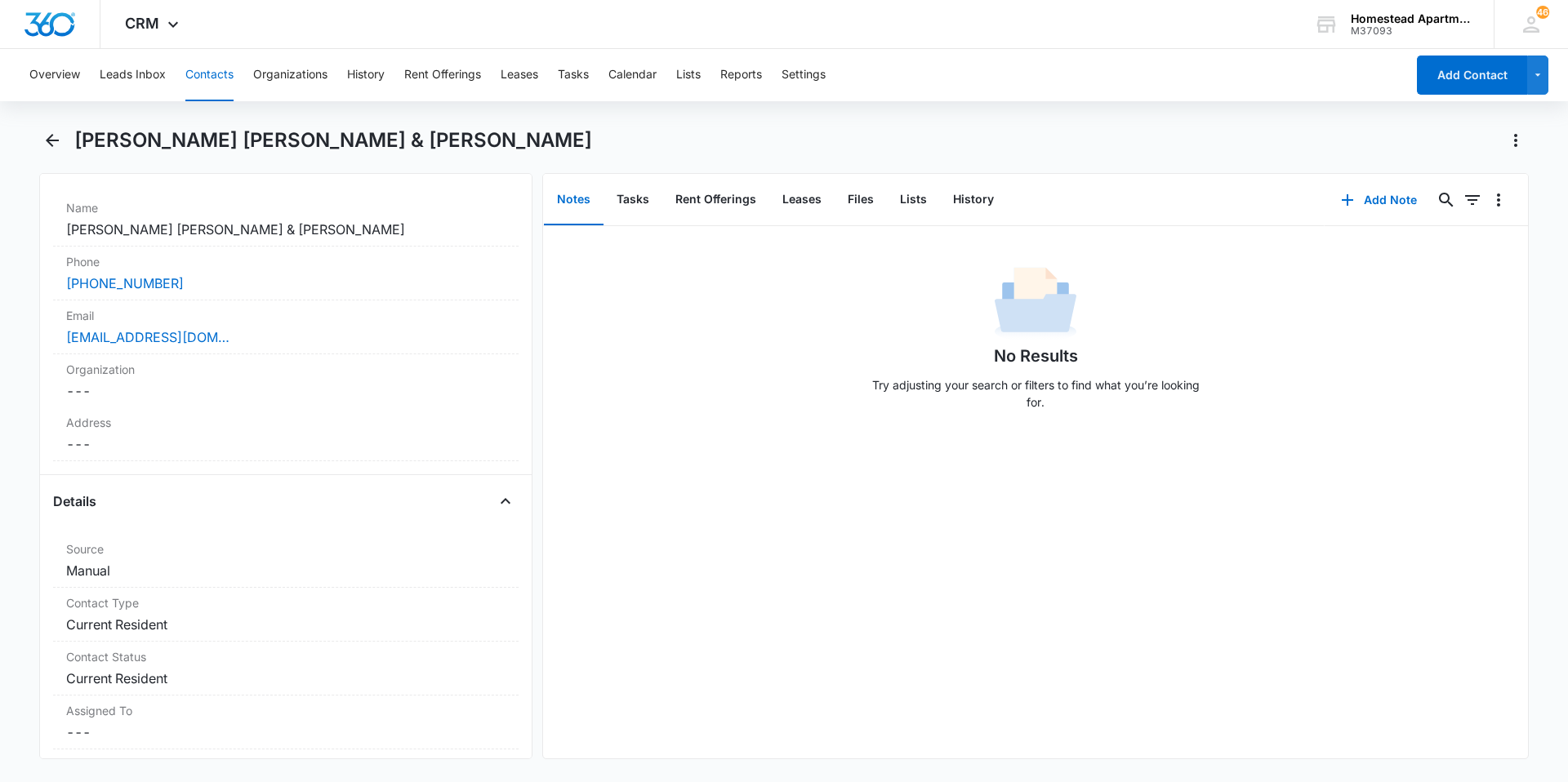
click at [620, 500] on div "No Results Try adjusting your search or filters to find what you’re looking for." at bounding box center [1035, 492] width 984 height 532
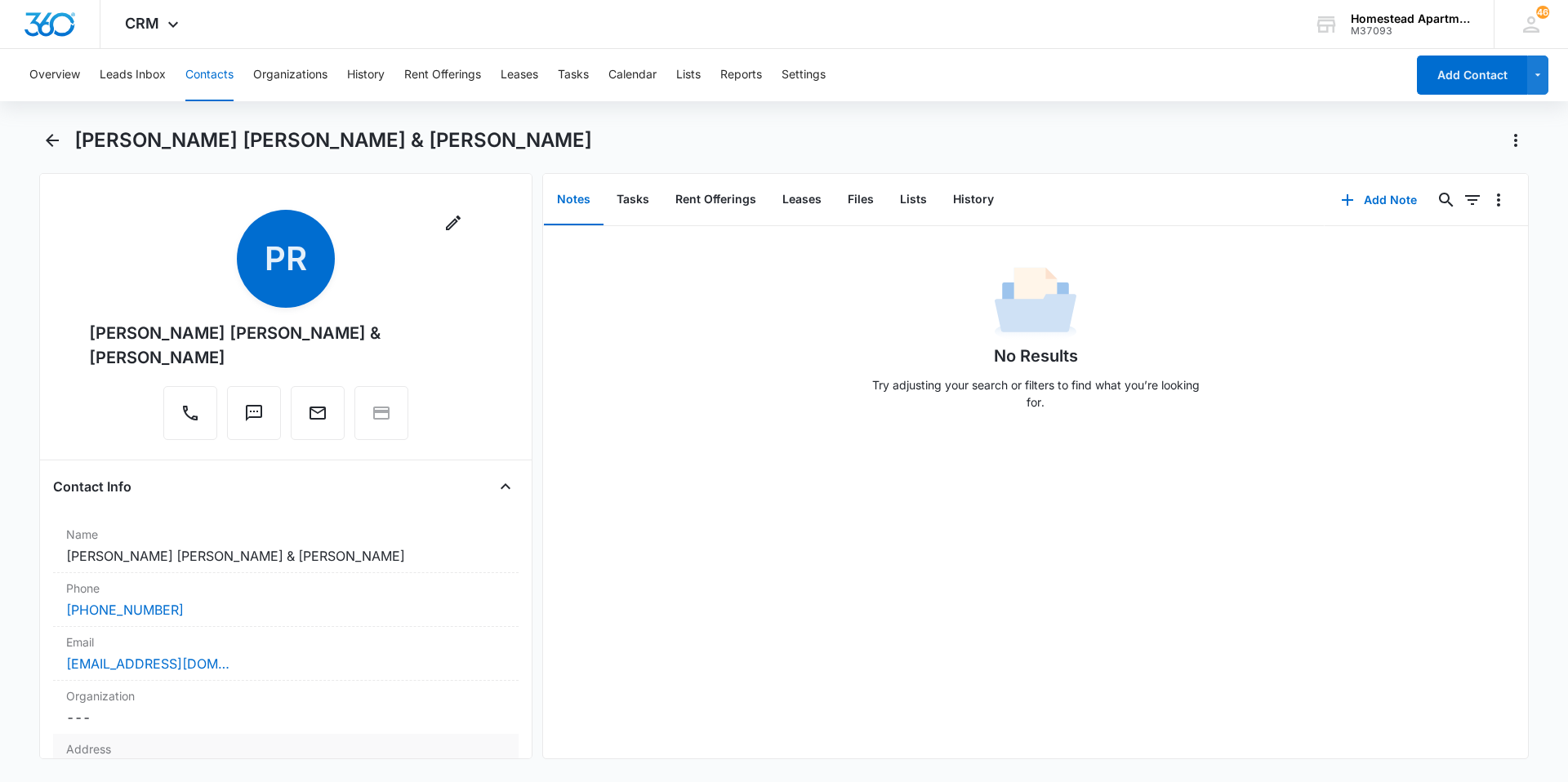
scroll to position [0, 0]
click at [57, 153] on div "[PERSON_NAME] [PERSON_NAME] & [PERSON_NAME]" at bounding box center [783, 150] width 1490 height 45
click at [43, 141] on icon "Back" at bounding box center [52, 140] width 20 height 20
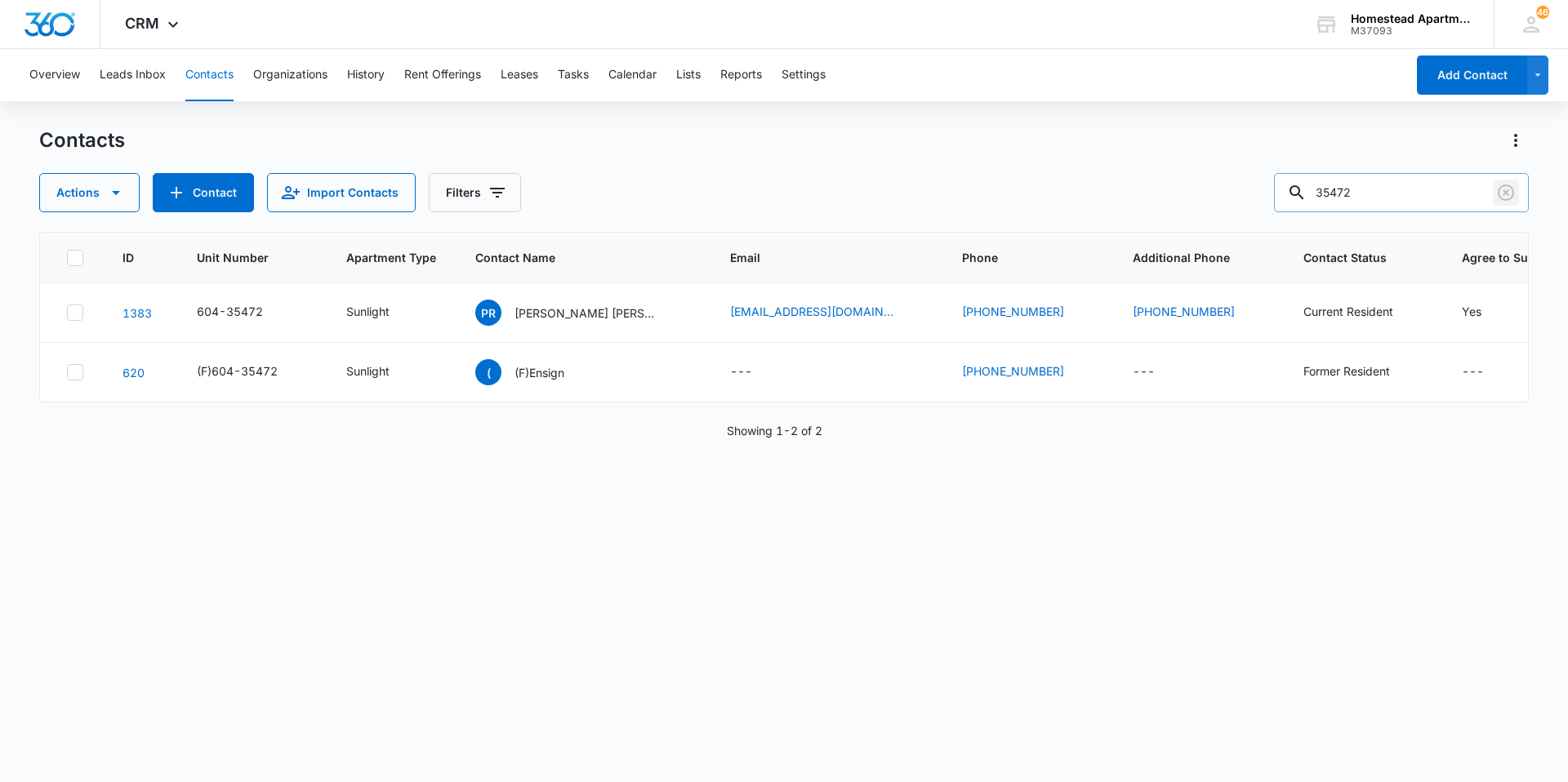
drag, startPoint x: 1506, startPoint y: 201, endPoint x: 1432, endPoint y: 201, distance: 74.0
click at [1506, 201] on icon "Clear" at bounding box center [1506, 192] width 20 height 20
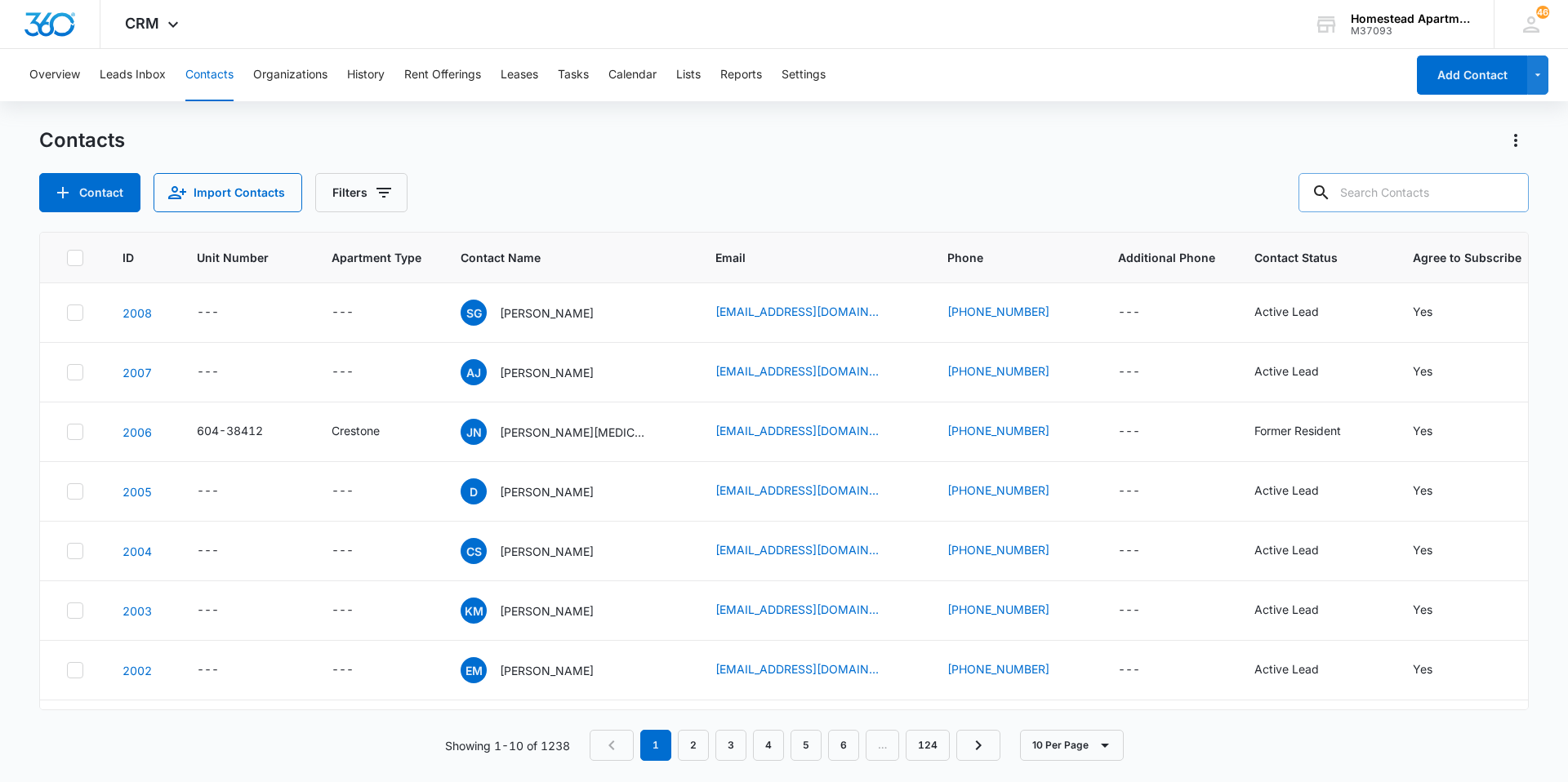
click at [1408, 193] on input "text" at bounding box center [1414, 192] width 231 height 39
type input "35515"
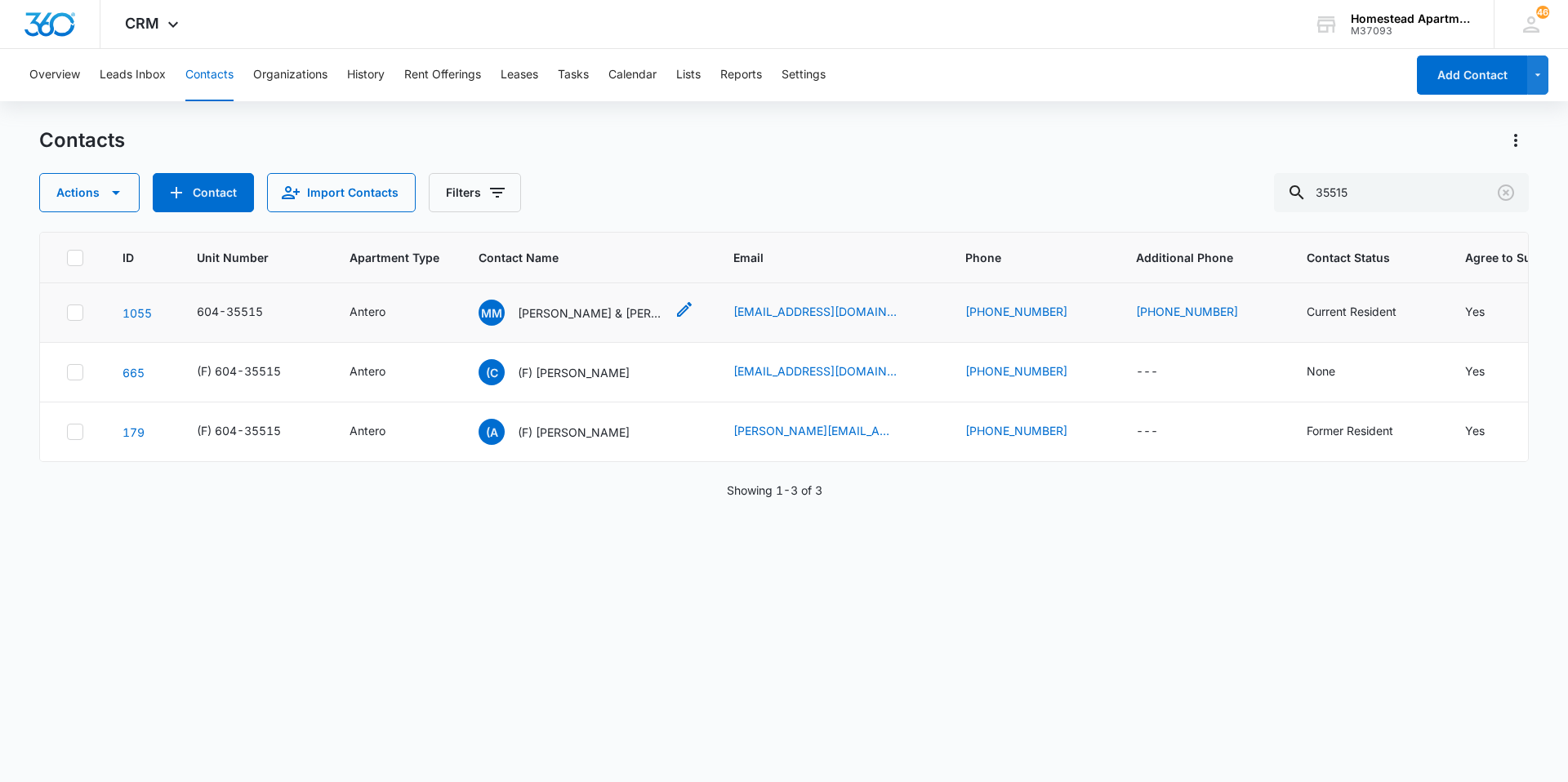
click at [573, 318] on p "[PERSON_NAME] & [PERSON_NAME] [PERSON_NAME]" at bounding box center [590, 313] width 147 height 17
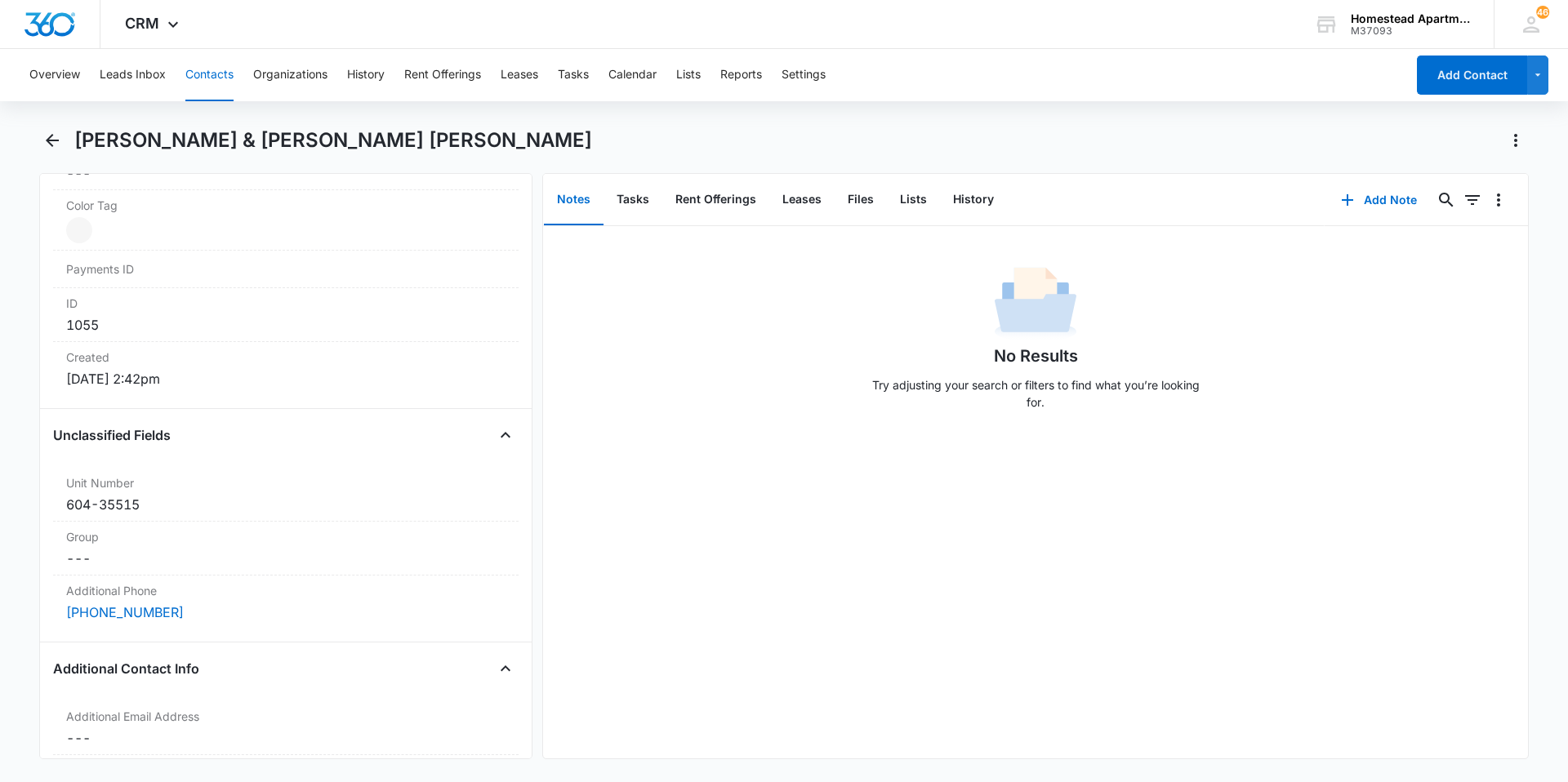
scroll to position [1062, 0]
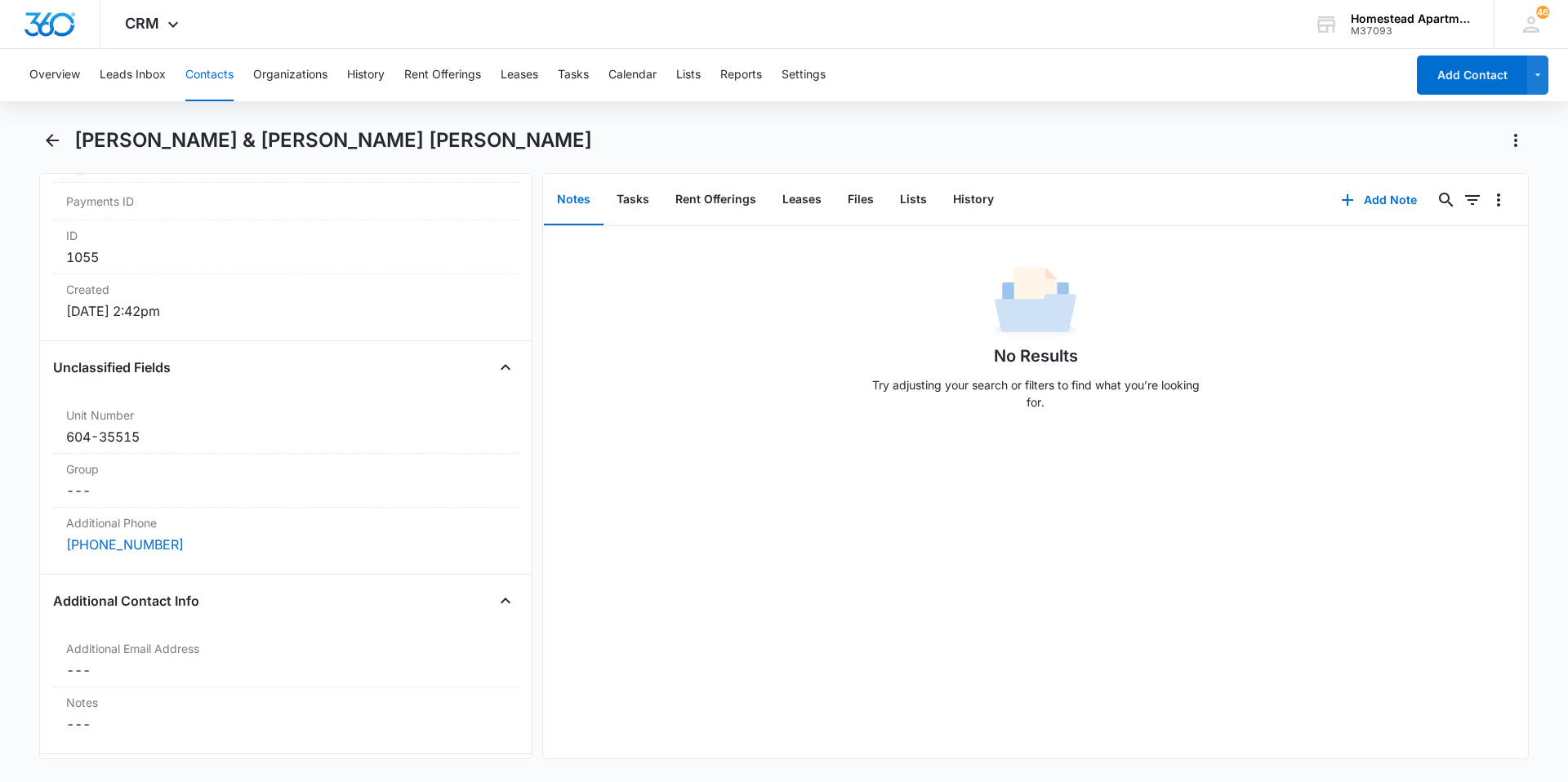
click at [733, 475] on div "No Results Try adjusting your search or filters to find what you’re looking for." at bounding box center [1035, 492] width 984 height 532
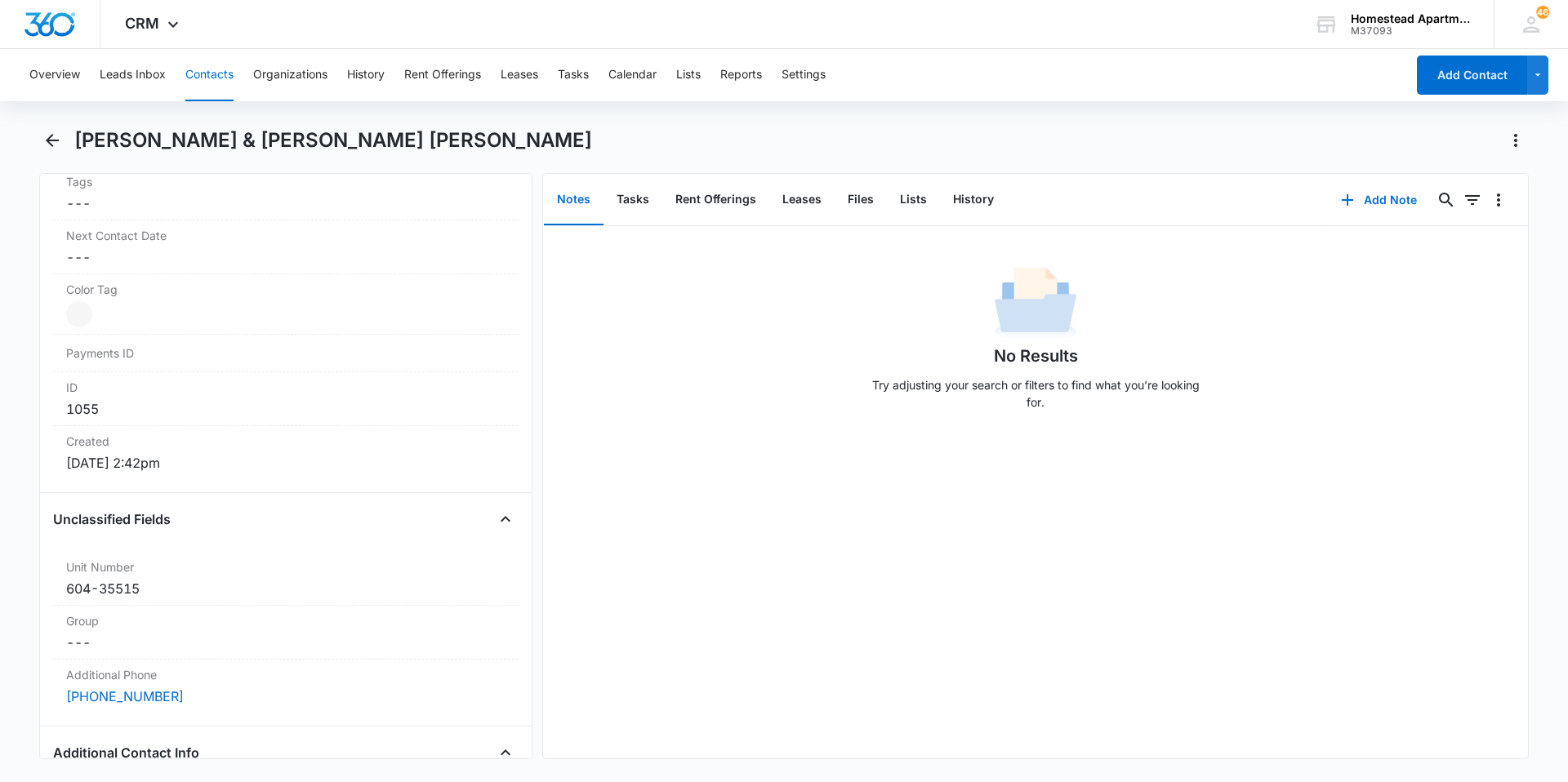
scroll to position [980, 0]
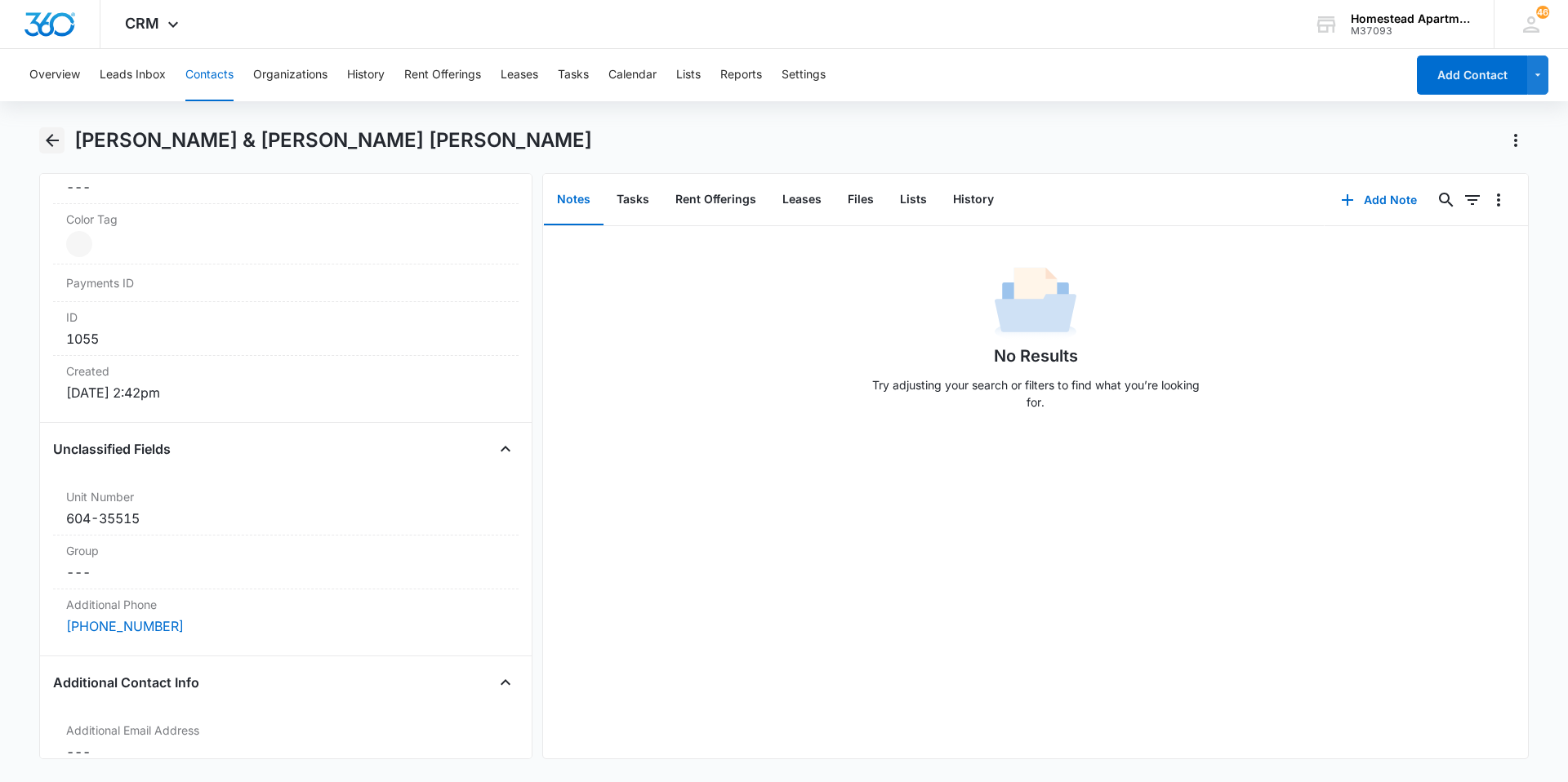
click at [48, 146] on icon "Back" at bounding box center [52, 140] width 20 height 20
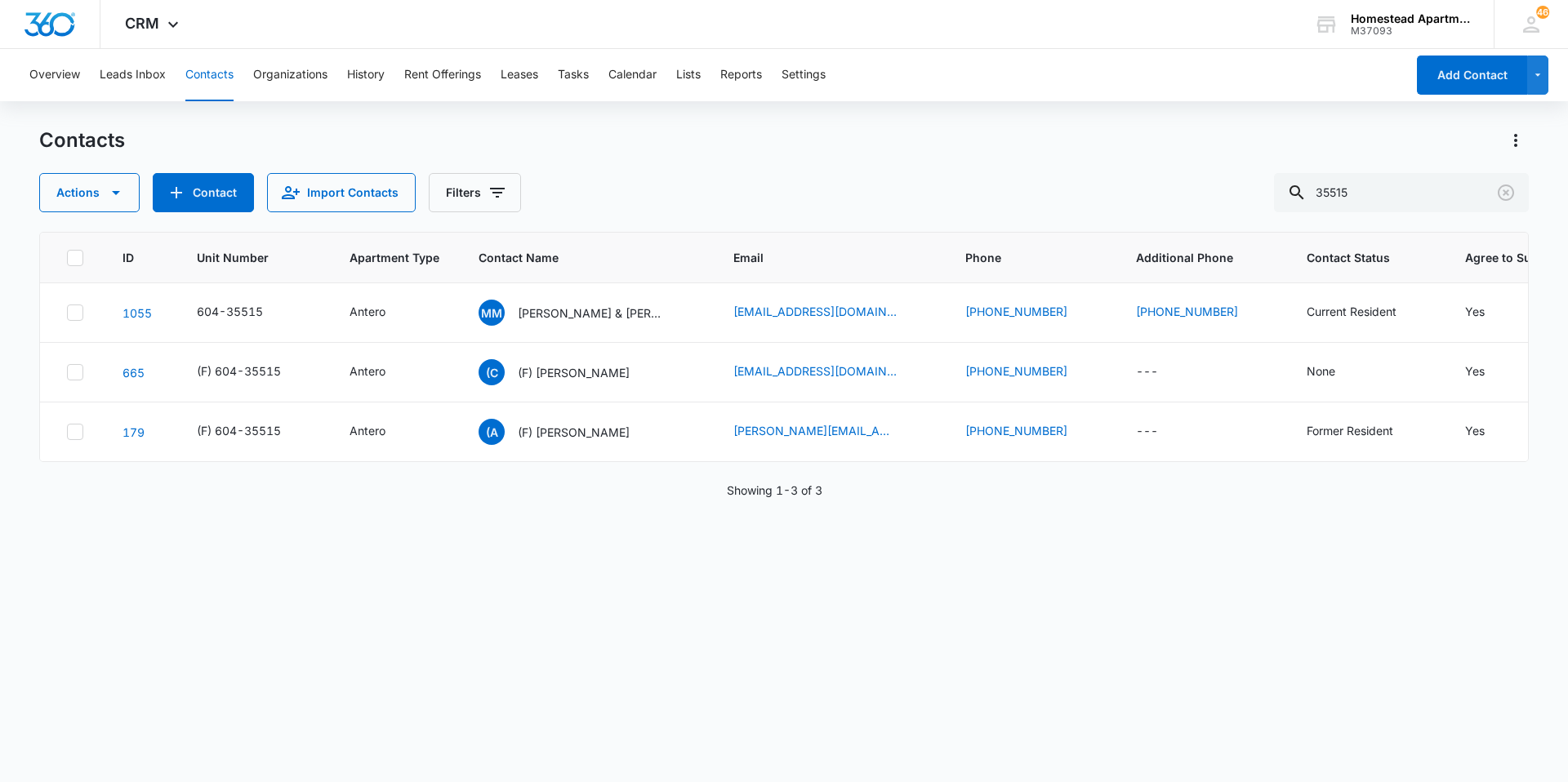
click at [528, 642] on div "ID Unit Number Apartment Type Contact Name Email Phone Additional Phone Contact…" at bounding box center [783, 496] width 1490 height 530
click at [1504, 183] on icon "Clear" at bounding box center [1506, 192] width 20 height 20
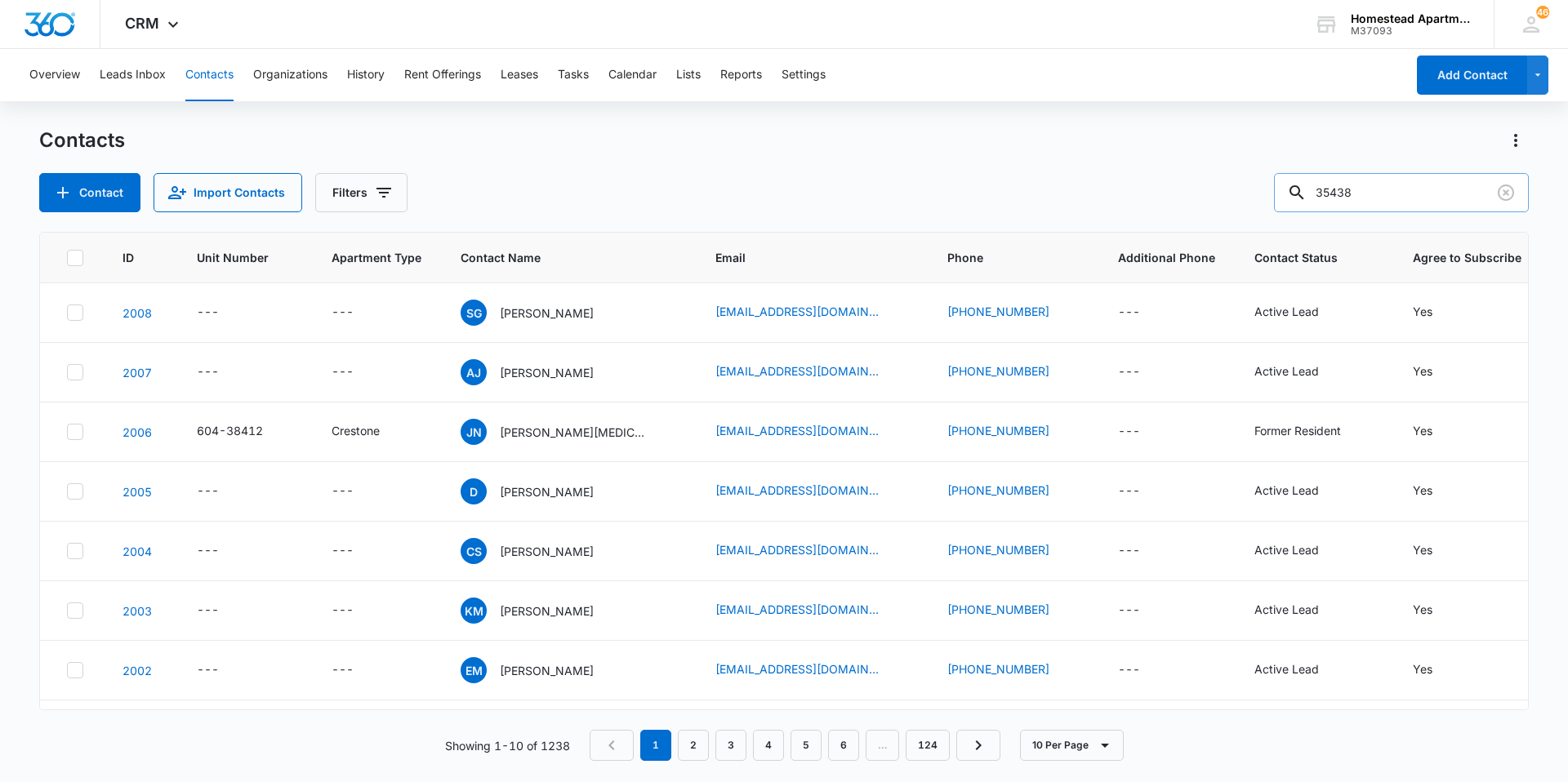
type input "35438"
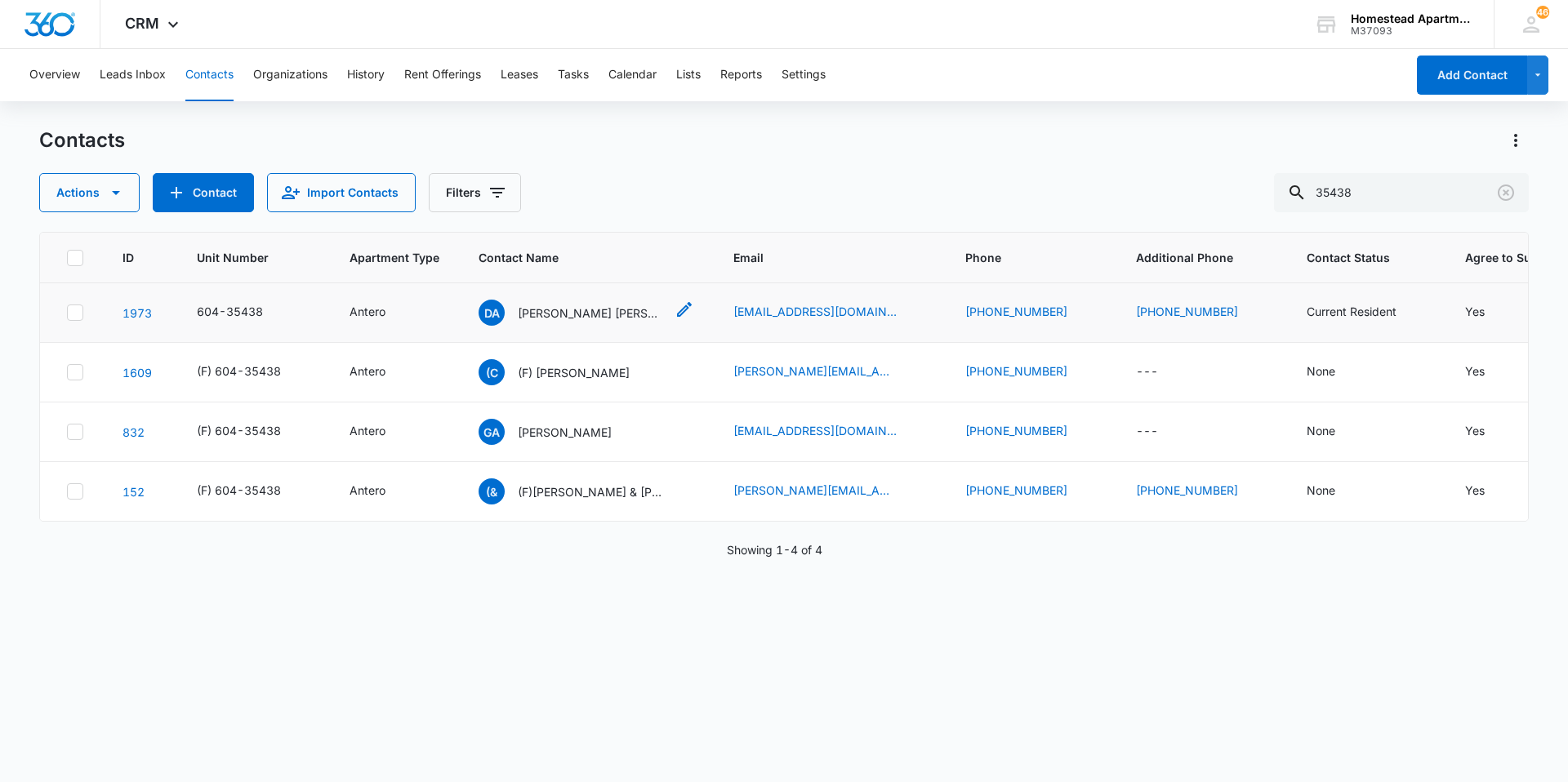
click at [584, 309] on p "[PERSON_NAME] [PERSON_NAME] [PERSON_NAME]" at bounding box center [590, 313] width 147 height 17
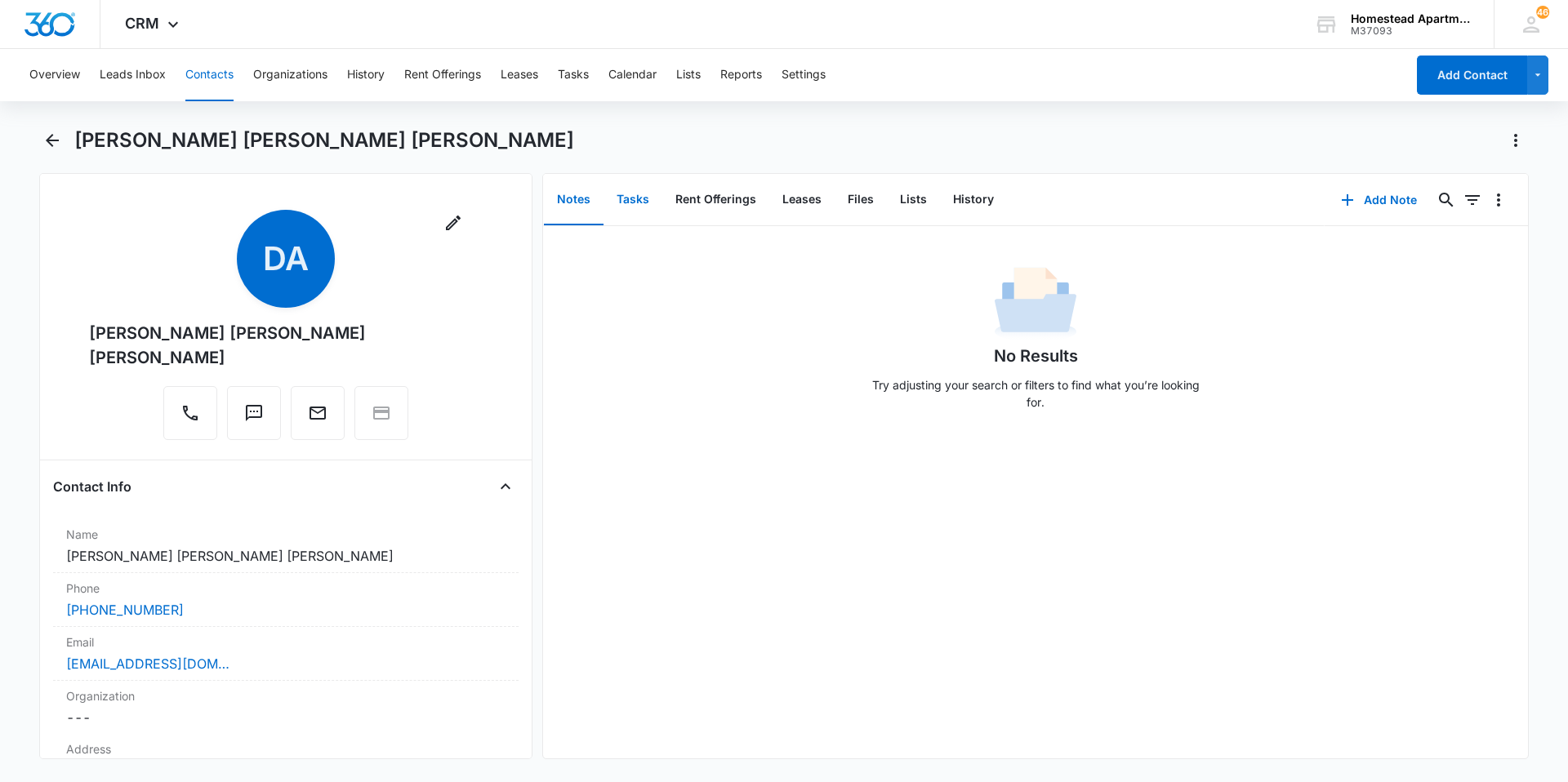
click at [634, 205] on button "Tasks" at bounding box center [633, 200] width 59 height 51
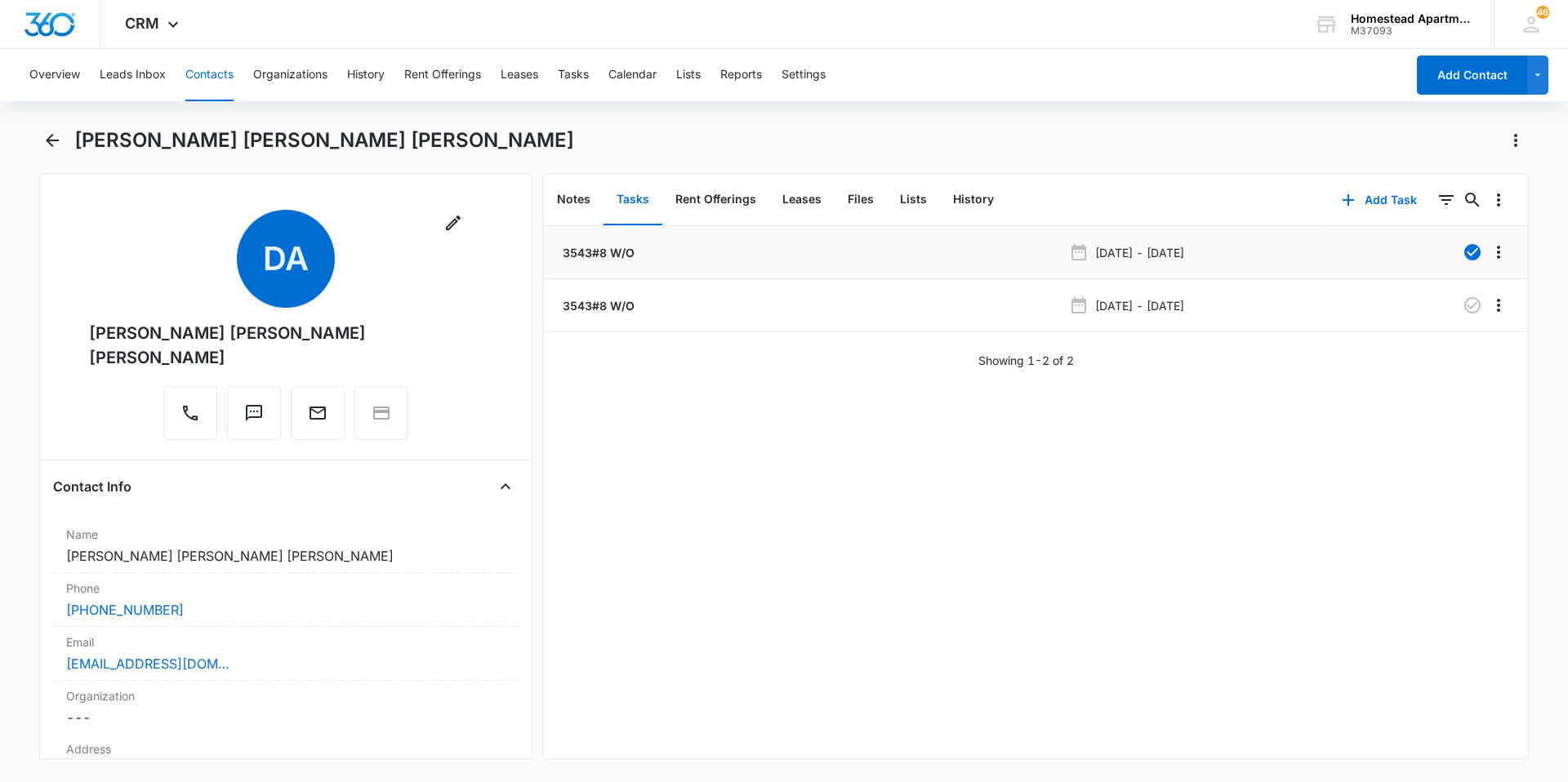
click at [609, 257] on p "3543#8 W/O" at bounding box center [597, 252] width 75 height 17
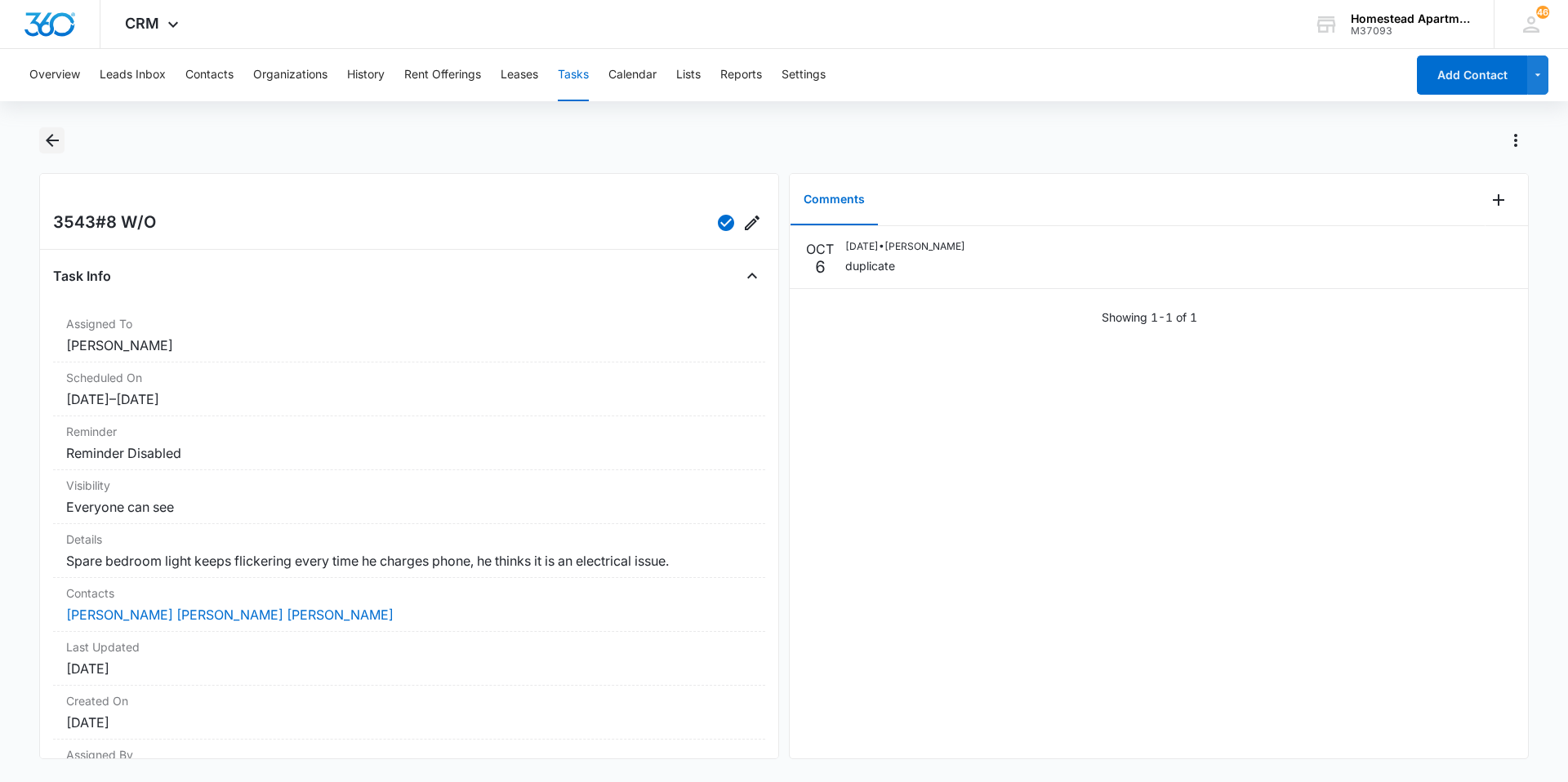
click at [49, 141] on icon "Back" at bounding box center [52, 141] width 13 height 13
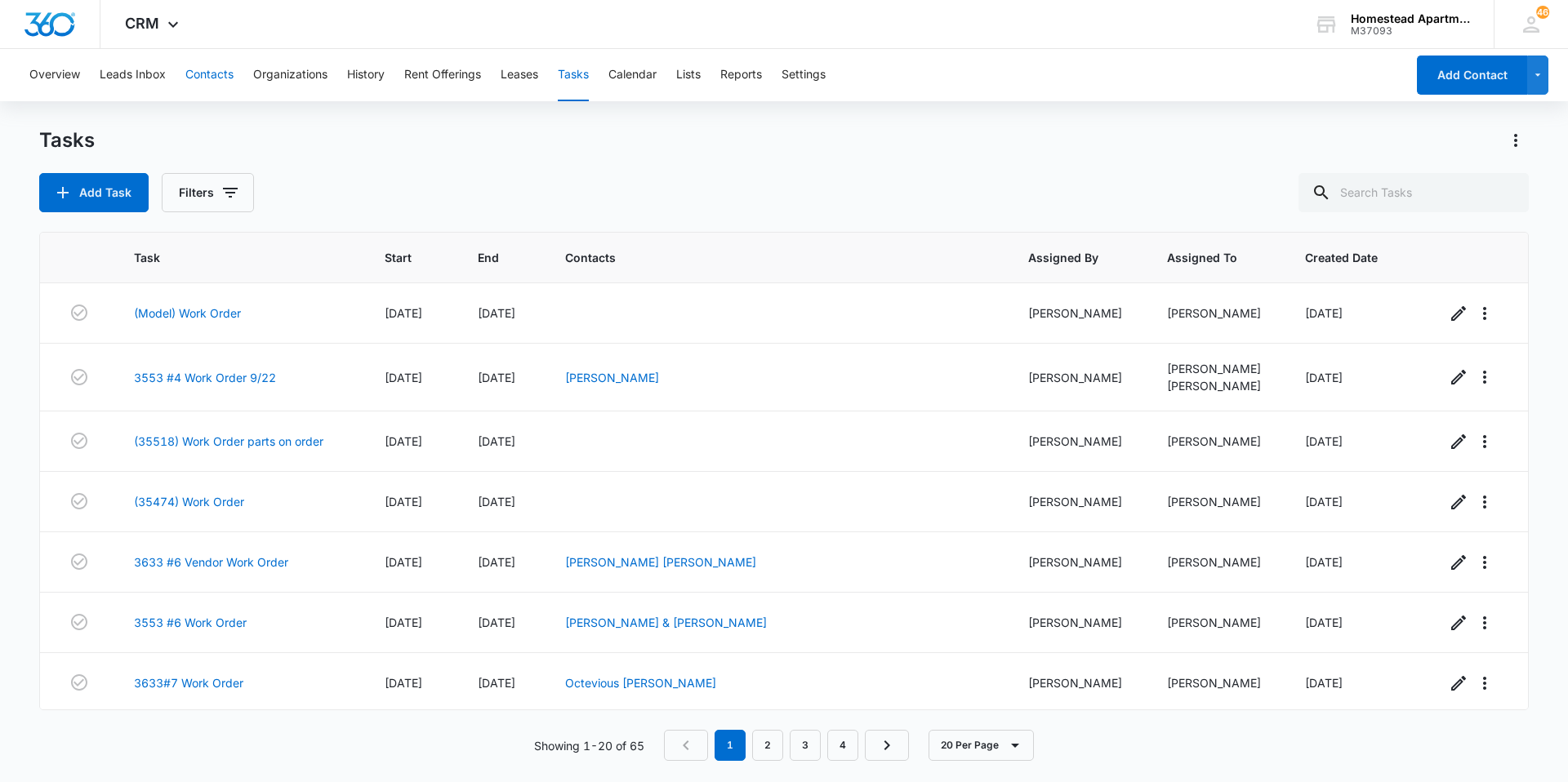
click at [204, 82] on button "Contacts" at bounding box center [209, 75] width 48 height 52
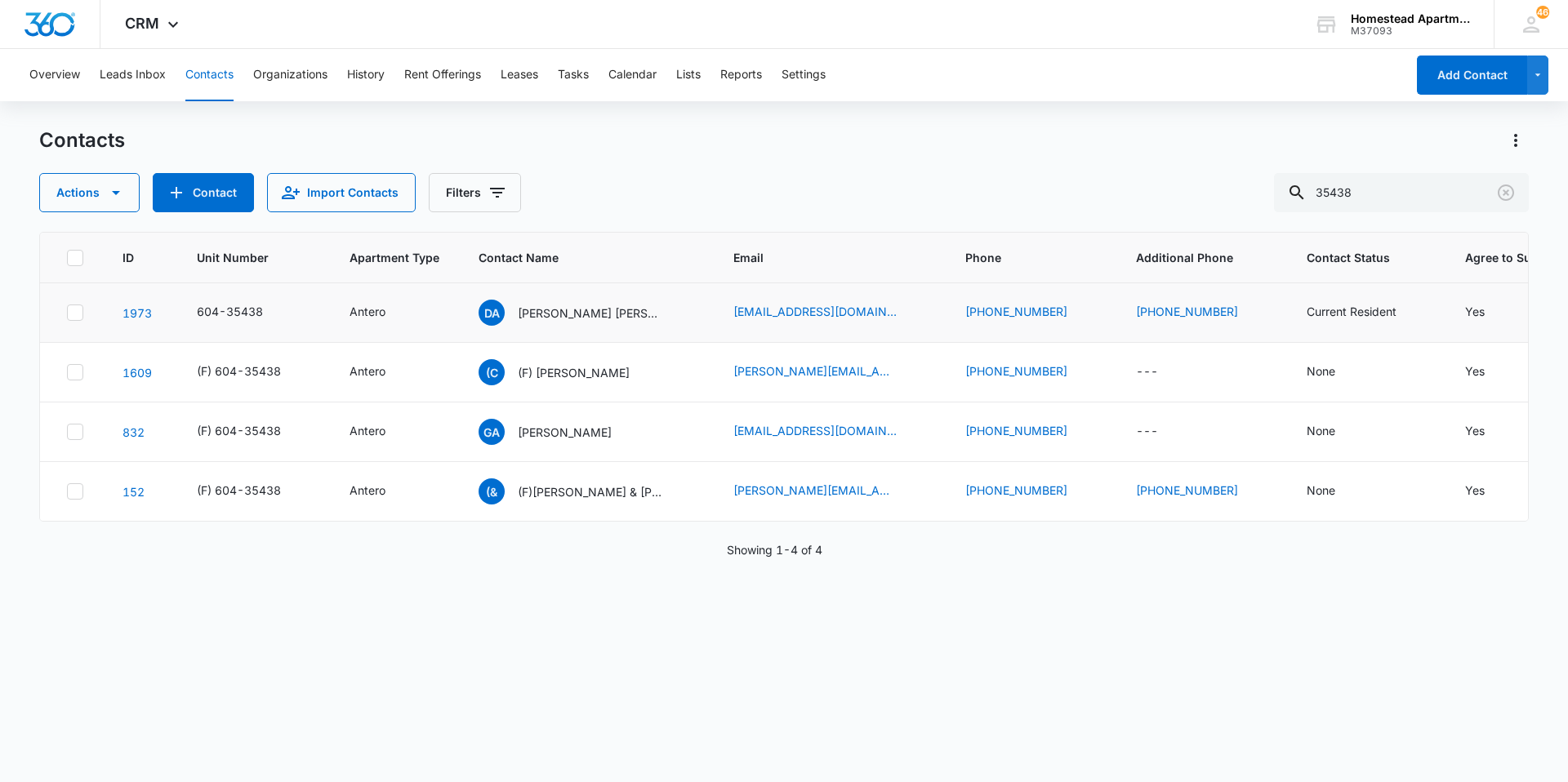
click at [655, 310] on p "[PERSON_NAME] [PERSON_NAME] [PERSON_NAME]" at bounding box center [590, 313] width 147 height 17
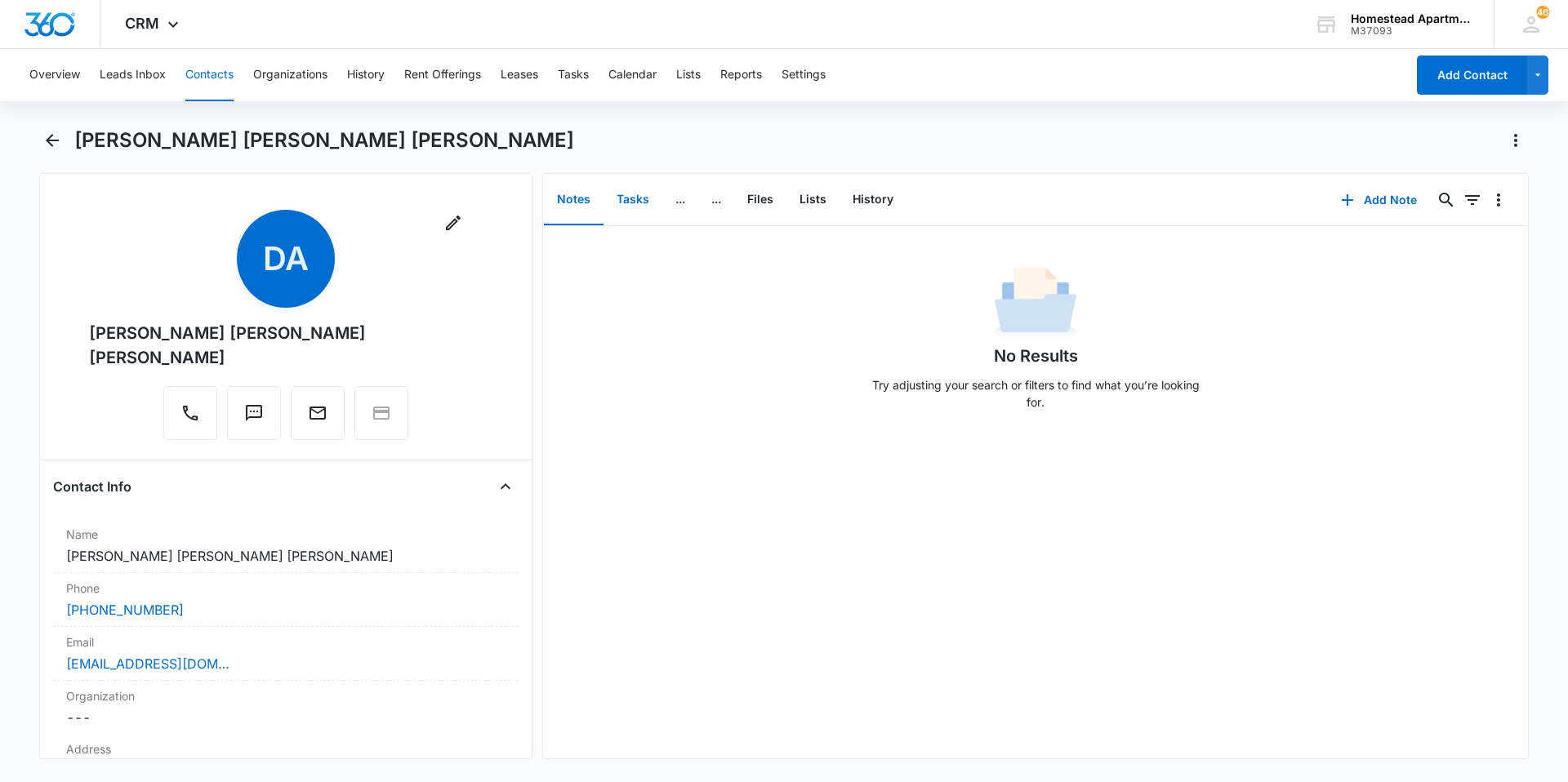
click at [643, 203] on button "Tasks" at bounding box center [633, 200] width 59 height 51
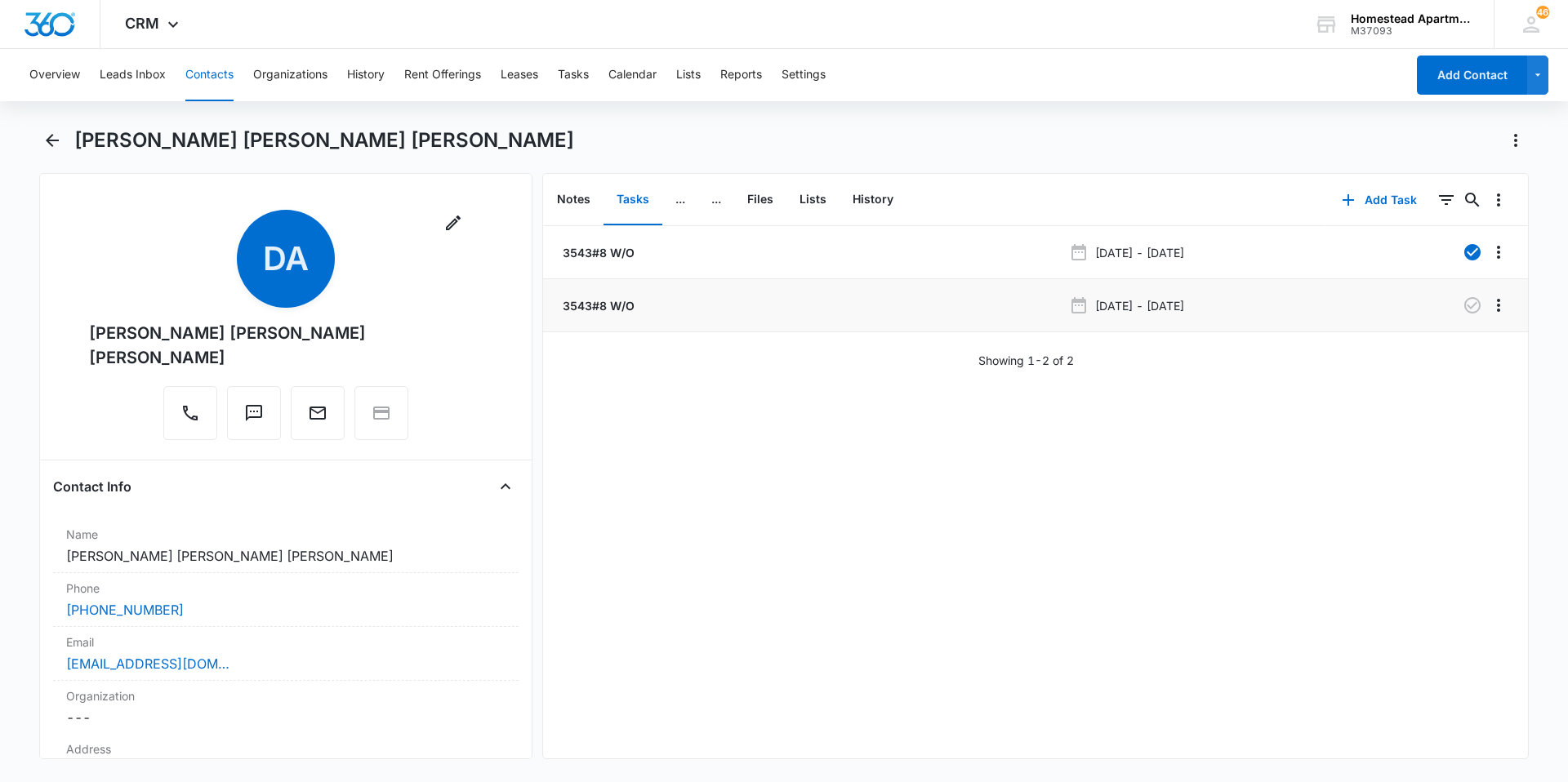
click at [607, 303] on p "3543#8 W/O" at bounding box center [597, 305] width 75 height 17
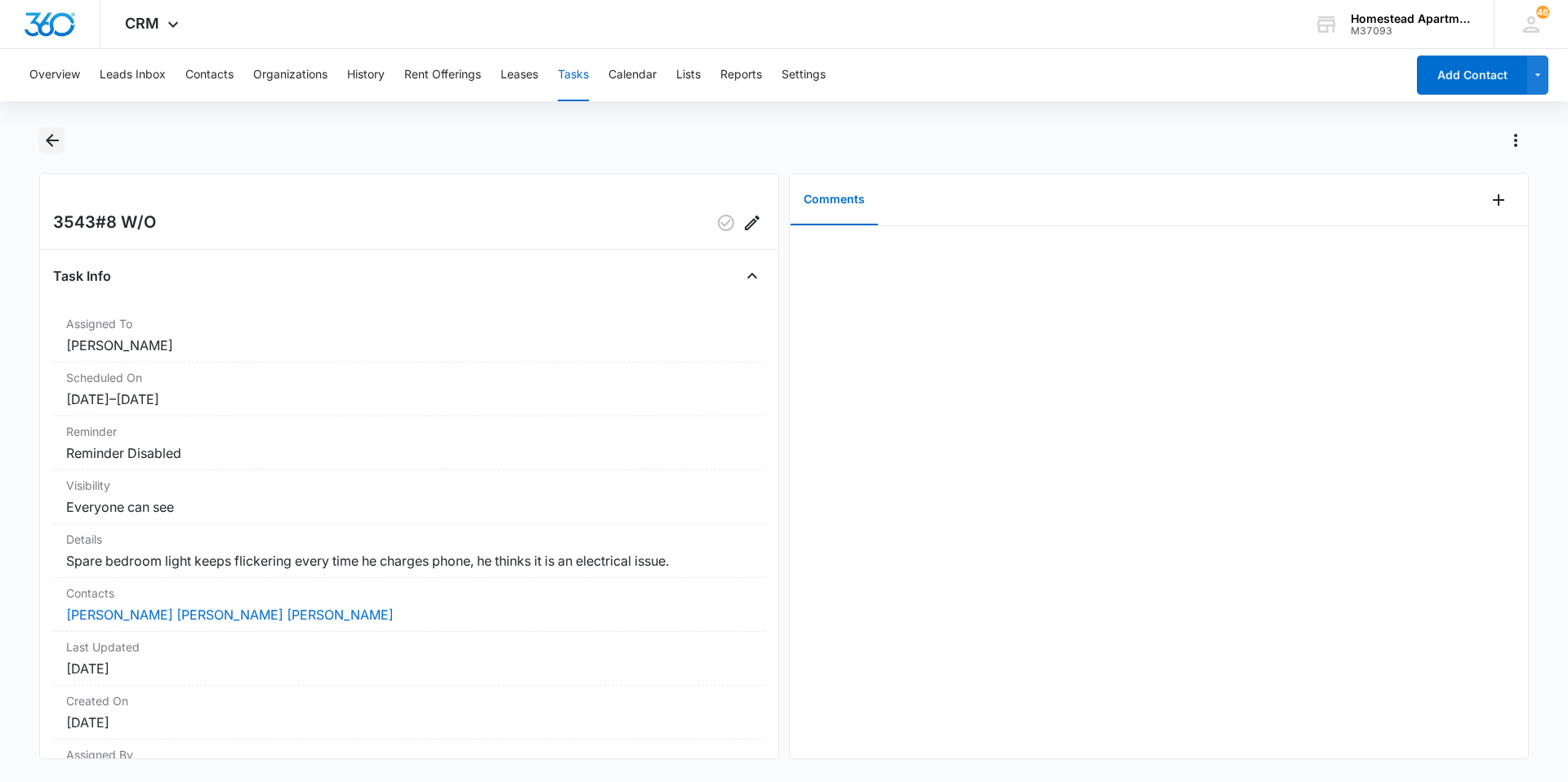
click at [57, 136] on icon "Back" at bounding box center [52, 140] width 20 height 20
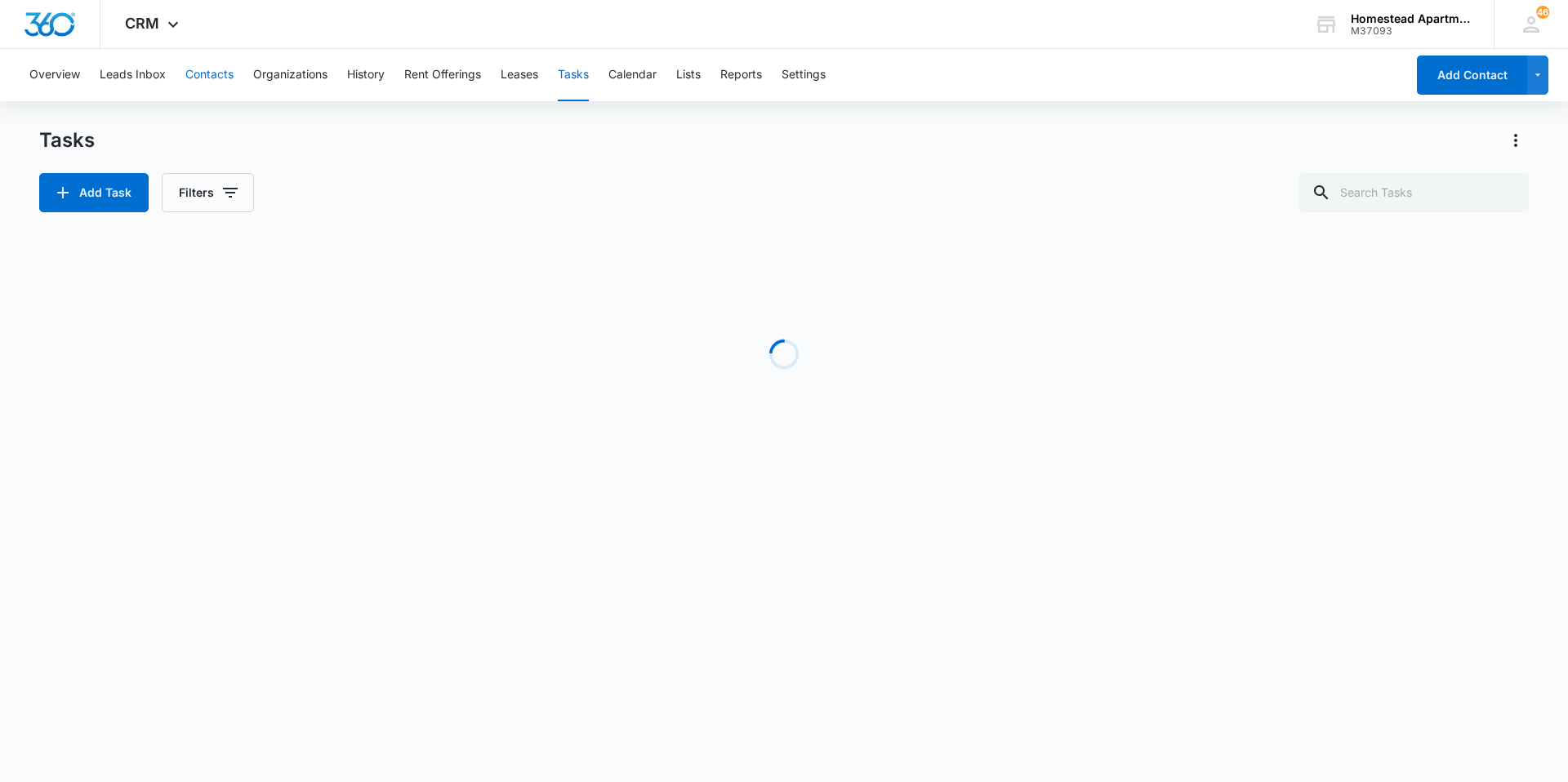
click at [213, 75] on button "Contacts" at bounding box center [209, 75] width 48 height 52
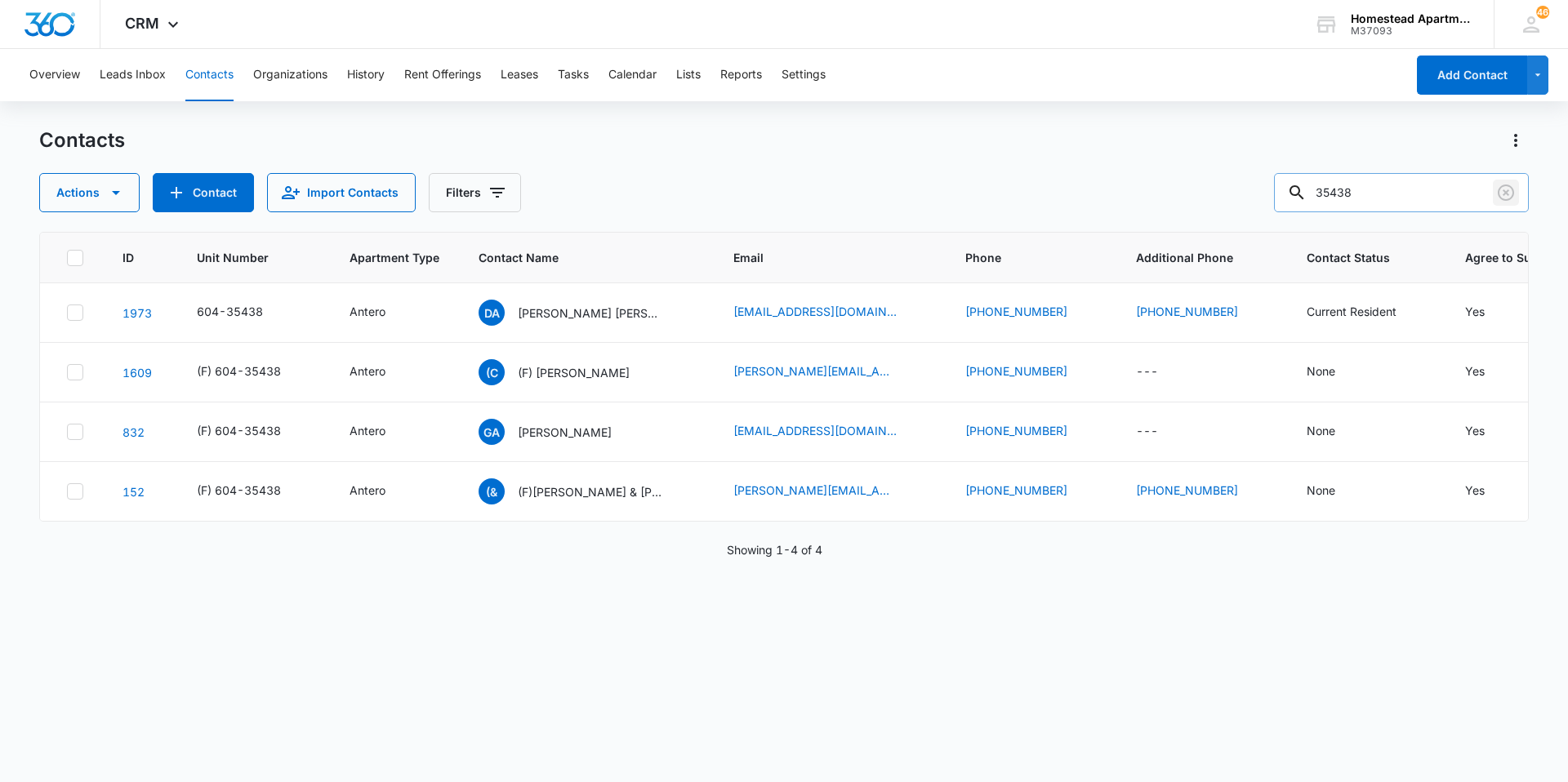
click at [1507, 195] on icon "Clear" at bounding box center [1506, 192] width 20 height 20
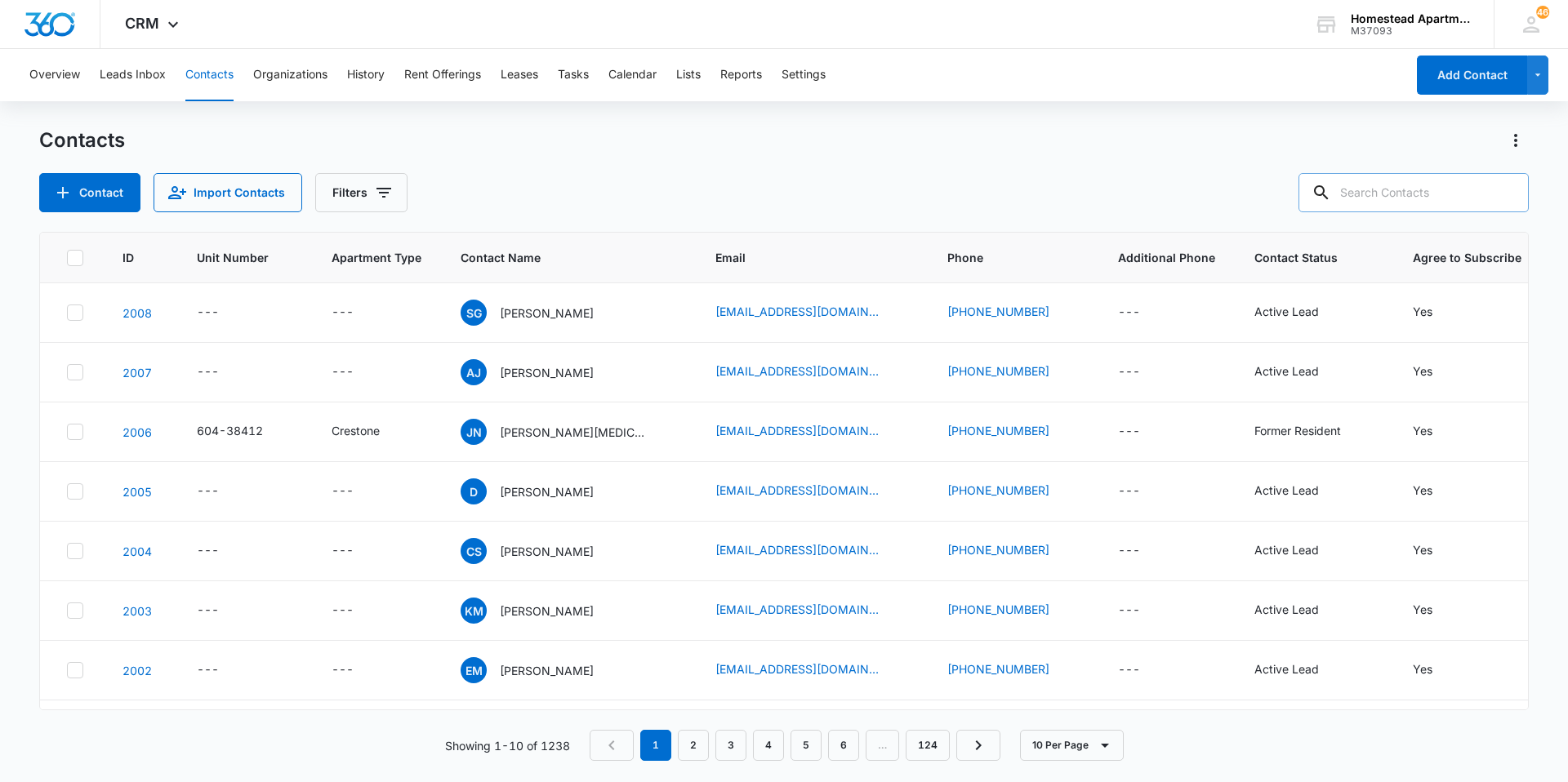
click at [1418, 194] on input "text" at bounding box center [1414, 192] width 231 height 39
type input "36194"
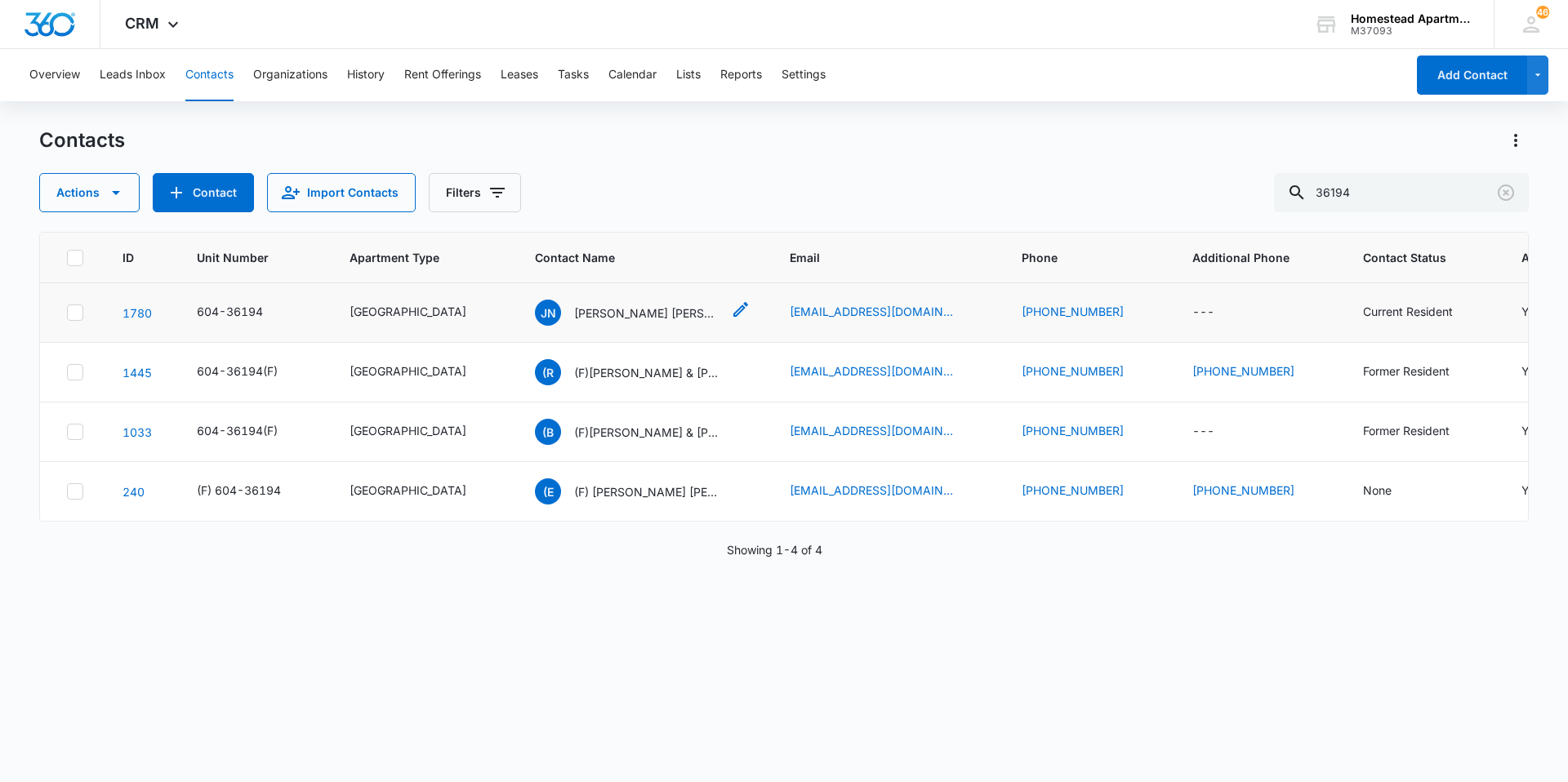
click at [626, 311] on p "[PERSON_NAME] [PERSON_NAME]" at bounding box center [647, 313] width 147 height 17
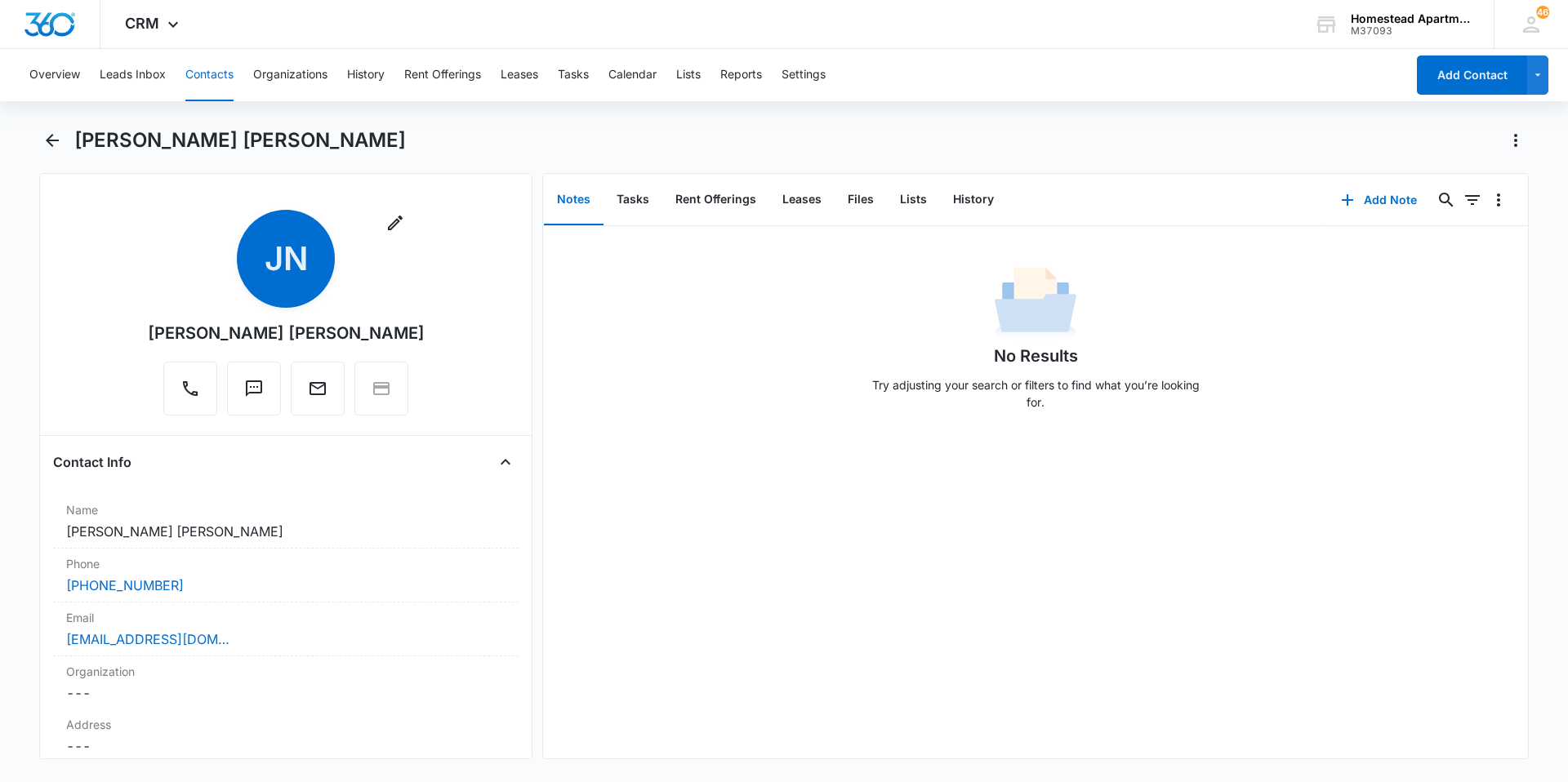
scroll to position [81, 0]
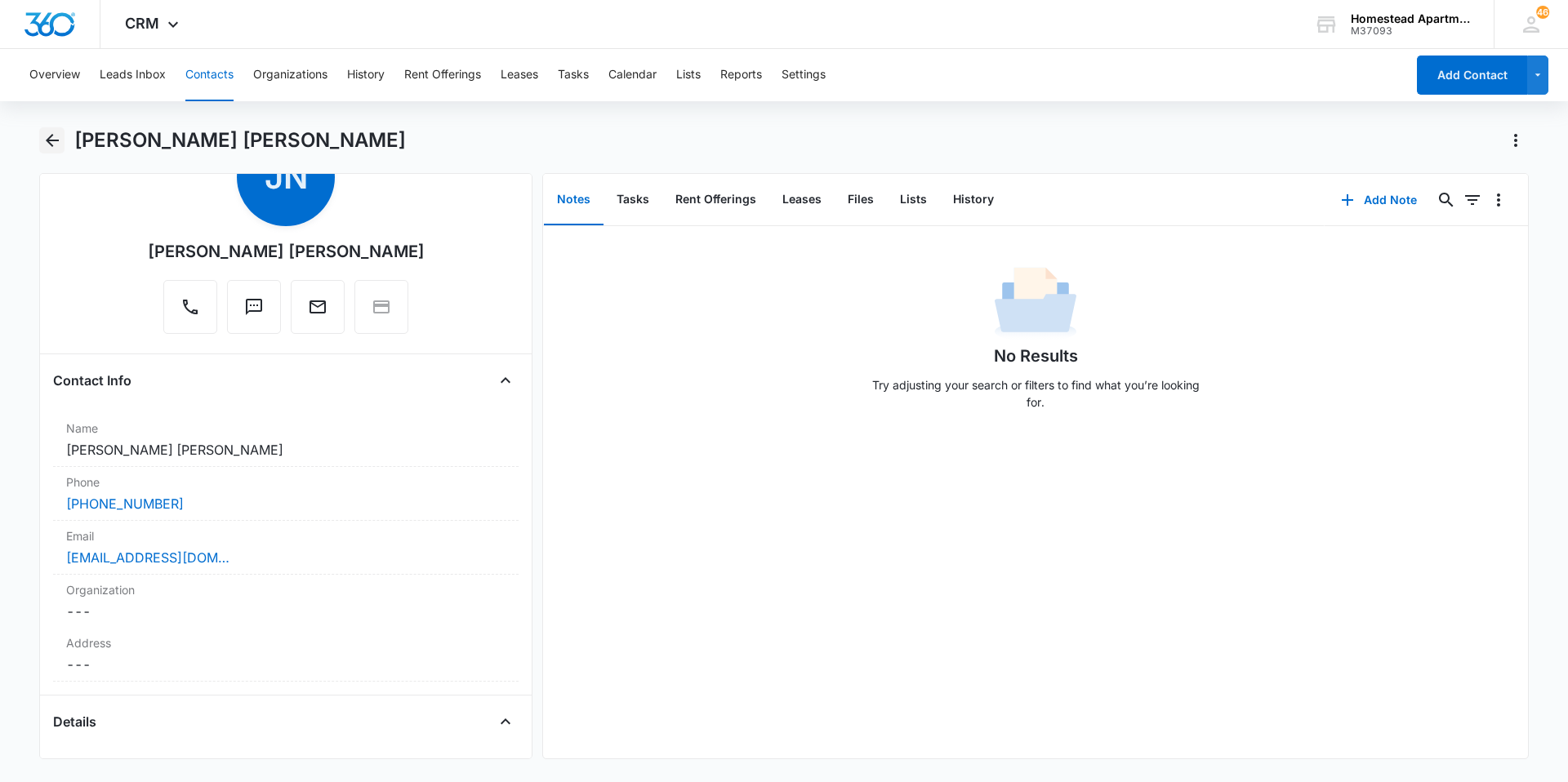
click at [49, 140] on icon "Back" at bounding box center [52, 141] width 13 height 13
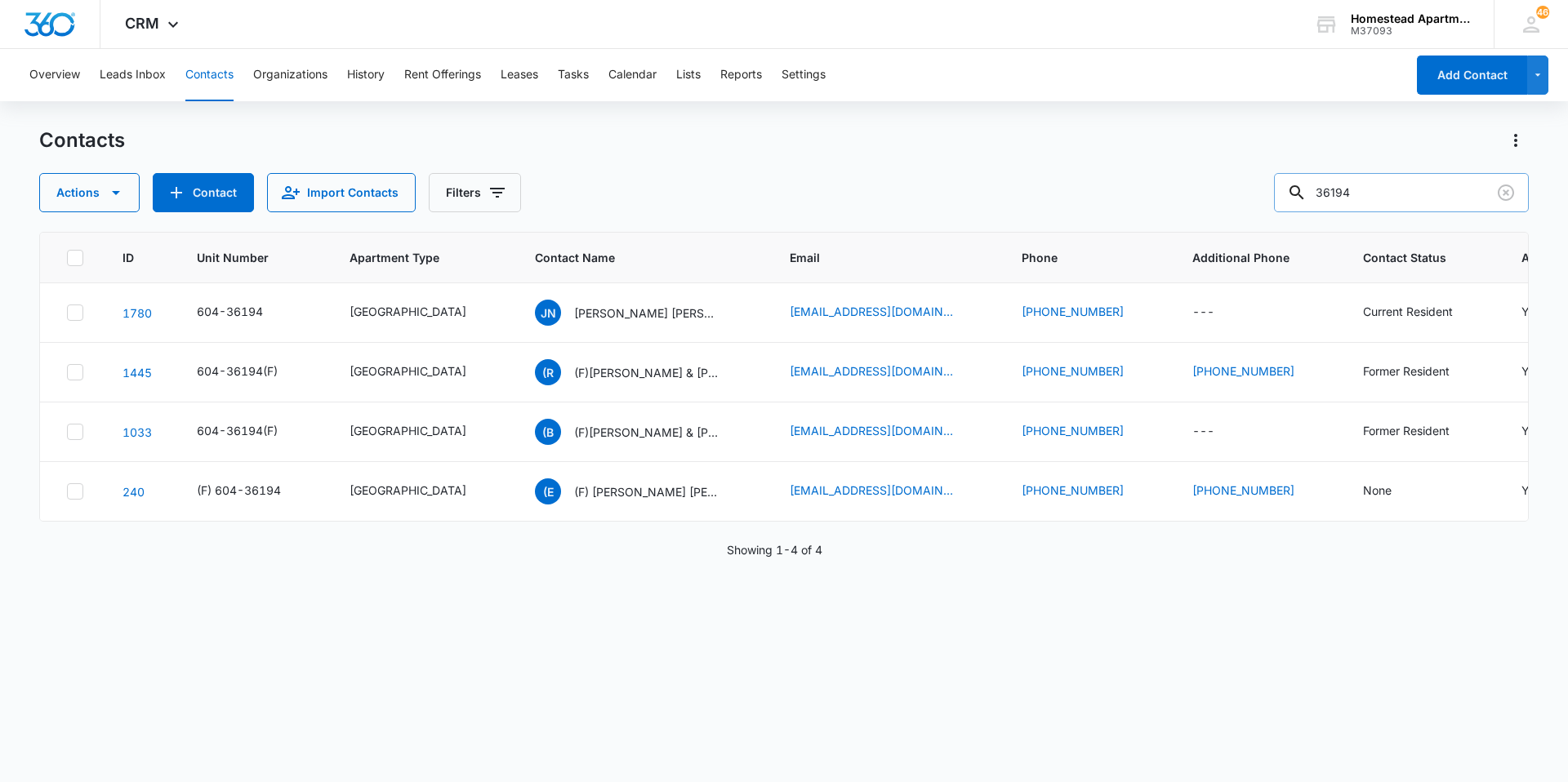
click at [1421, 190] on input "36194" at bounding box center [1401, 192] width 254 height 39
type input "36227"
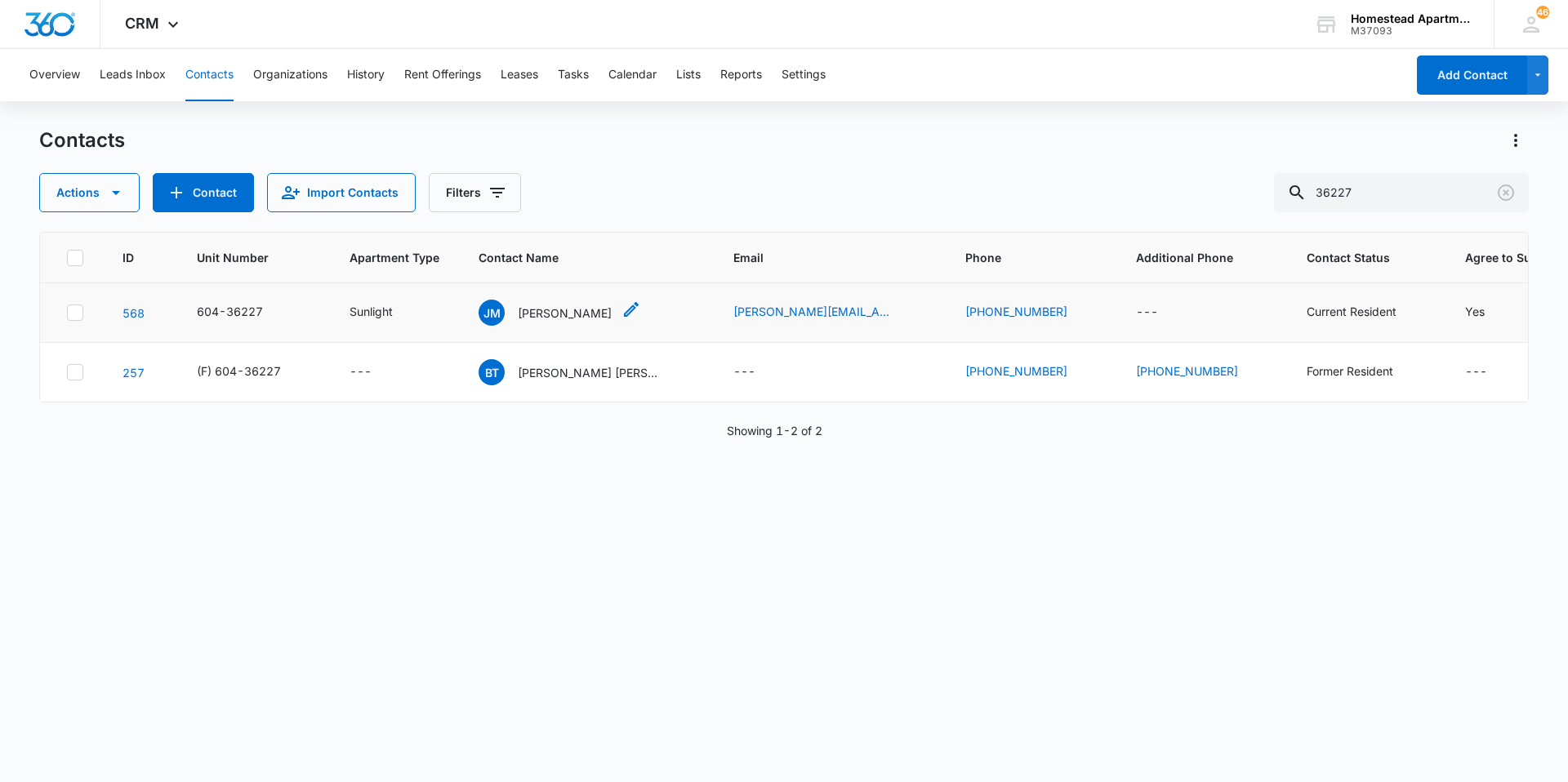
click at [612, 309] on p "[PERSON_NAME]" at bounding box center [564, 313] width 94 height 17
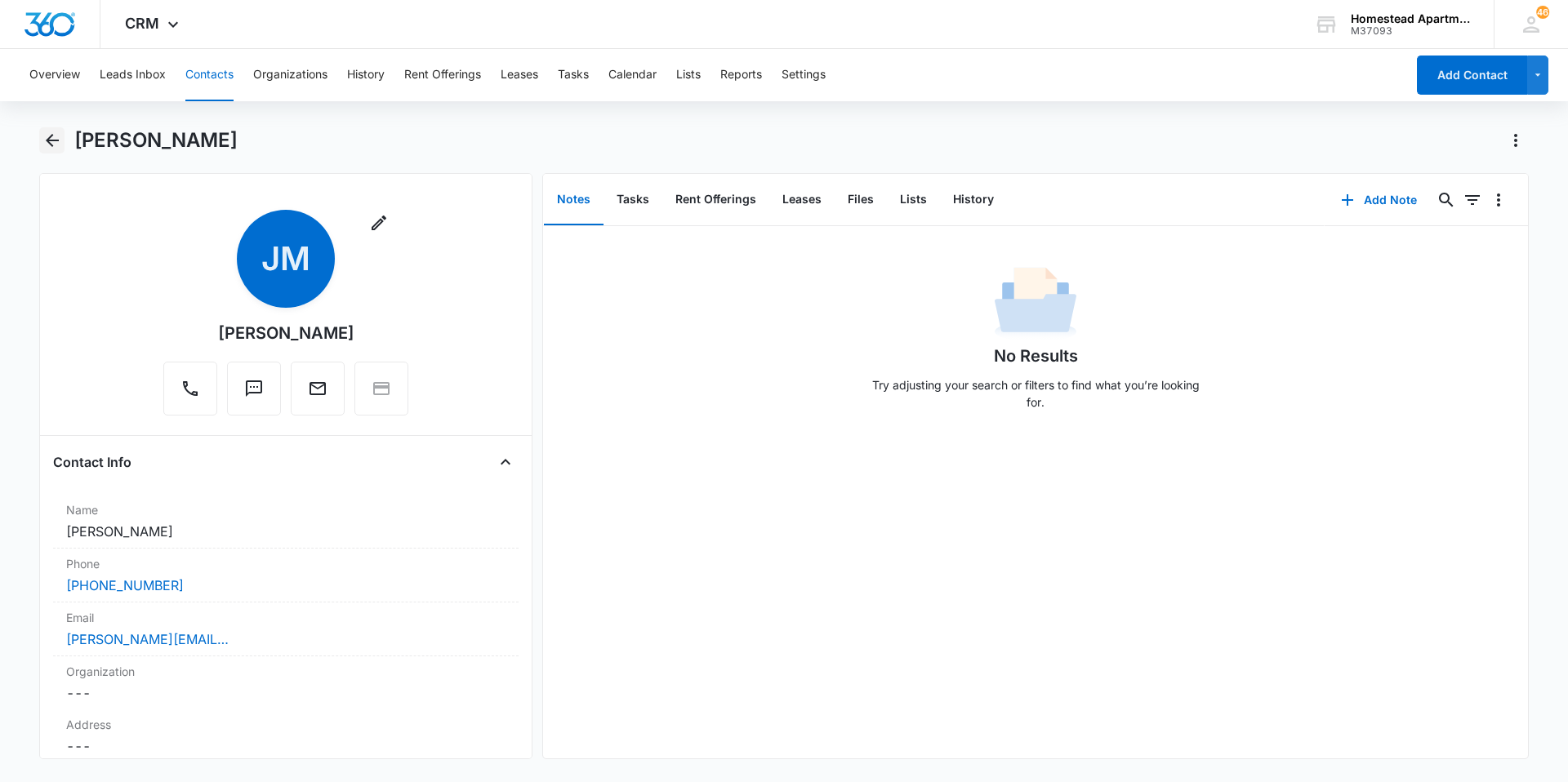
click at [44, 139] on icon "Back" at bounding box center [52, 140] width 20 height 20
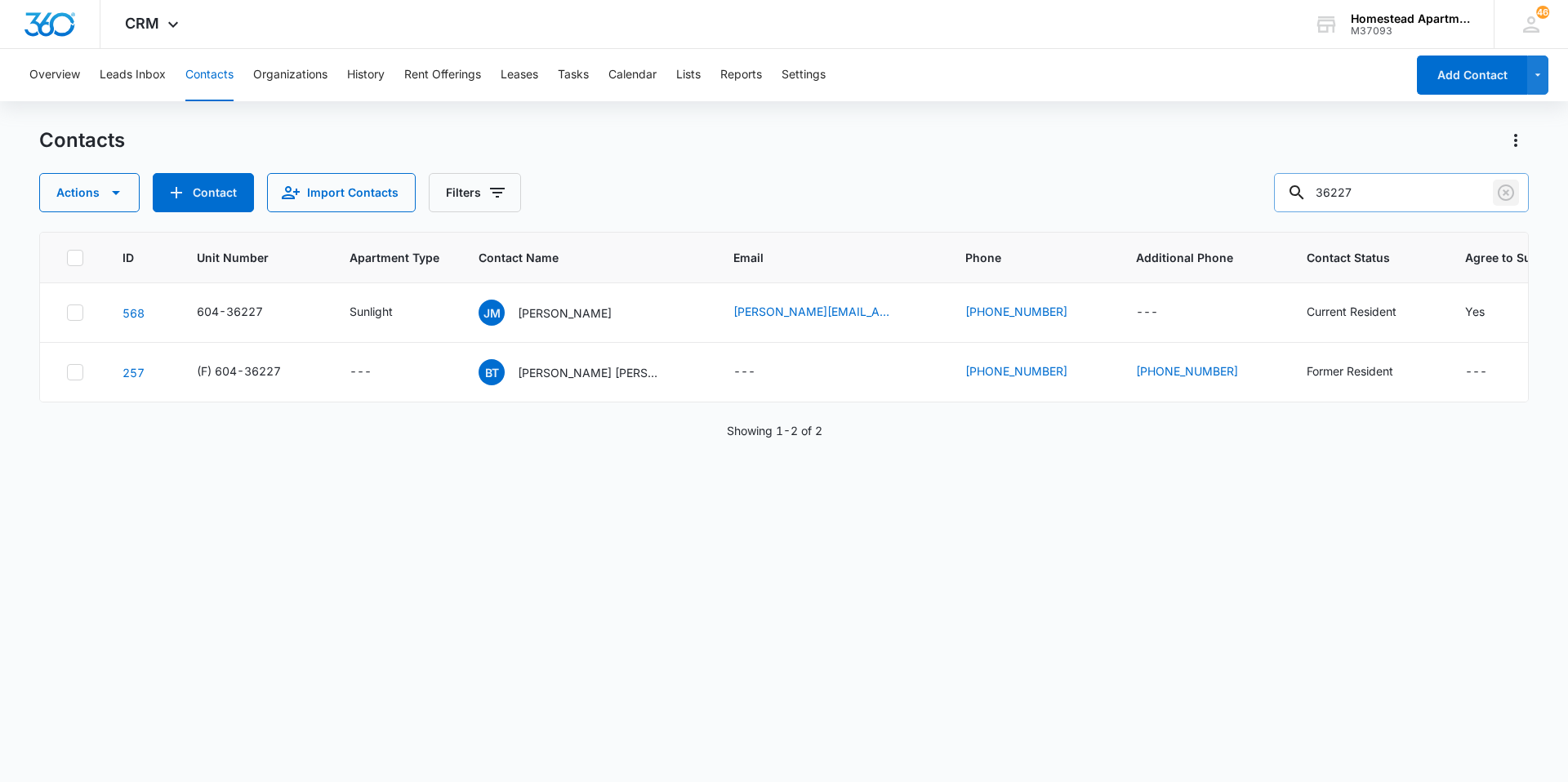
drag, startPoint x: 1504, startPoint y: 195, endPoint x: 1421, endPoint y: 198, distance: 83.1
click at [1504, 195] on icon "Clear" at bounding box center [1506, 192] width 16 height 16
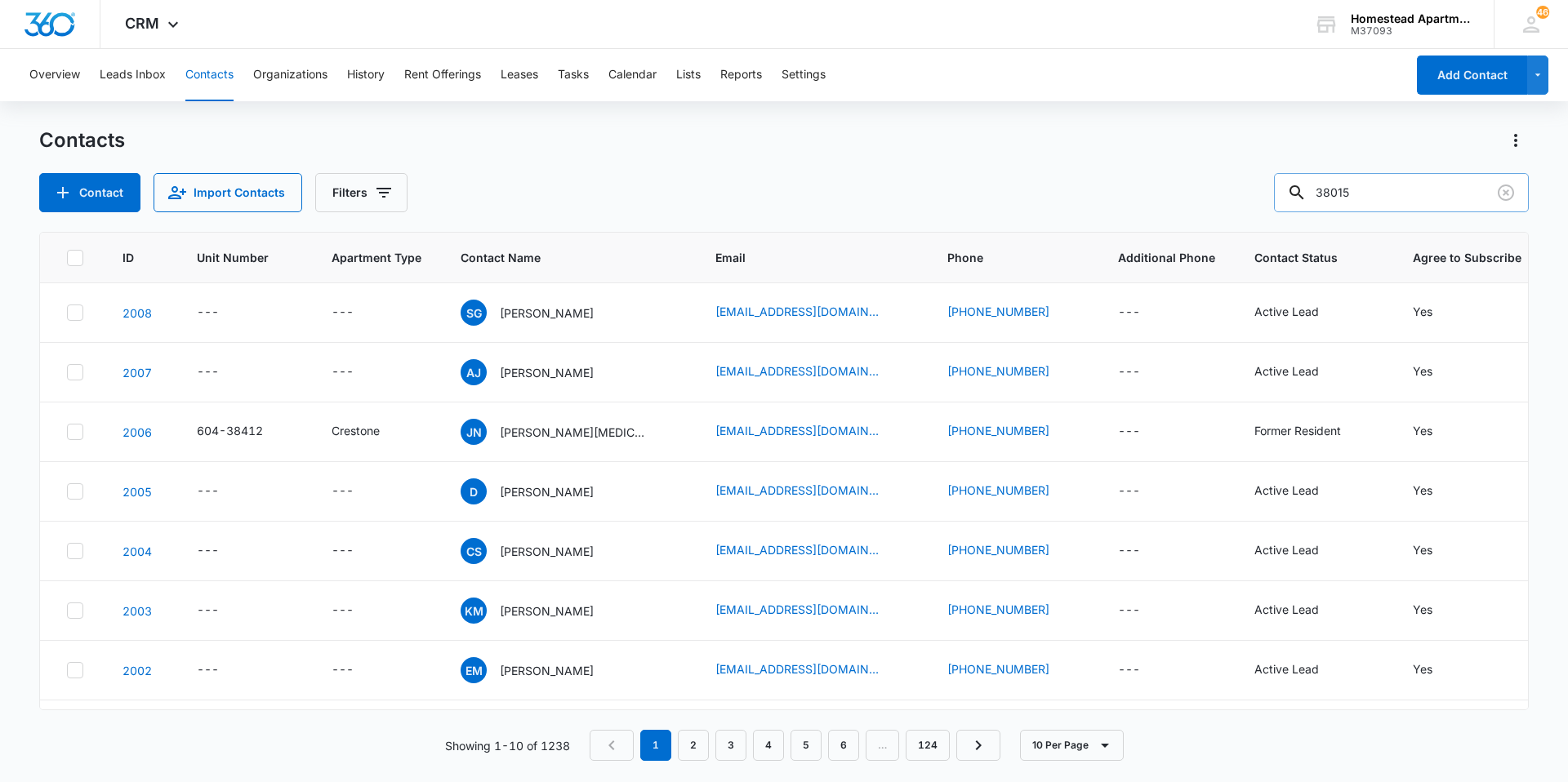
type input "38015"
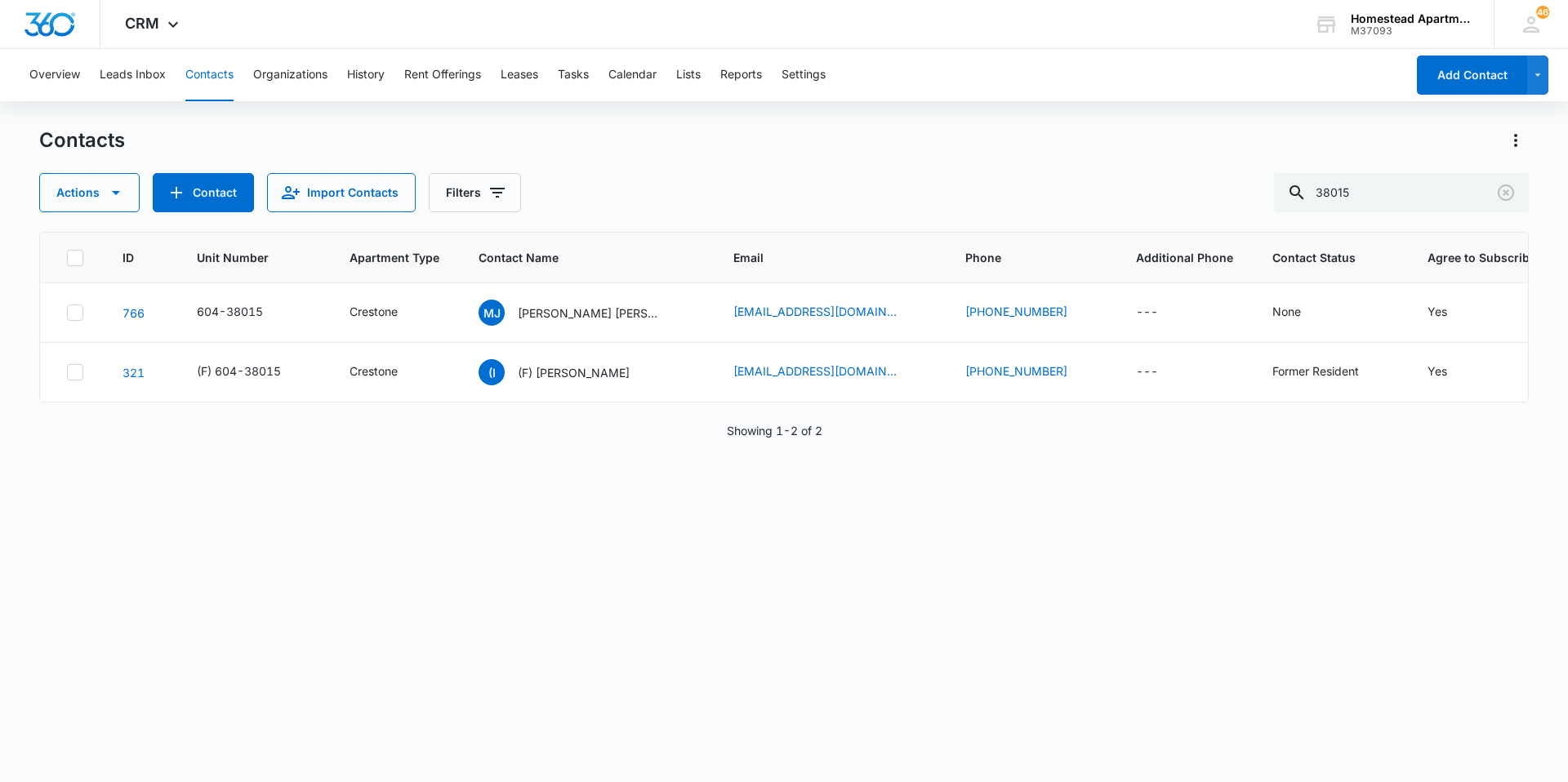
click at [763, 576] on div "ID Unit Number Apartment Type Contact Name Email Phone Additional Phone Contact…" at bounding box center [783, 496] width 1490 height 530
click at [1503, 192] on icon "Clear" at bounding box center [1506, 192] width 20 height 20
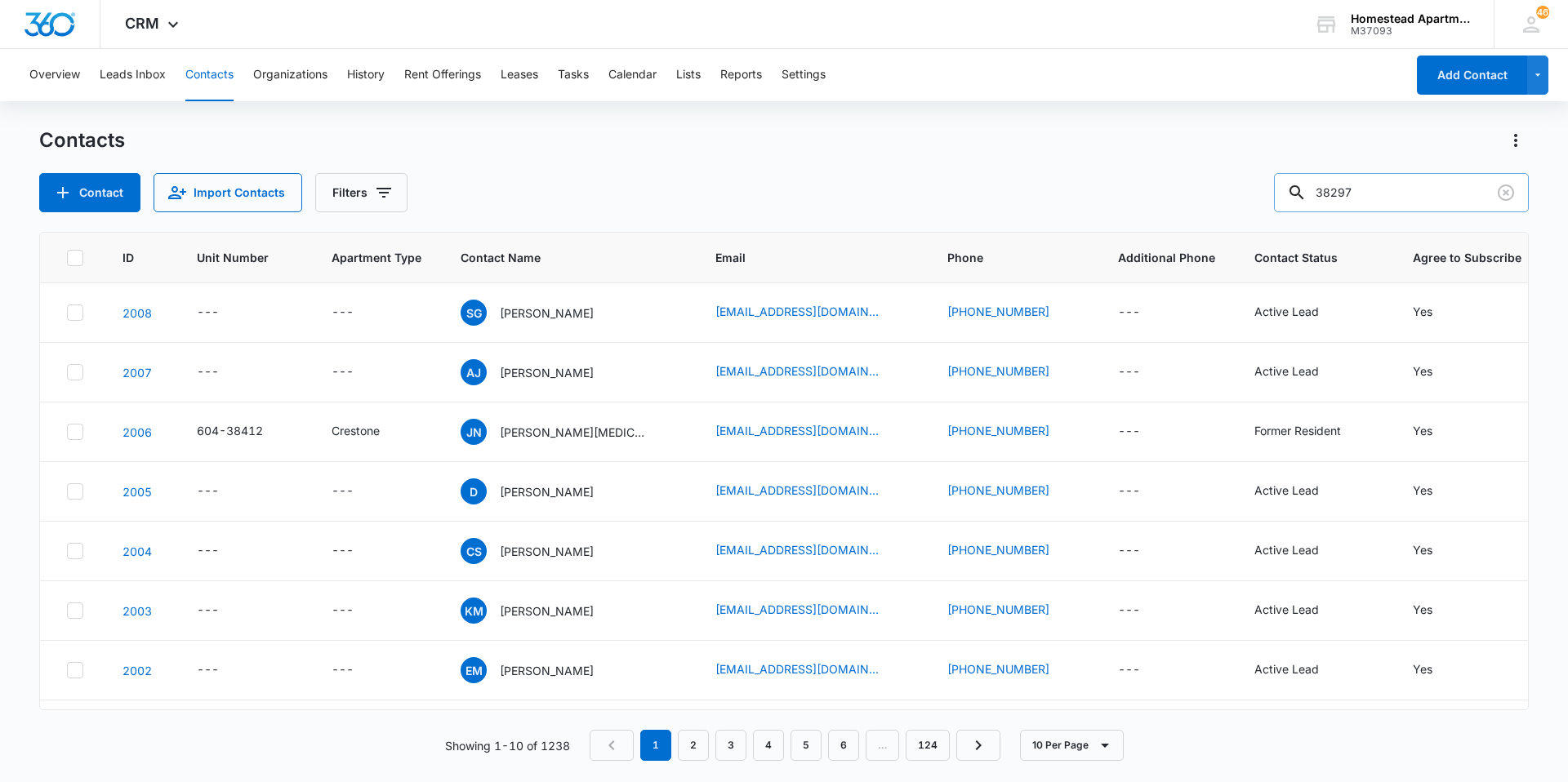
type input "38297"
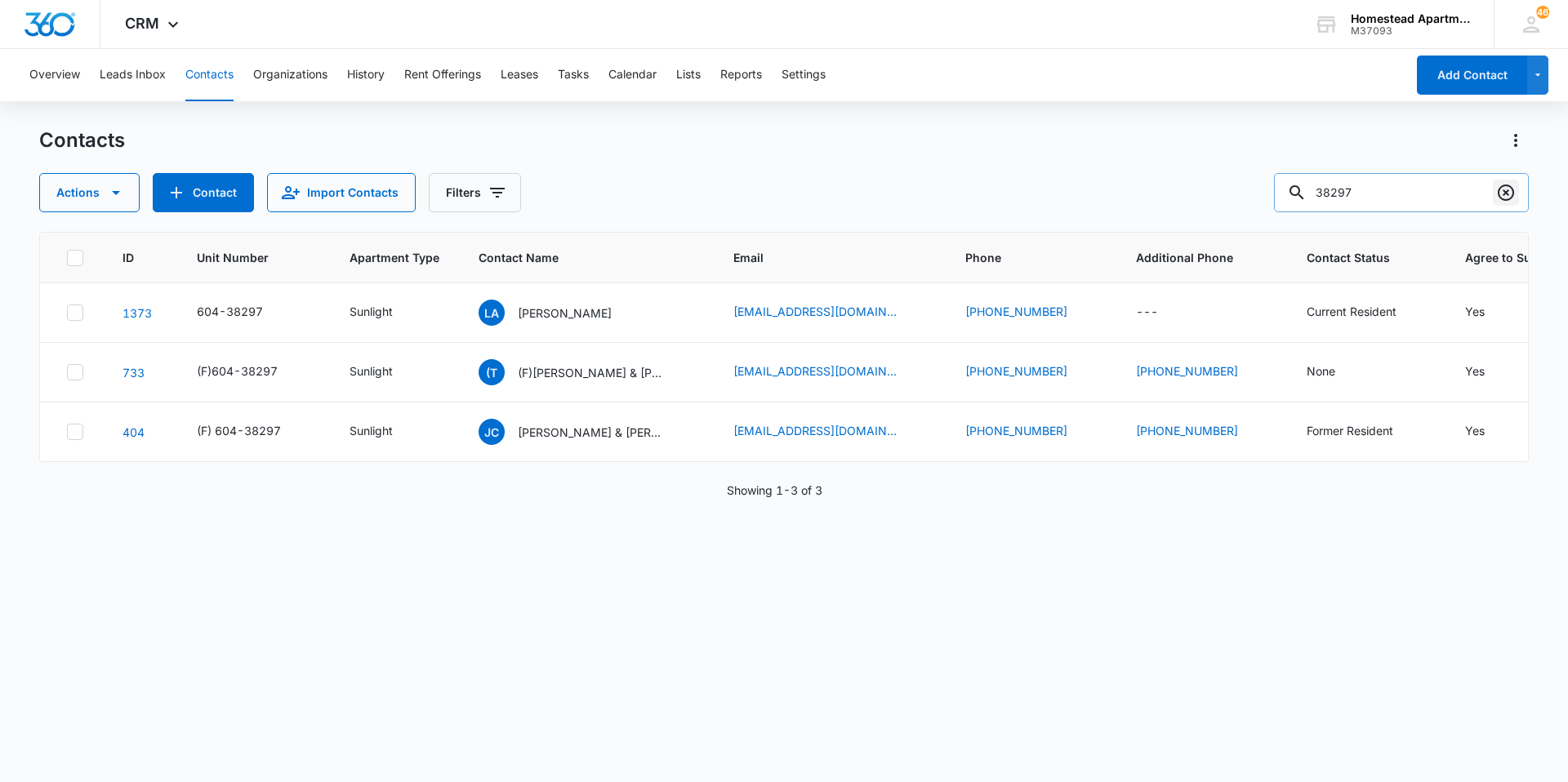
click at [1502, 192] on icon "Clear" at bounding box center [1506, 192] width 20 height 20
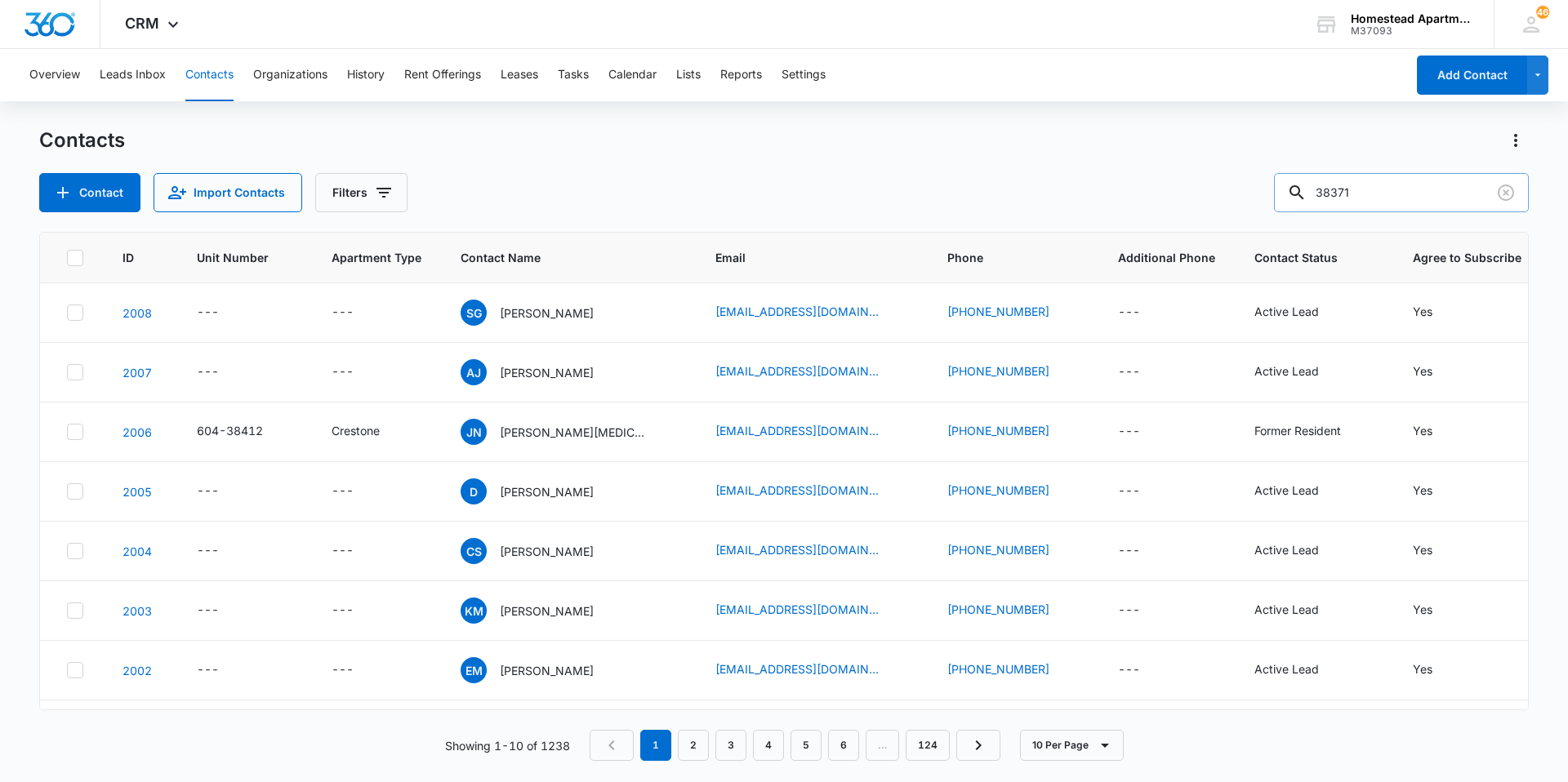
type input "38371"
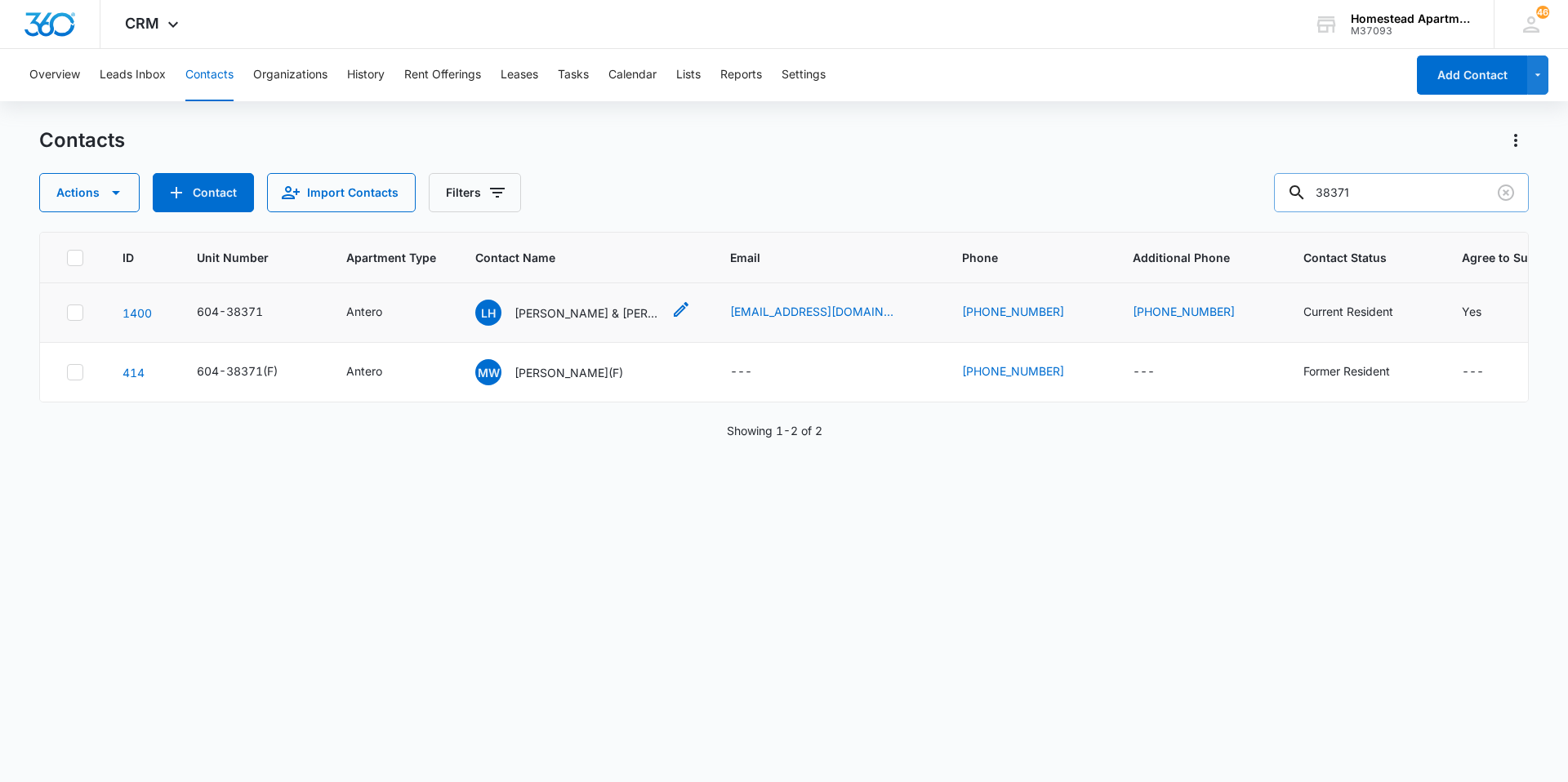
click at [615, 316] on p "[PERSON_NAME] & [PERSON_NAME] [PERSON_NAME]" at bounding box center [587, 313] width 147 height 17
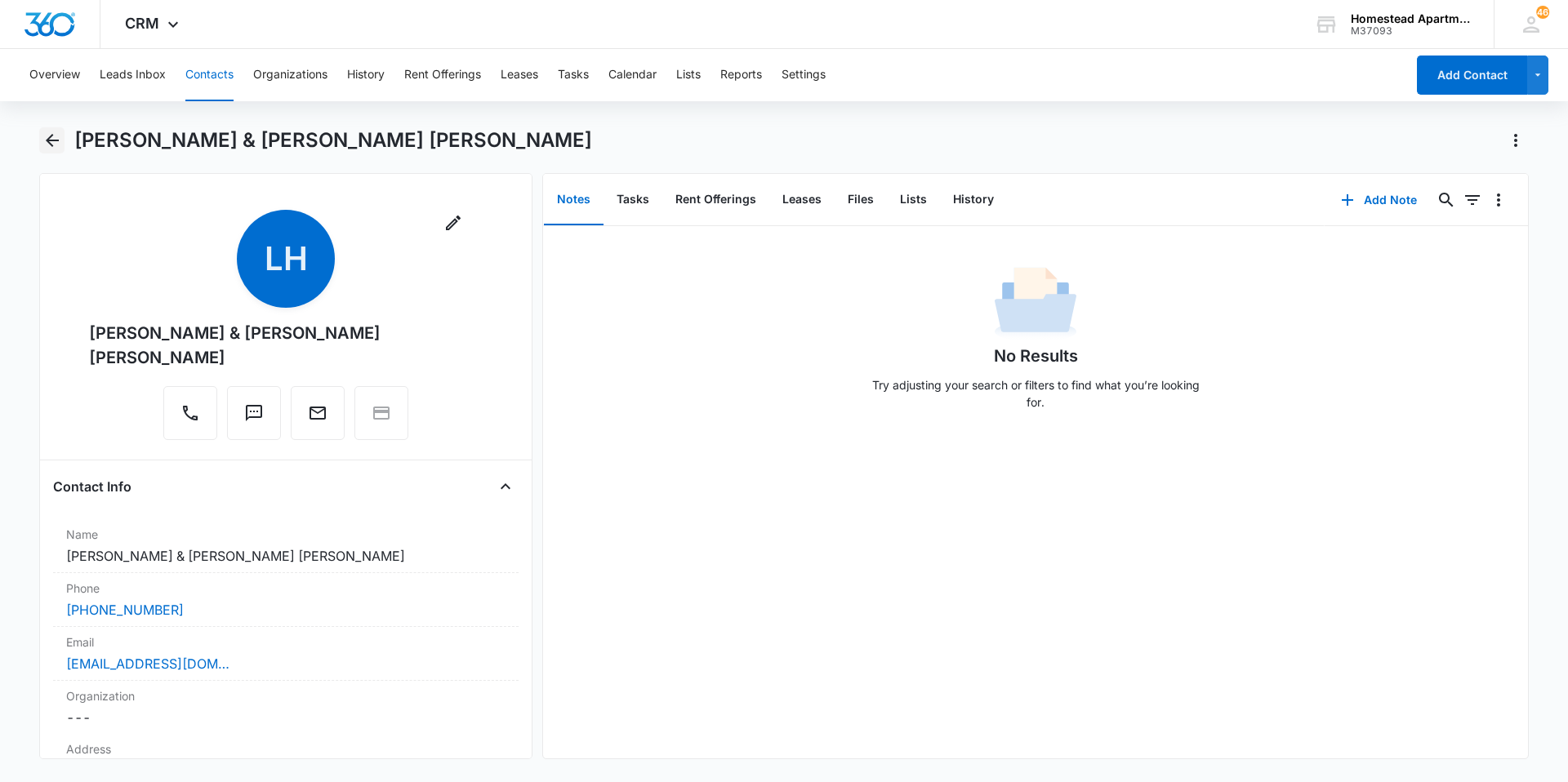
click at [45, 136] on icon "Back" at bounding box center [52, 140] width 20 height 20
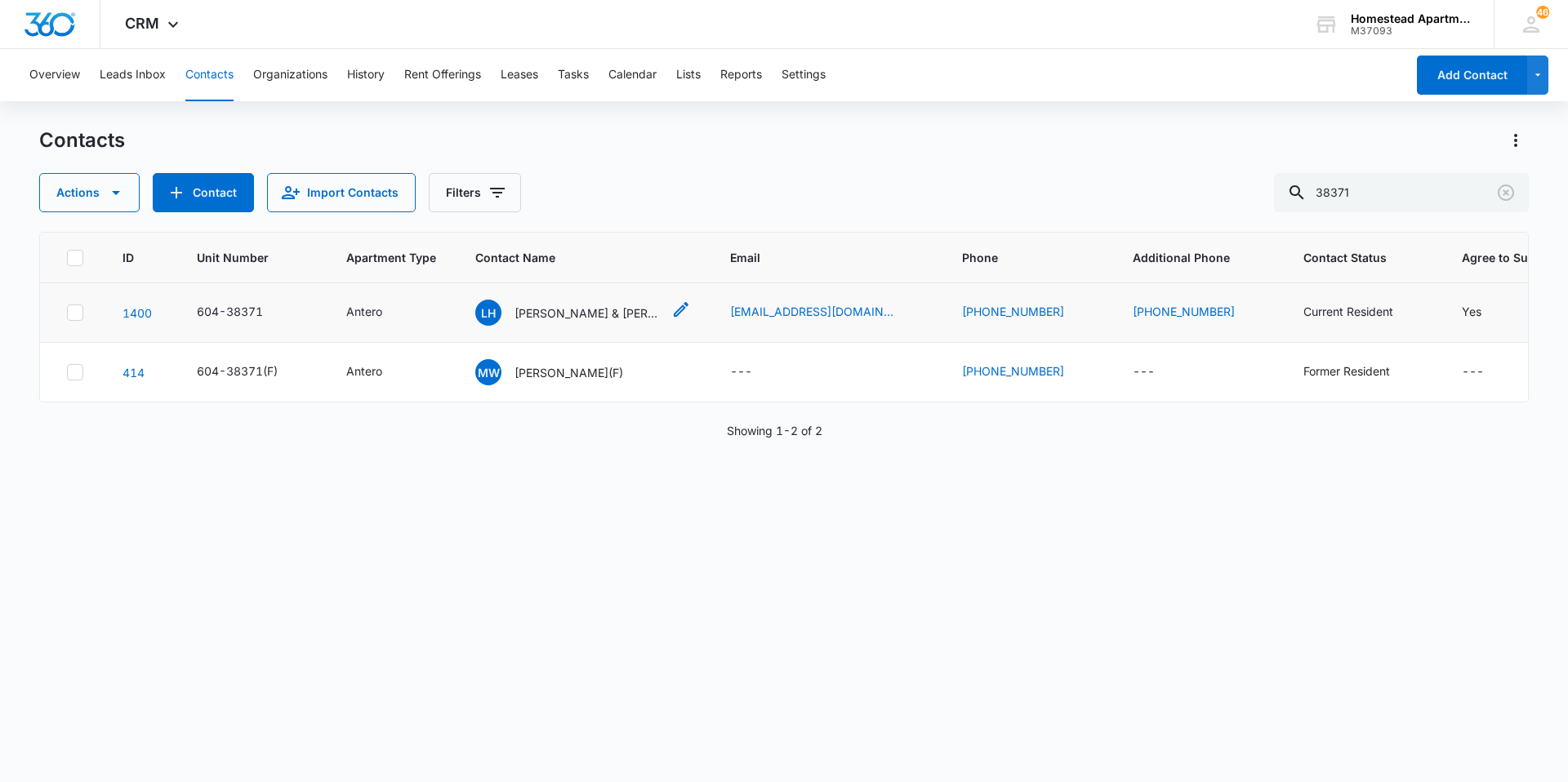
click at [580, 308] on p "[PERSON_NAME] & [PERSON_NAME] [PERSON_NAME]" at bounding box center [587, 313] width 147 height 17
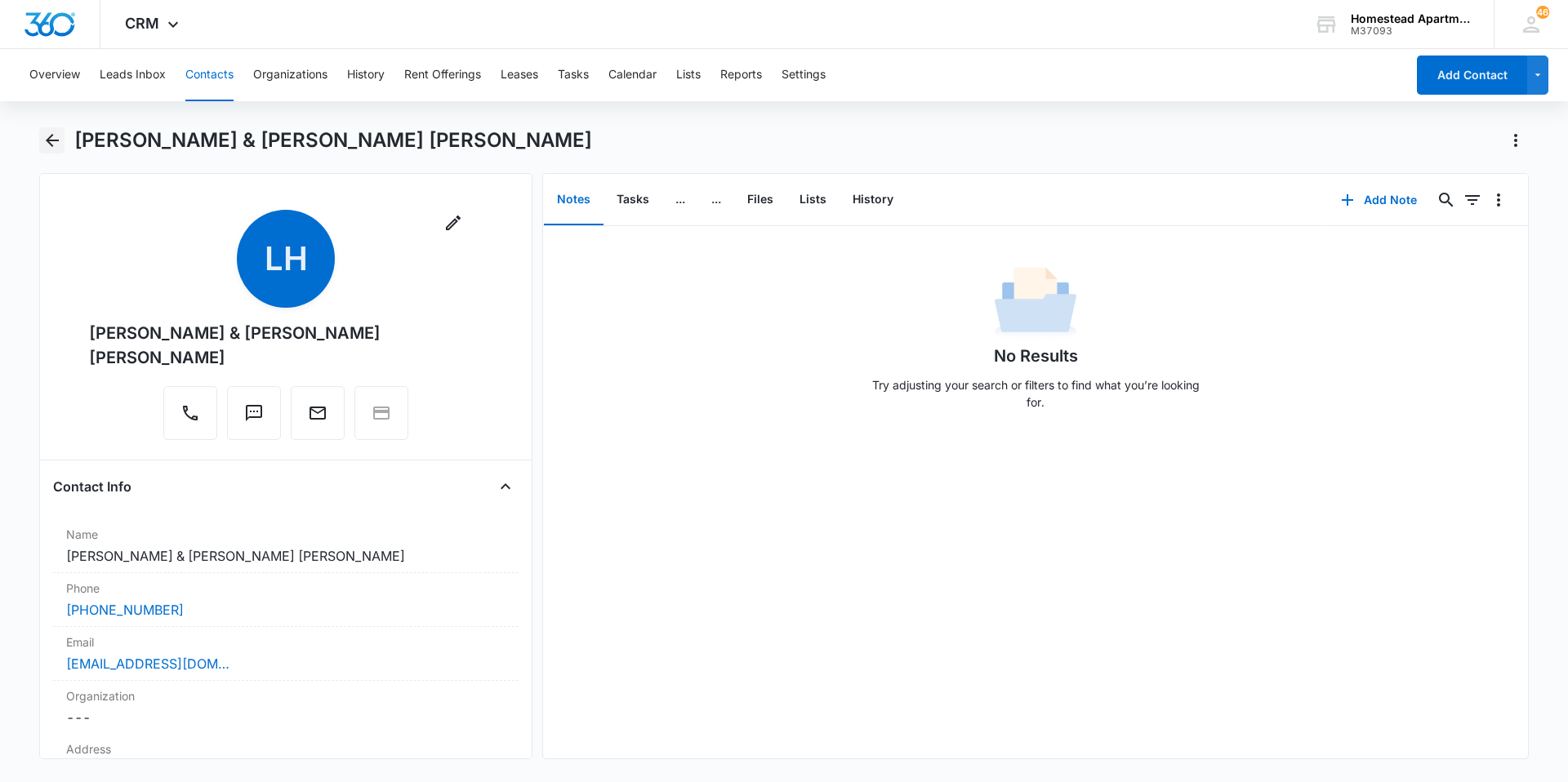
click at [62, 136] on button "Back" at bounding box center [51, 141] width 26 height 26
